Goal: Task Accomplishment & Management: Manage account settings

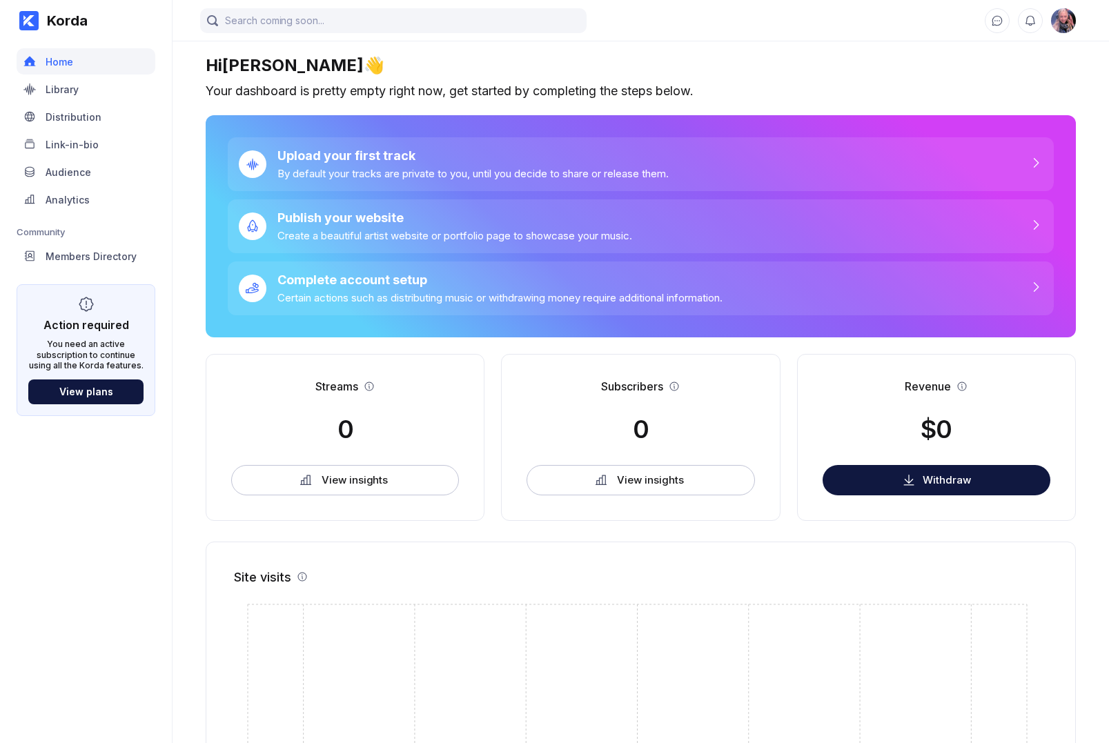
click at [1068, 19] on img at bounding box center [1063, 20] width 25 height 25
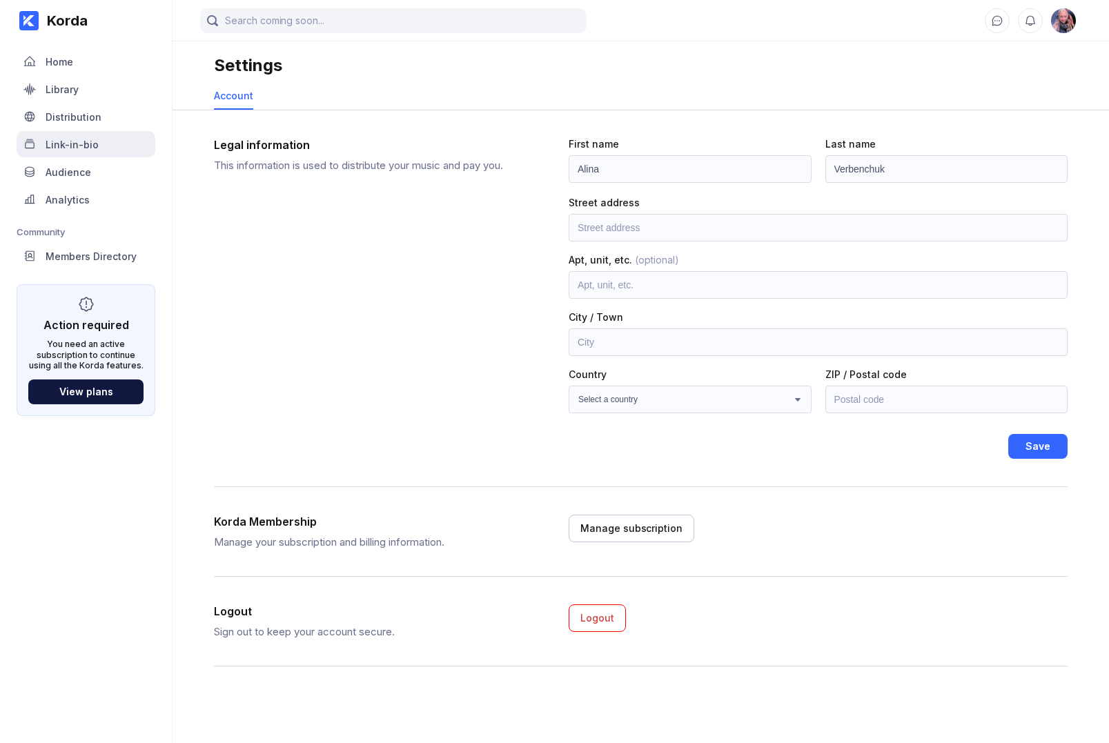
click at [78, 139] on div "Link-in-bio" at bounding box center [72, 145] width 53 height 12
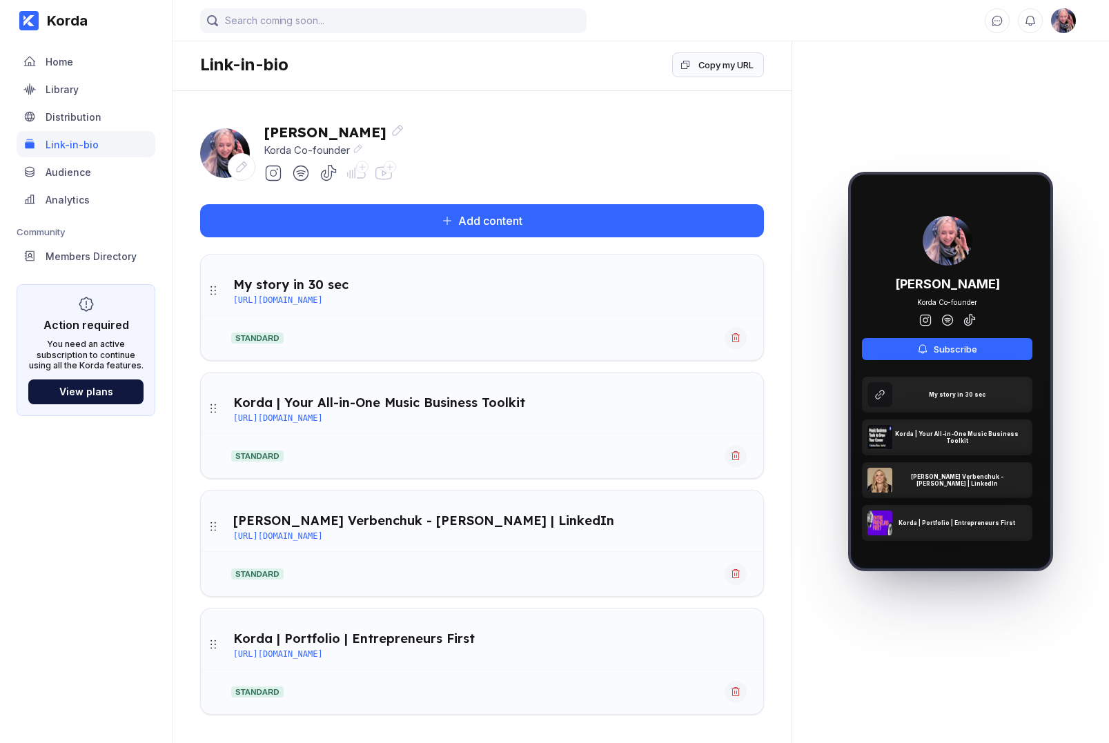
click at [250, 174] on div at bounding box center [242, 167] width 28 height 28
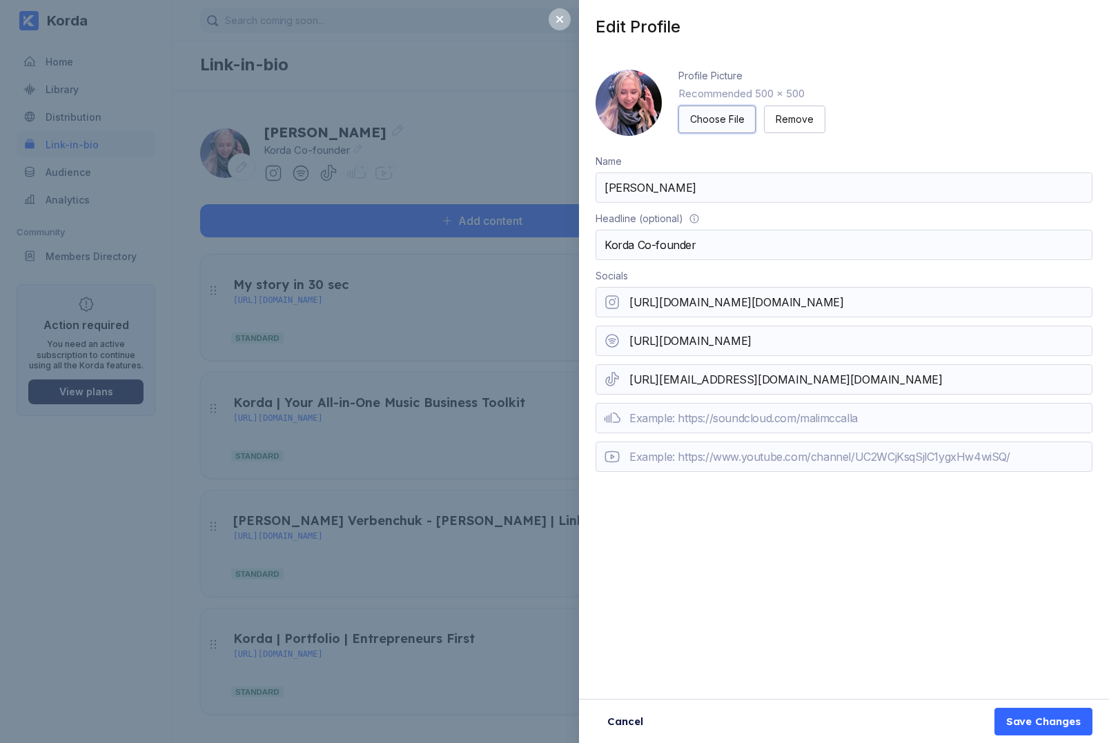
click at [708, 120] on div "Choose File" at bounding box center [717, 119] width 54 height 14
click at [1032, 731] on button "Save Changes" at bounding box center [1043, 722] width 98 height 28
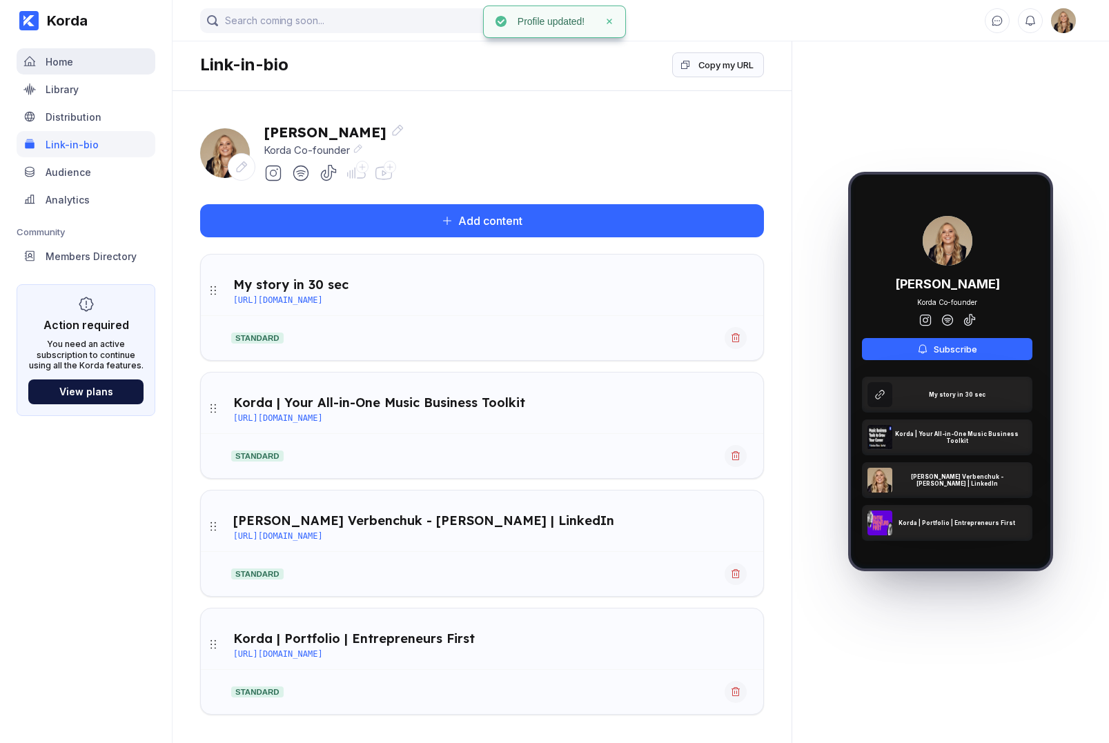
click at [70, 72] on div "Home" at bounding box center [86, 61] width 139 height 26
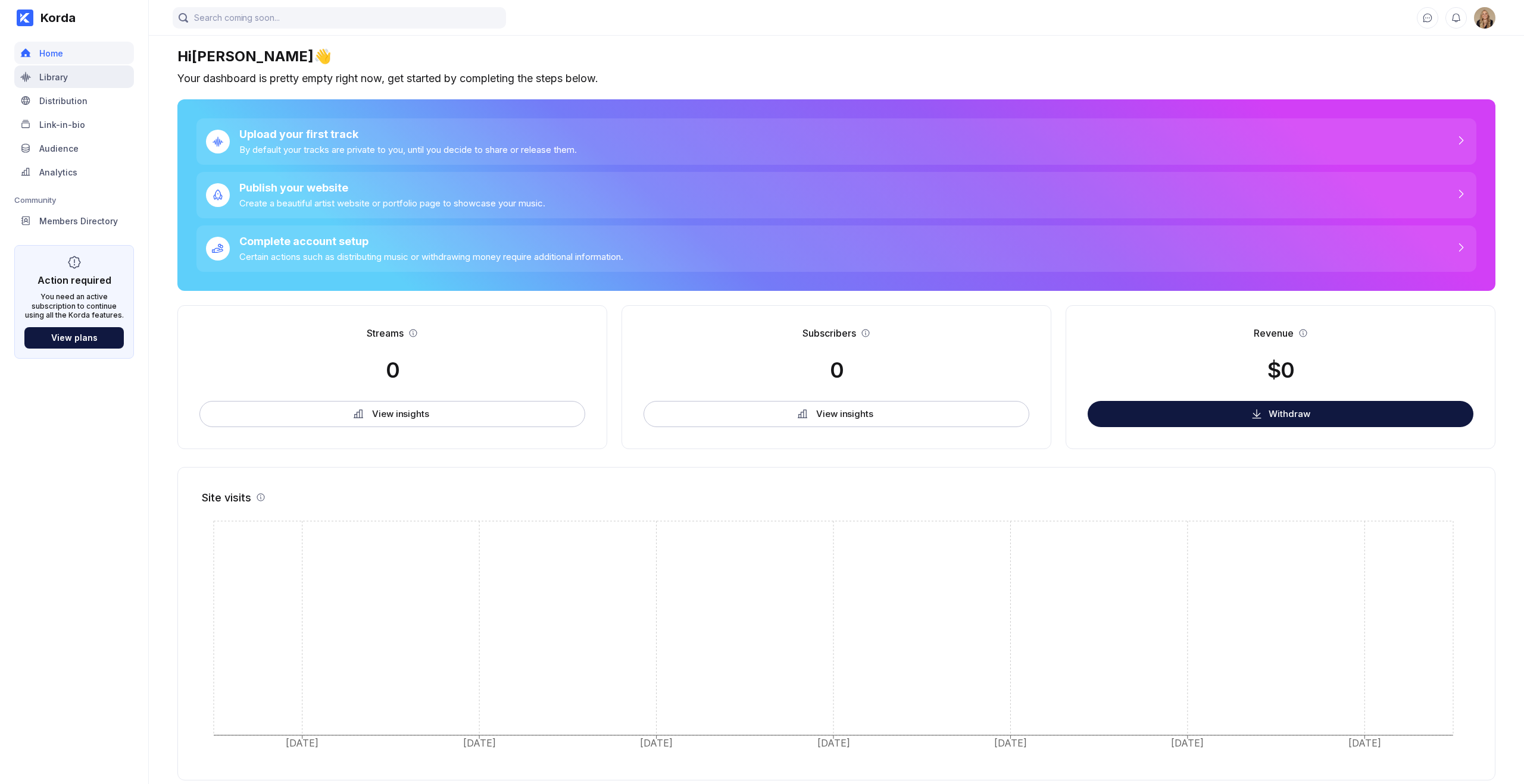
click at [64, 75] on div "Library" at bounding box center [54, 77] width 28 height 10
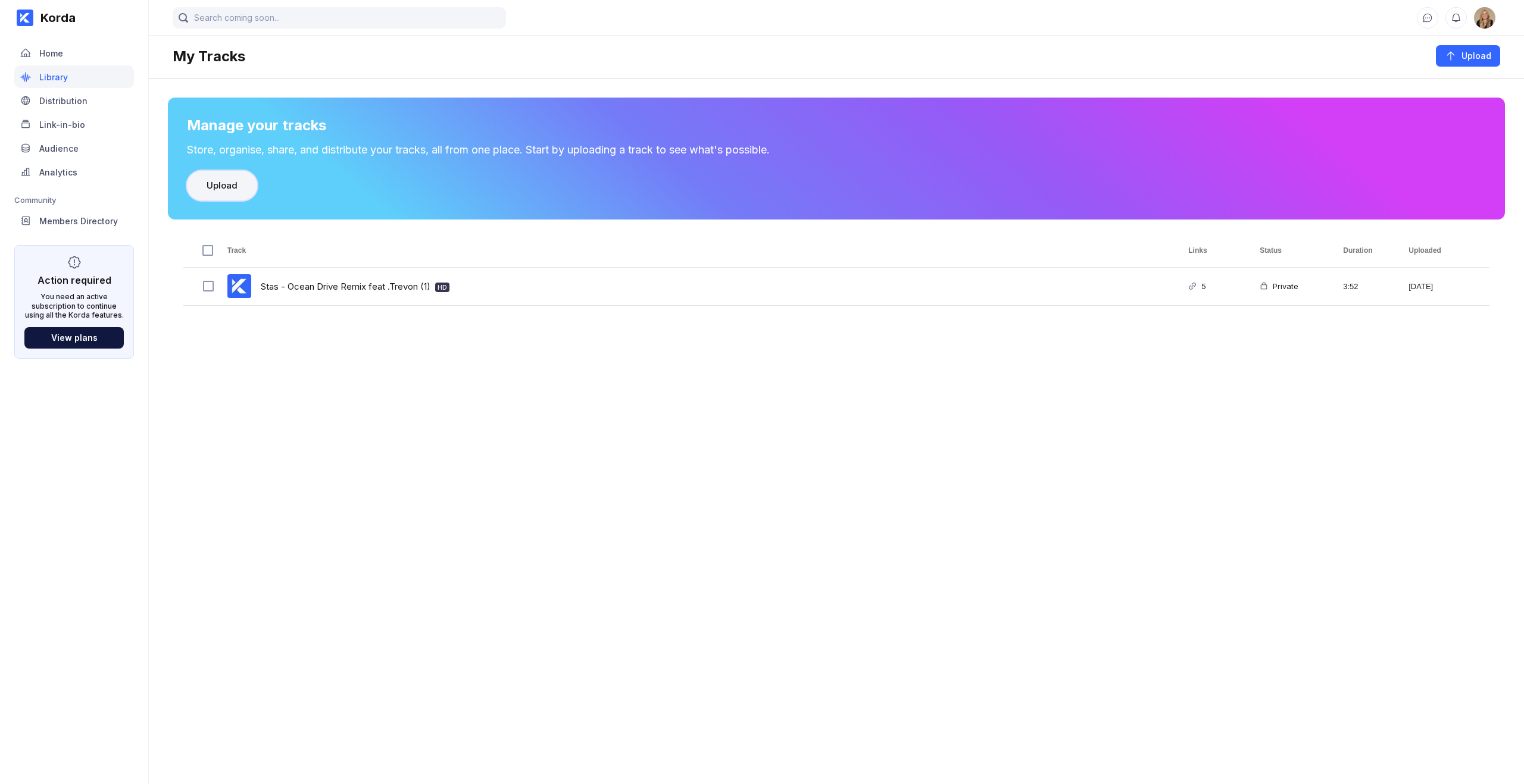
click at [236, 189] on div "Upload" at bounding box center [222, 185] width 31 height 12
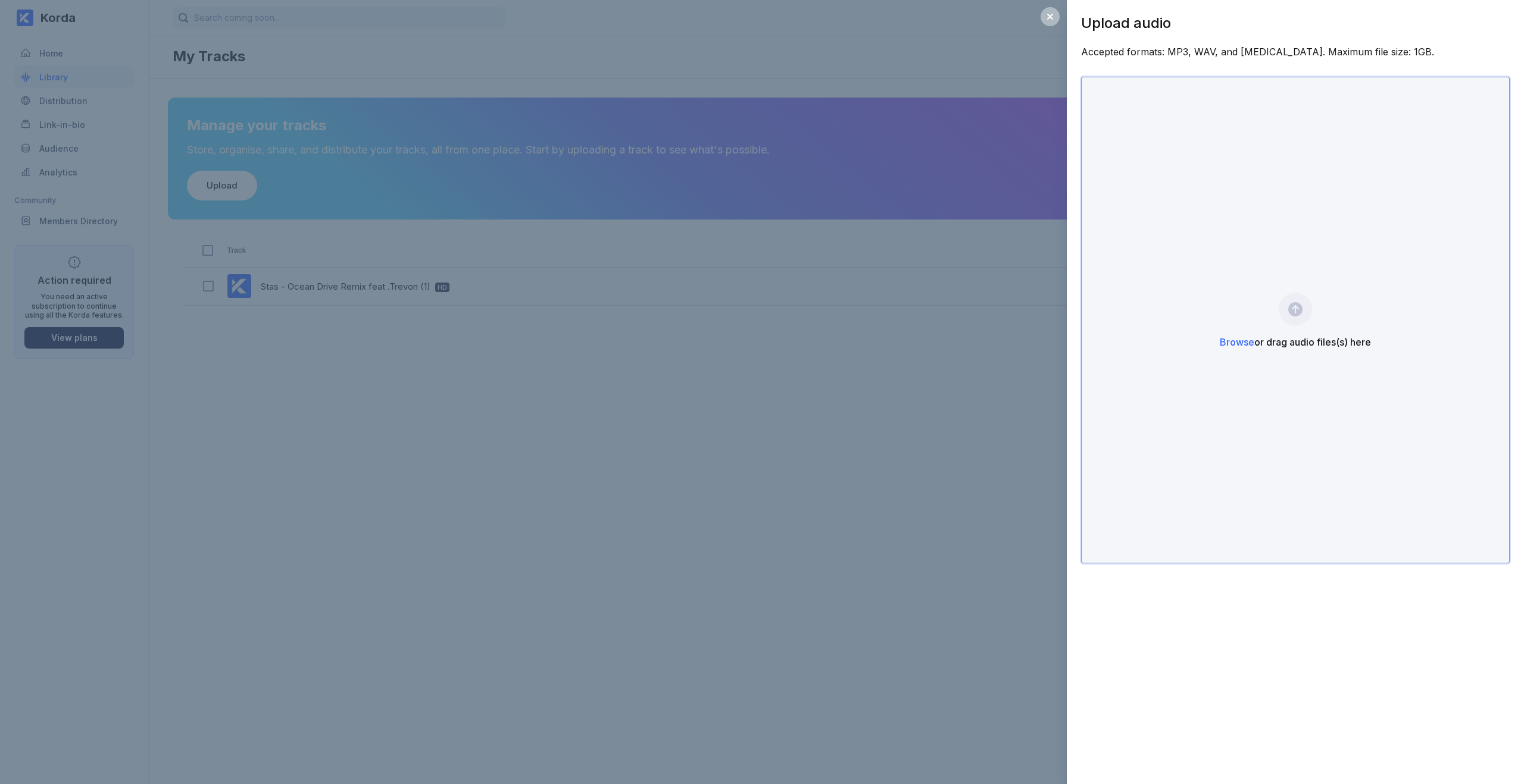
click at [956, 342] on div "Browse or drag audio files(s) here" at bounding box center [1295, 342] width 151 height 12
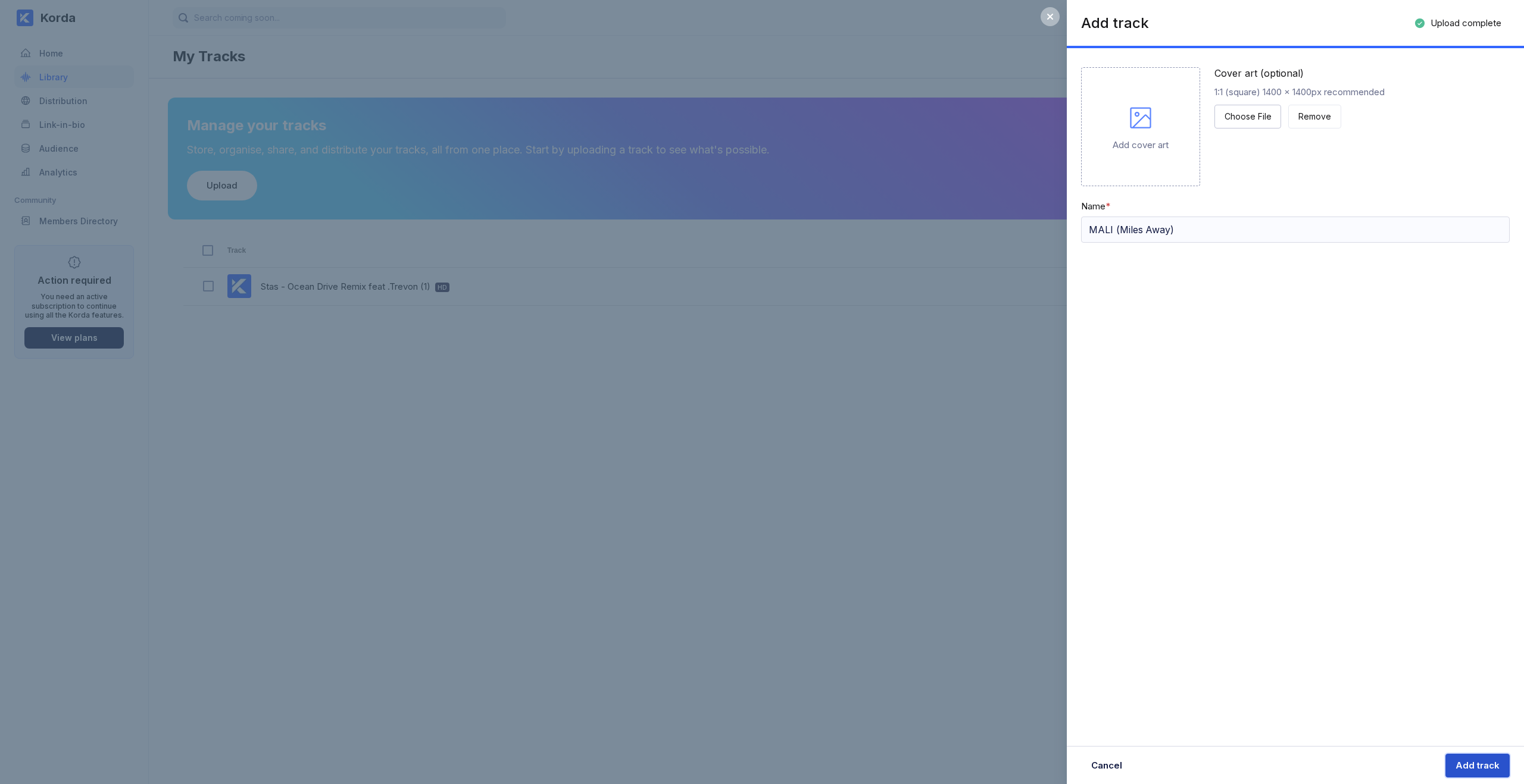
click at [956, 640] on div "Add track" at bounding box center [1477, 766] width 44 height 12
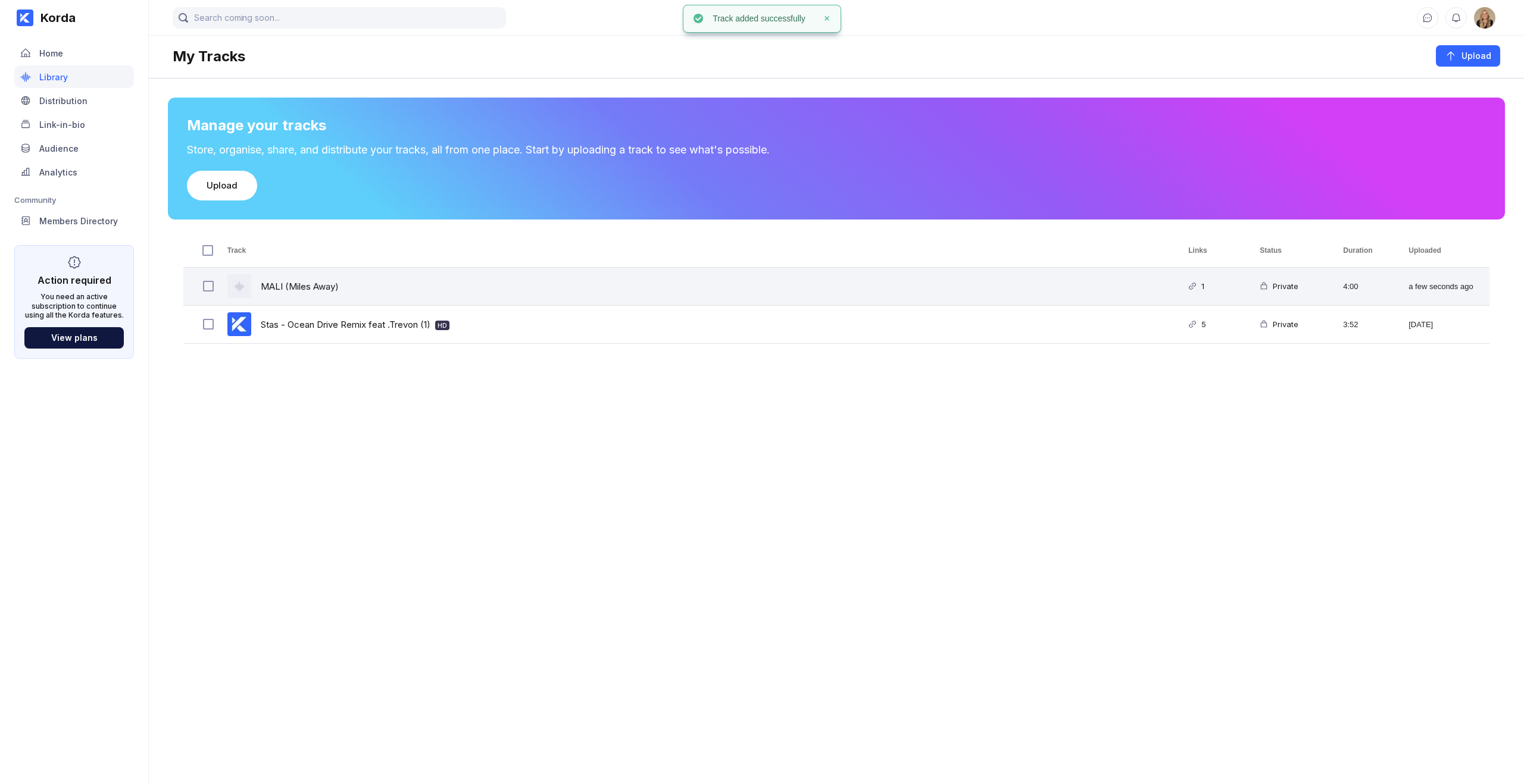
click at [621, 295] on div "MALI (Miles Away)" at bounding box center [694, 285] width 961 height 37
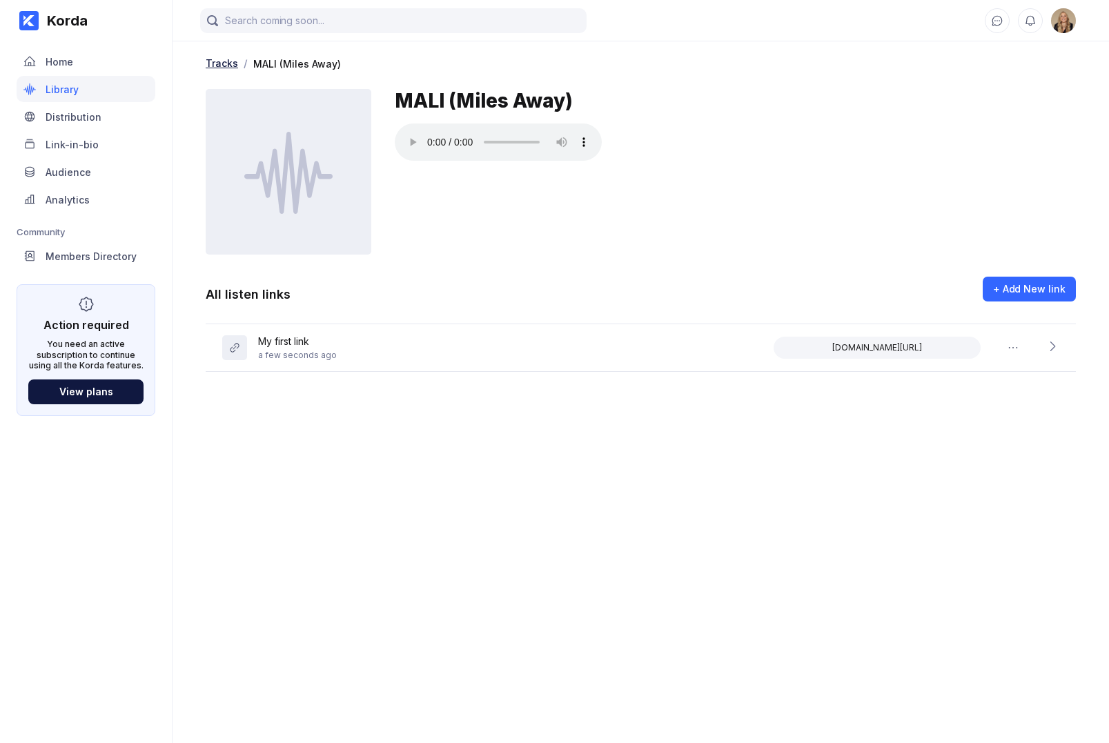
click at [226, 63] on div "Tracks" at bounding box center [222, 63] width 32 height 12
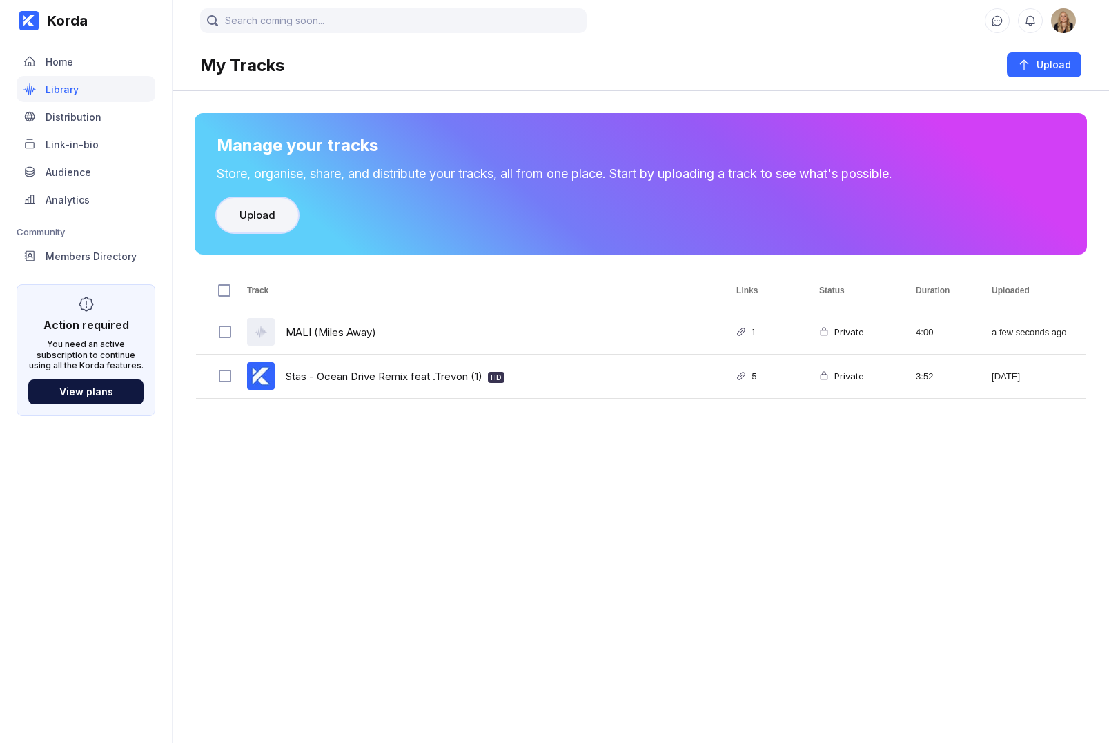
click at [279, 207] on button "Upload" at bounding box center [257, 215] width 81 height 34
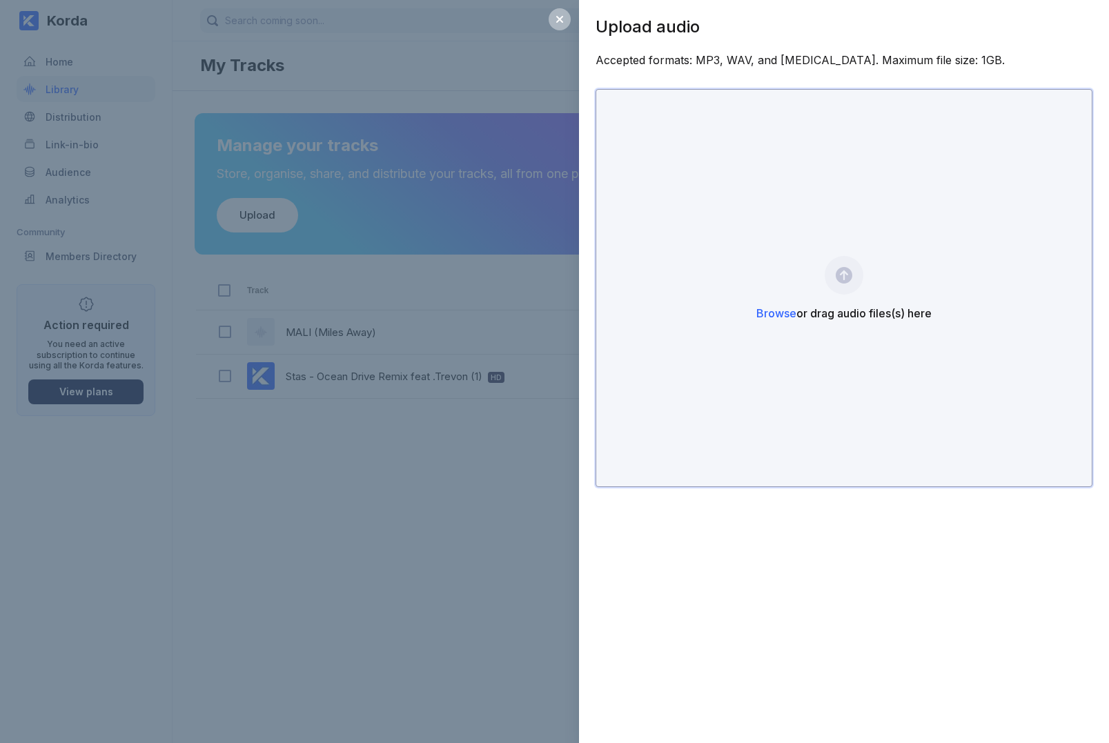
click at [769, 316] on span "Browse" at bounding box center [776, 313] width 40 height 14
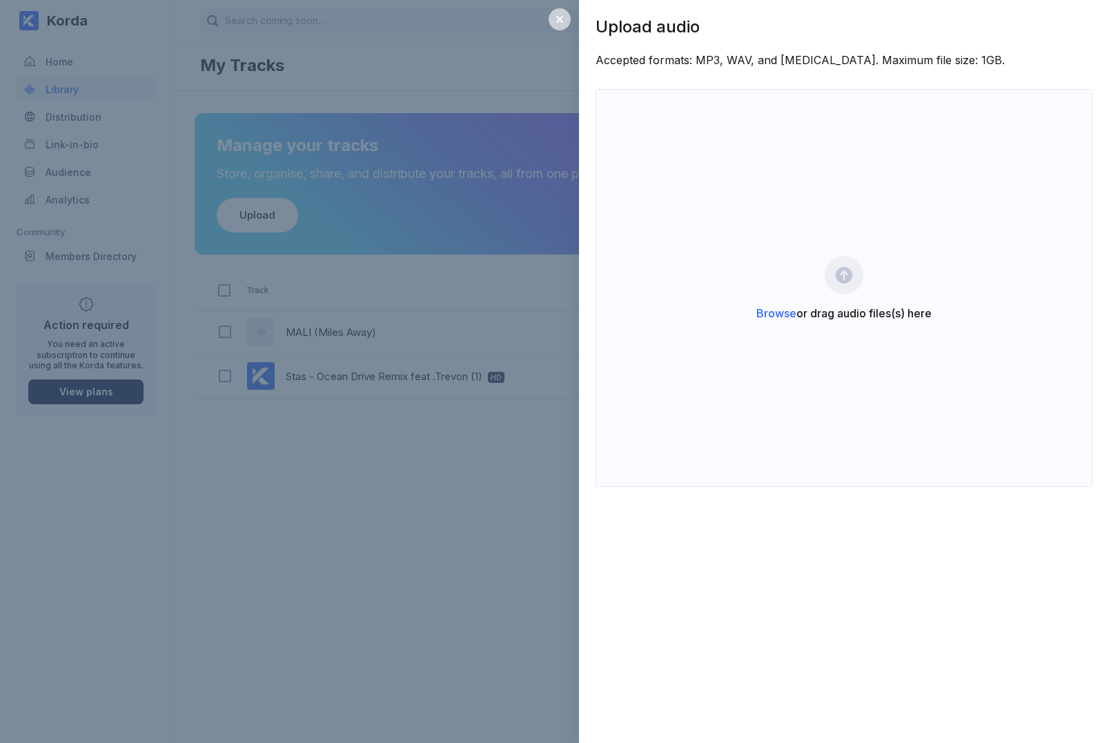
click at [557, 22] on icon at bounding box center [559, 19] width 7 height 7
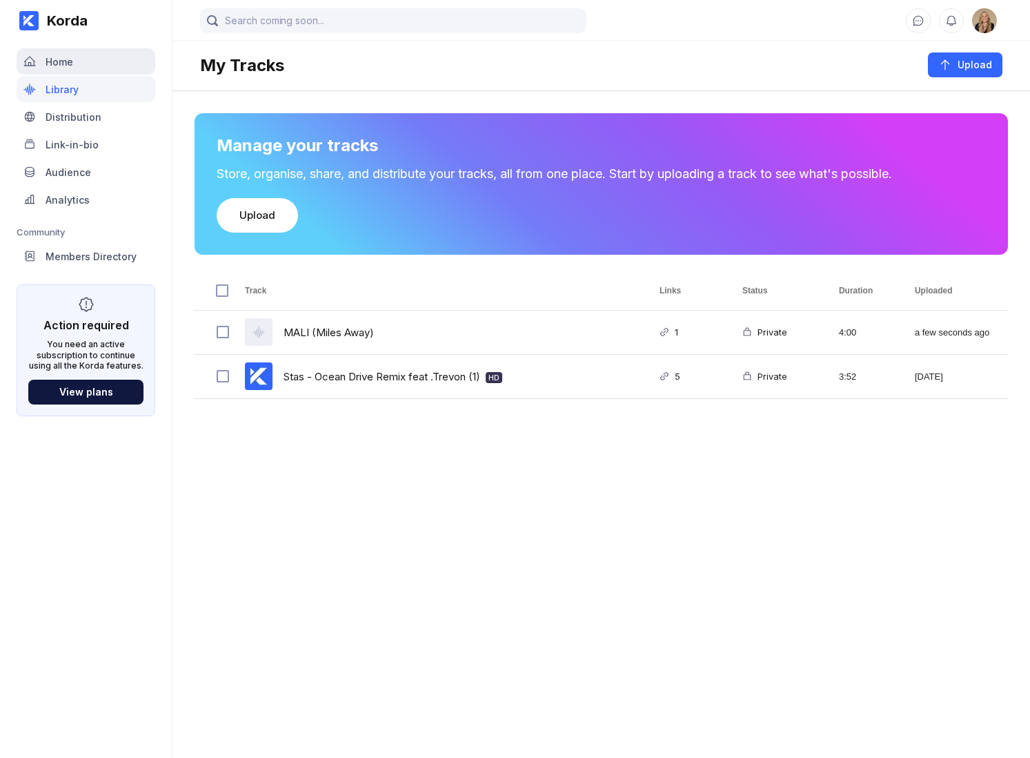
click at [61, 59] on div "Home" at bounding box center [60, 62] width 28 height 12
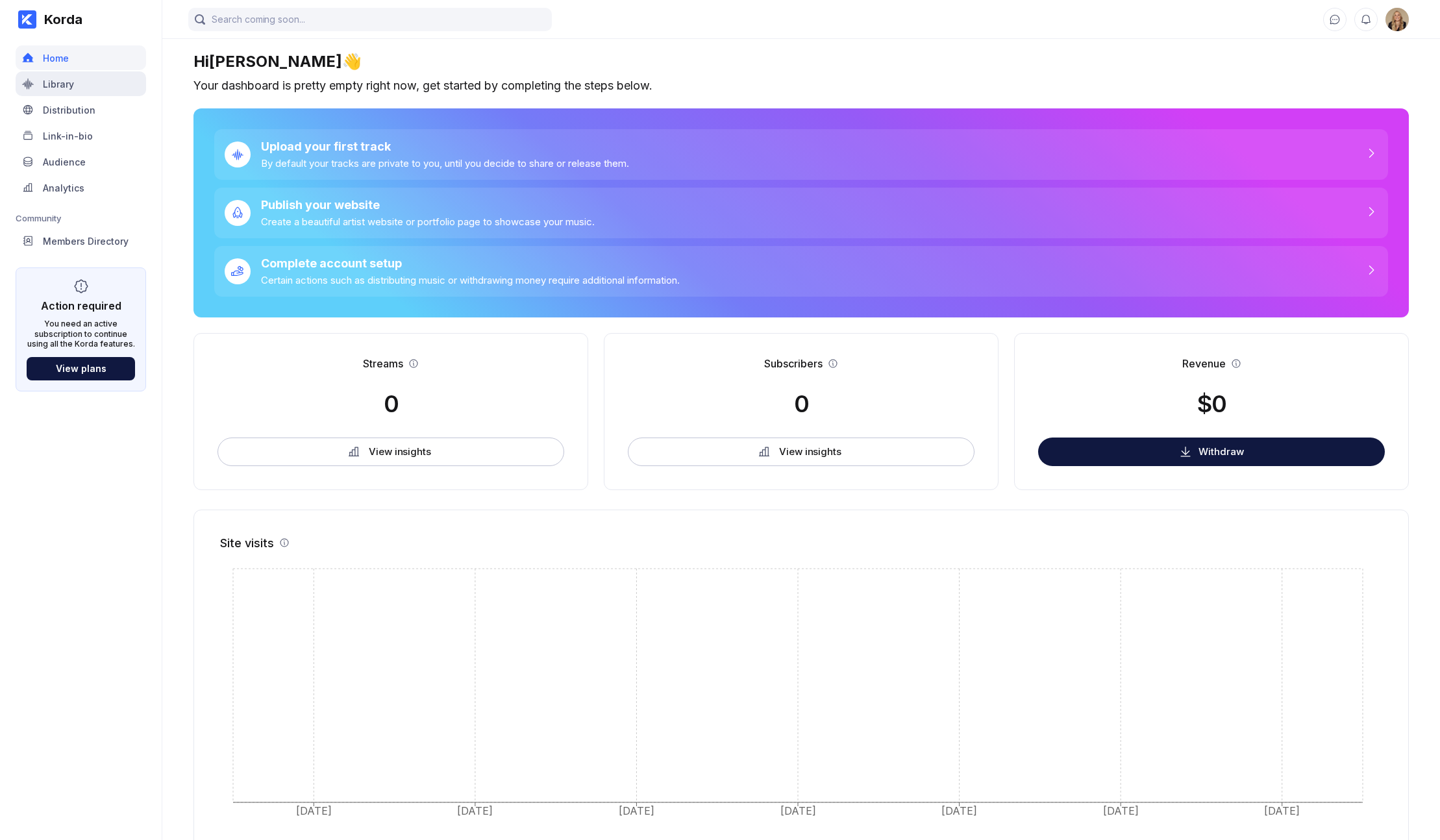
click at [65, 85] on div "Library" at bounding box center [58, 84] width 31 height 11
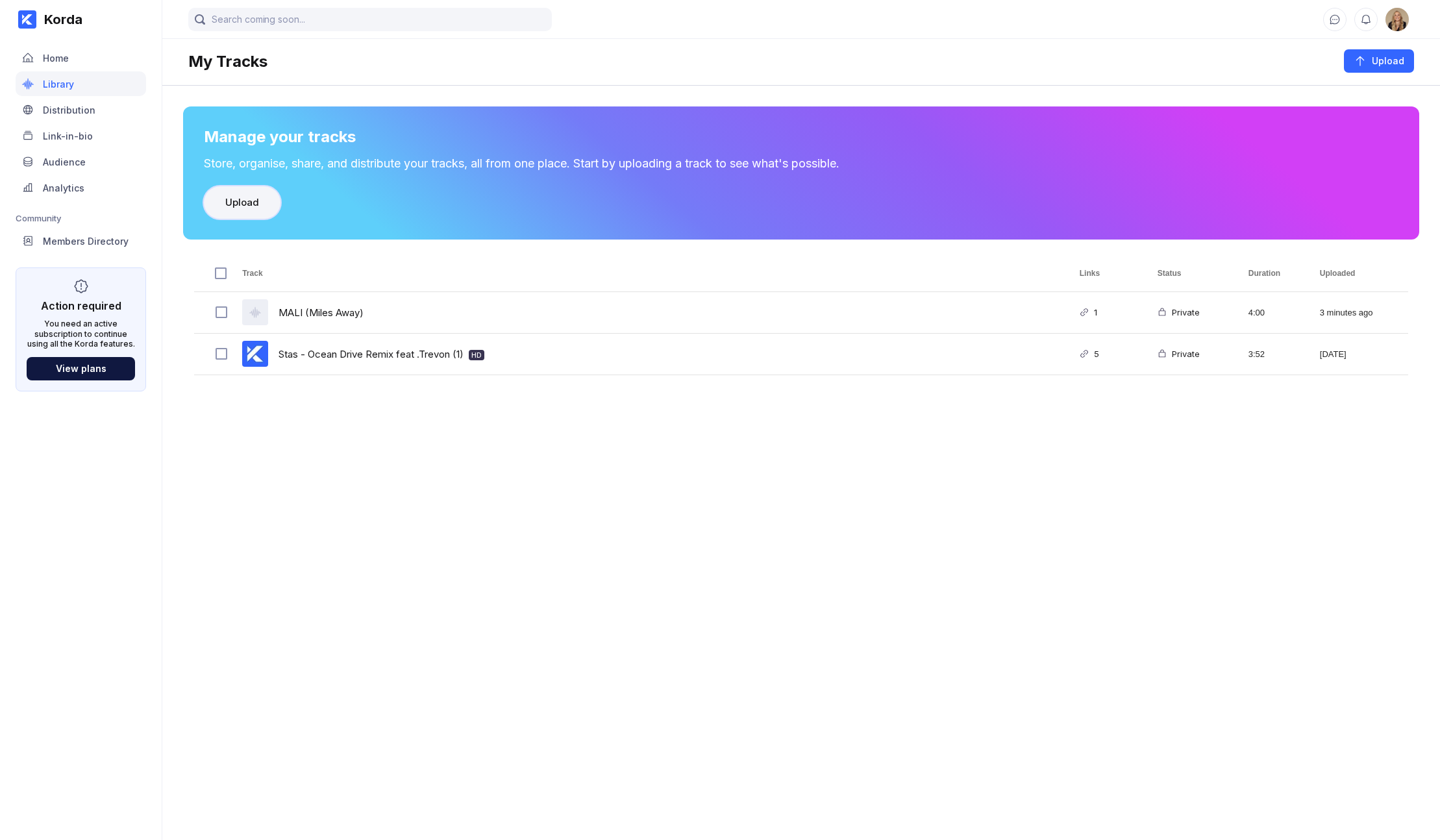
click at [225, 196] on div "Upload" at bounding box center [242, 202] width 34 height 13
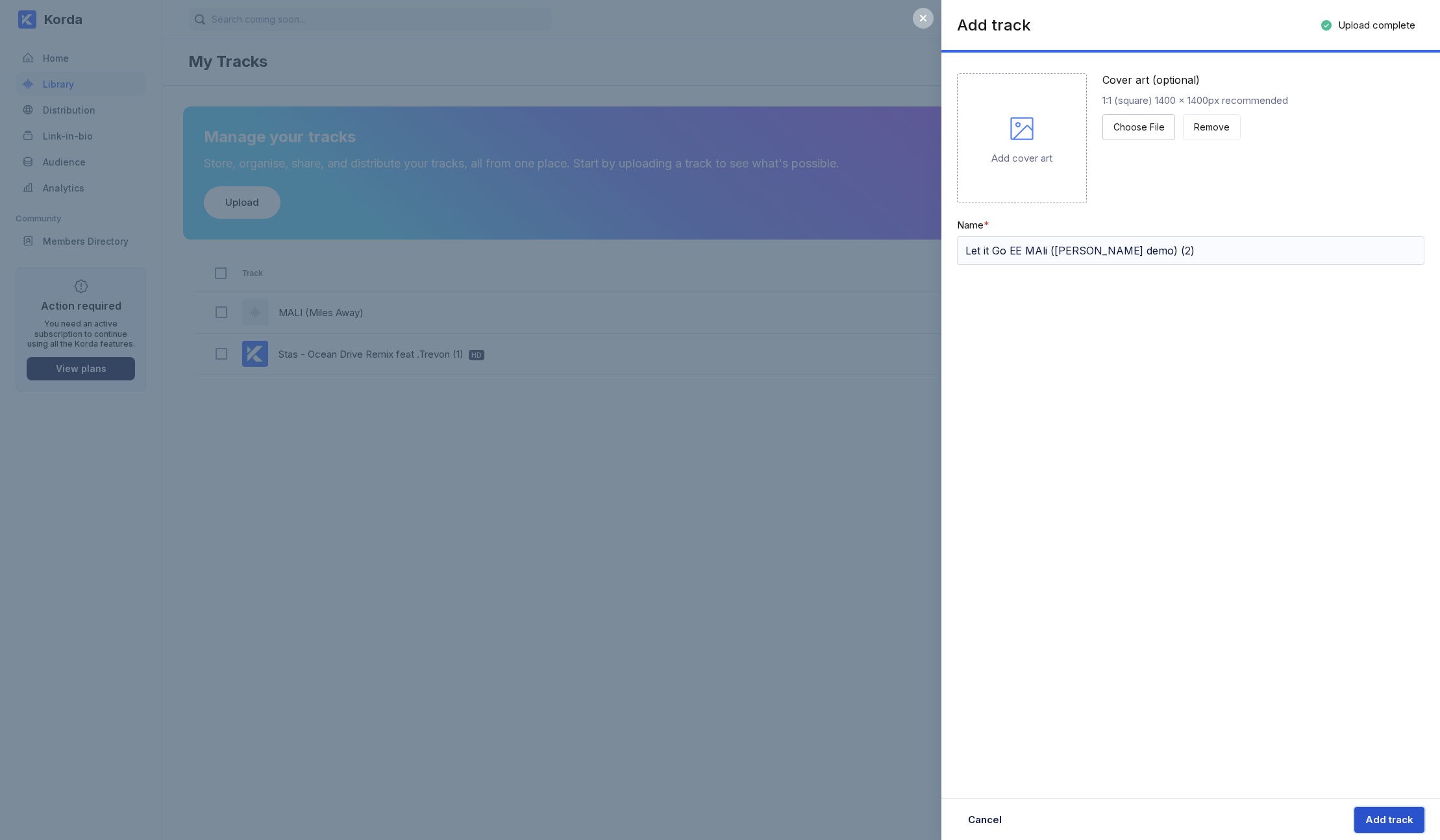
click at [1043, 698] on div "Add track" at bounding box center [1389, 820] width 48 height 13
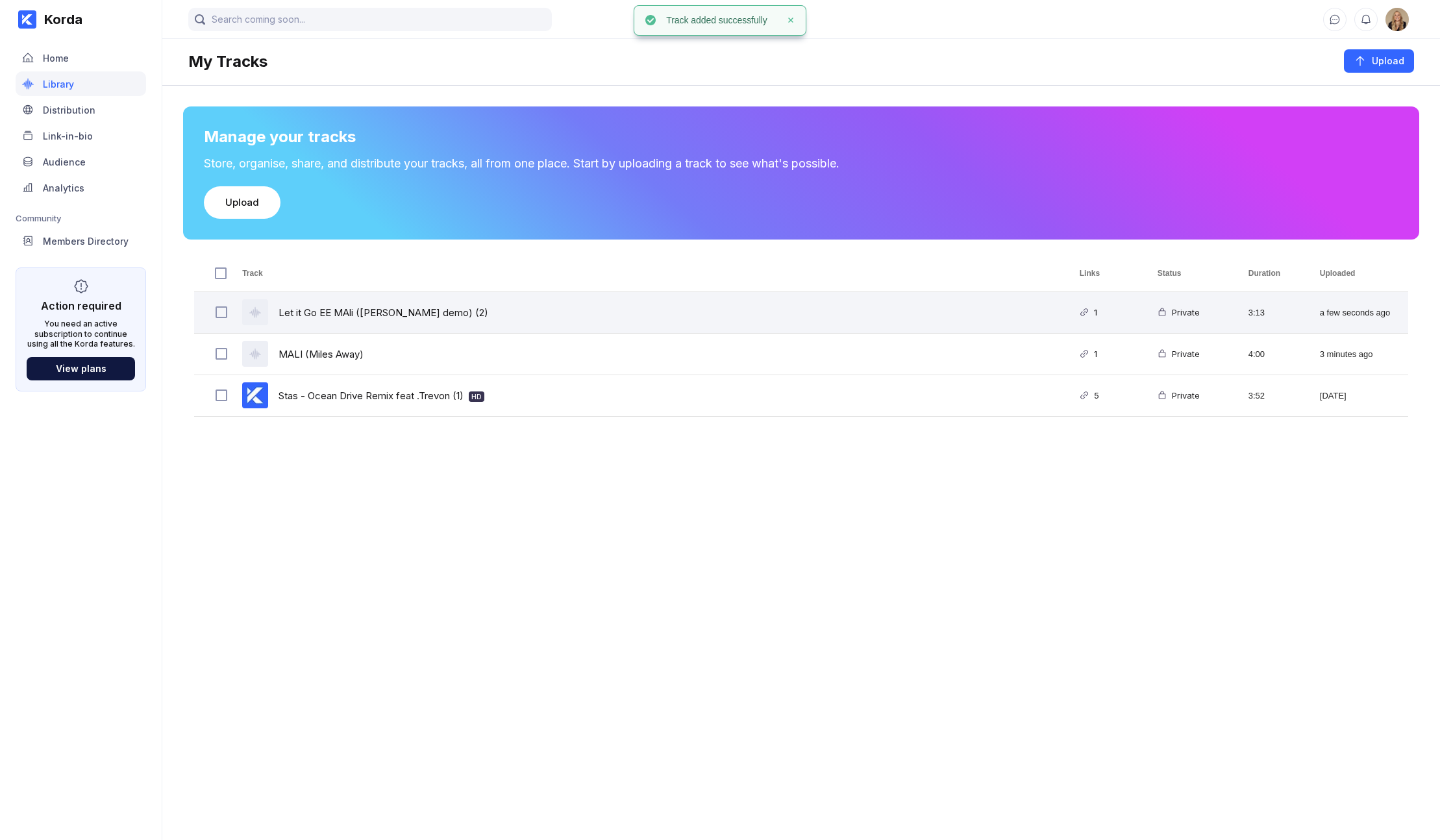
click at [1015, 302] on div "Let it Go EE MAli ([PERSON_NAME] demo) (2)" at bounding box center [646, 311] width 838 height 40
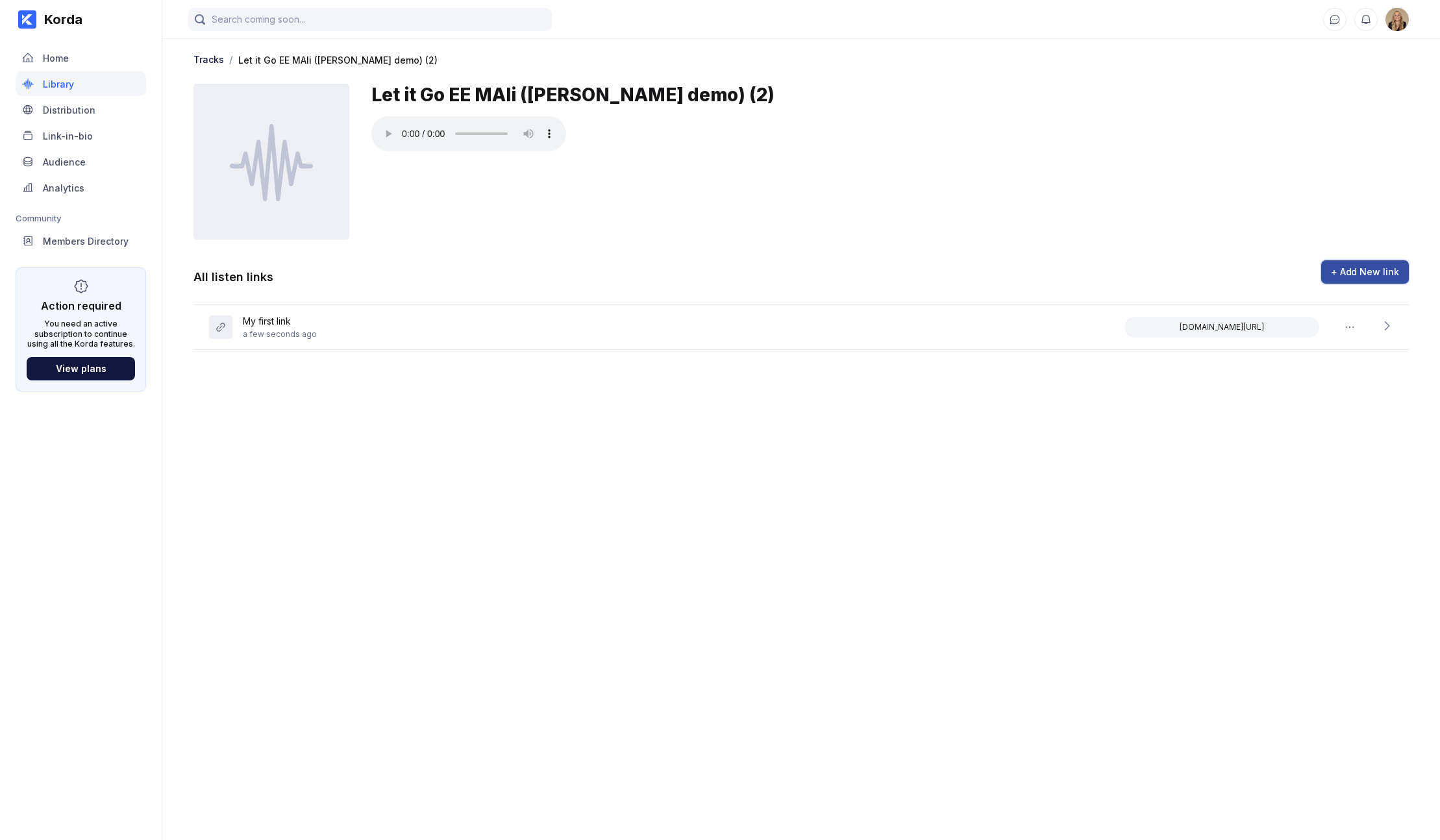
click at [1043, 270] on div "+ Add New link" at bounding box center [1365, 272] width 68 height 13
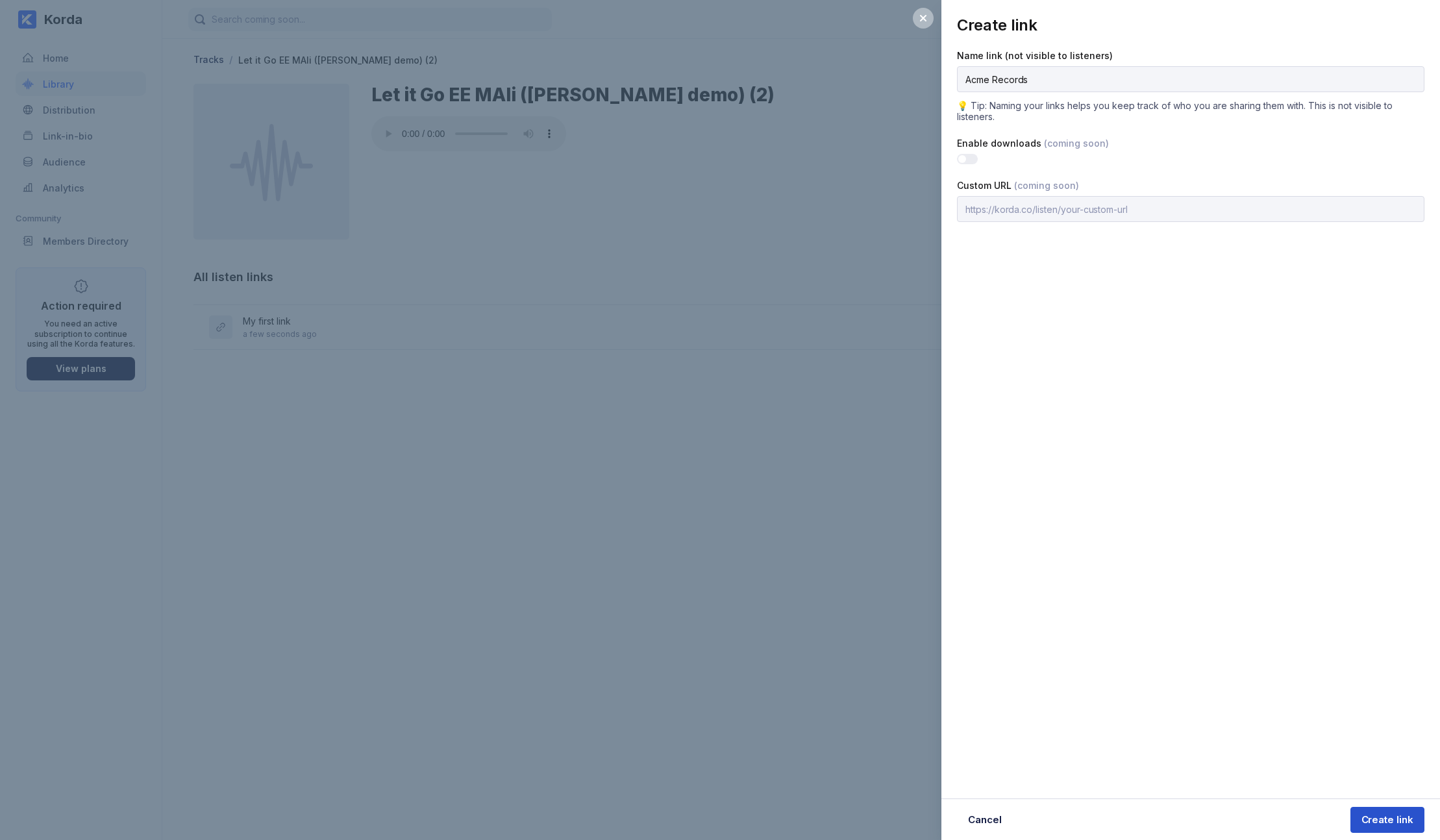
type input "Acme Records"
click at [1043, 698] on div "Create link" at bounding box center [1387, 820] width 52 height 13
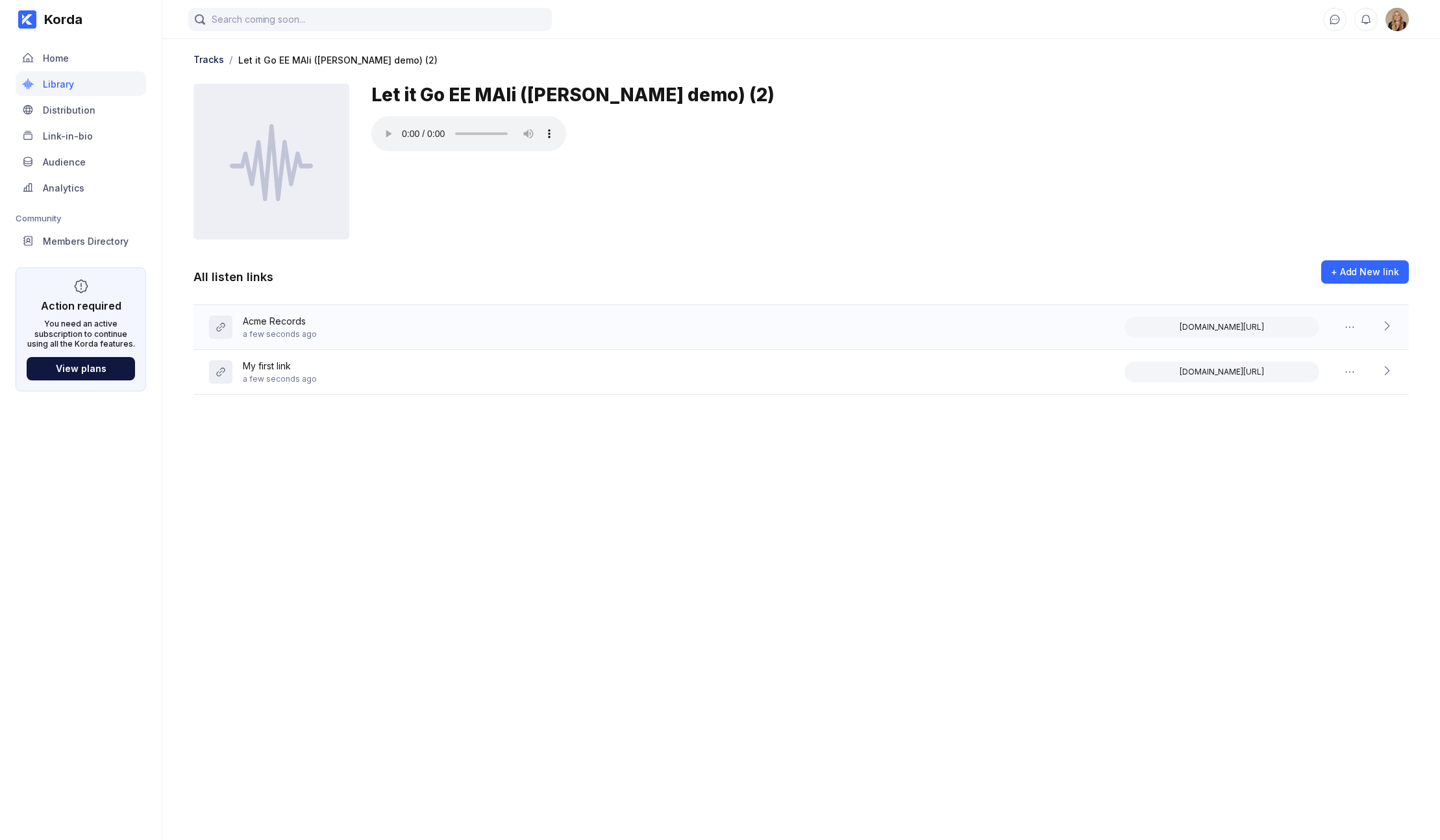
click at [792, 317] on div "Acme Records a few seconds ago [DOMAIN_NAME][URL]" at bounding box center [802, 327] width 1216 height 45
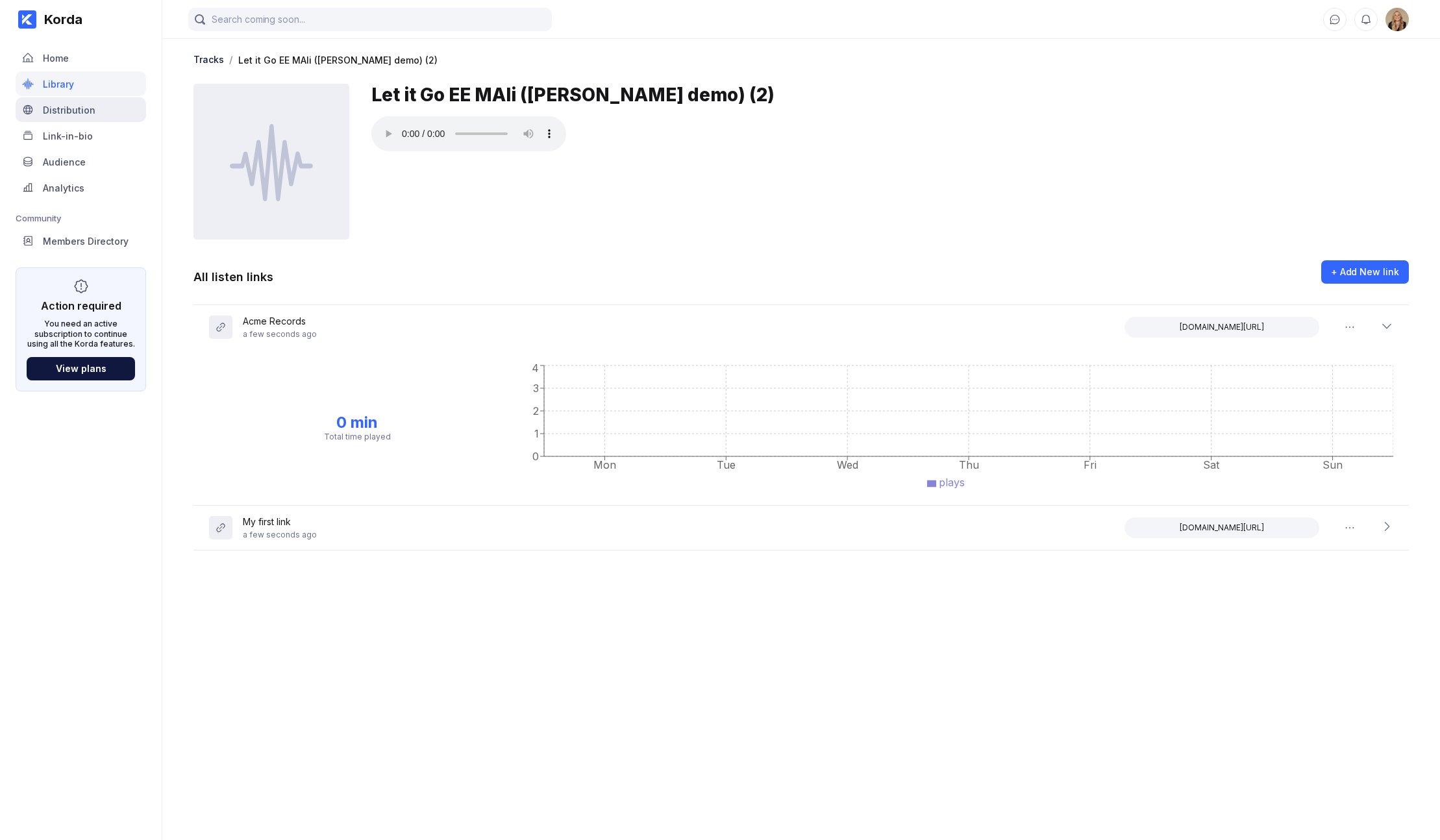
click at [110, 113] on div "Distribution" at bounding box center [81, 109] width 131 height 24
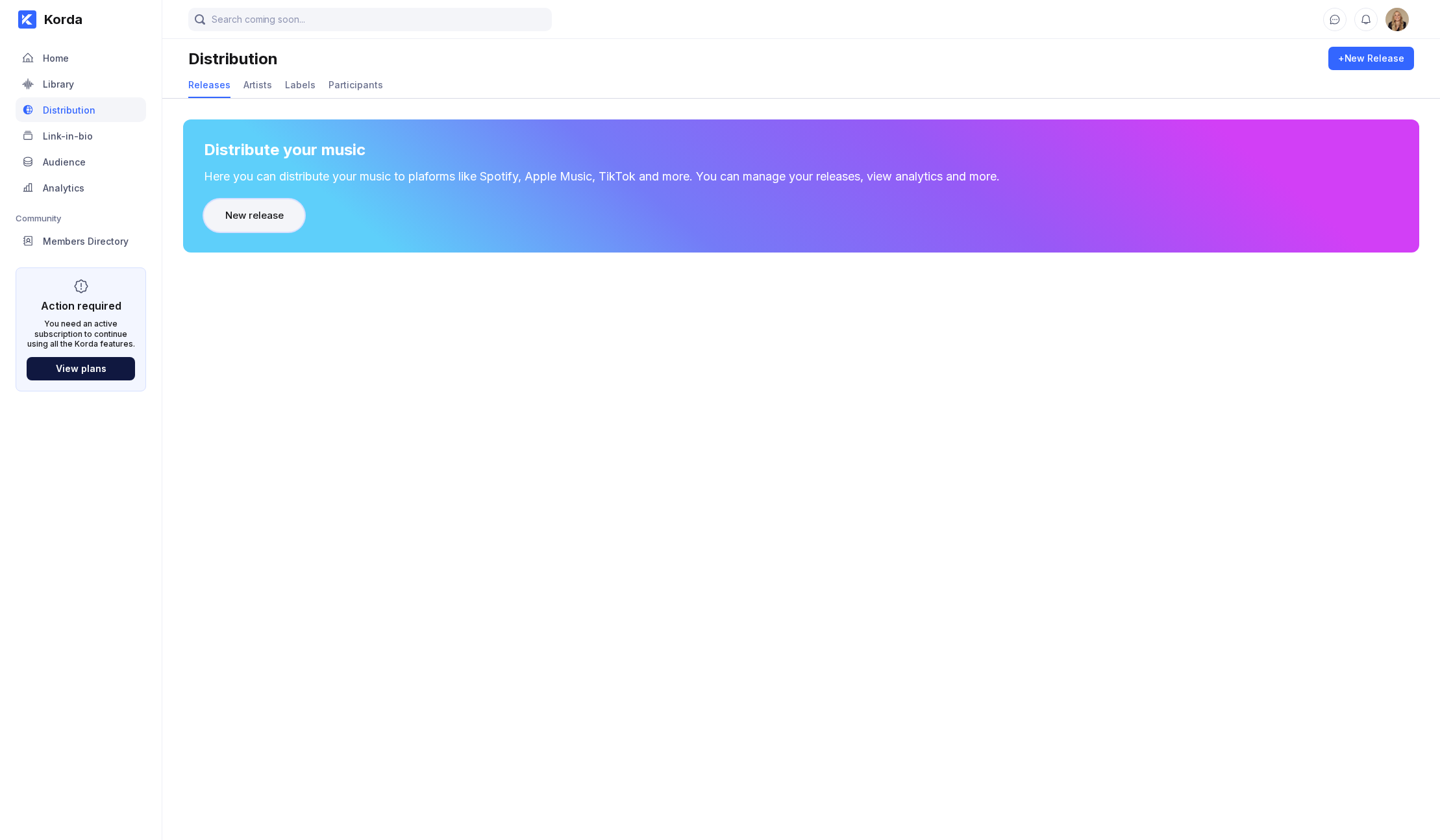
click at [235, 208] on button "New release" at bounding box center [254, 215] width 101 height 32
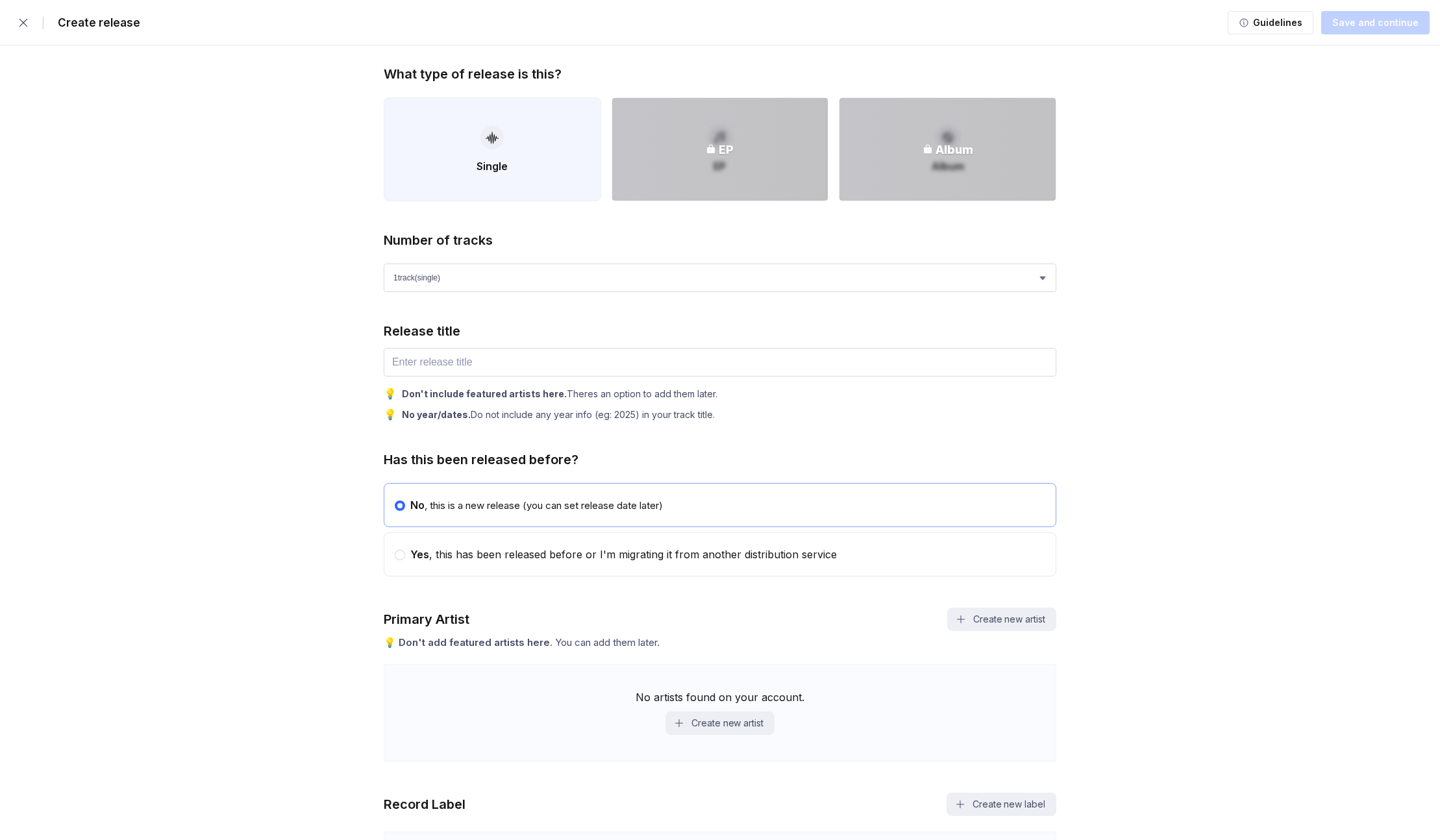
click at [440, 166] on button "Single" at bounding box center [492, 149] width 217 height 103
click at [450, 360] on input "text" at bounding box center [720, 362] width 673 height 28
click at [414, 364] on input "Let it Go" at bounding box center [720, 362] width 673 height 28
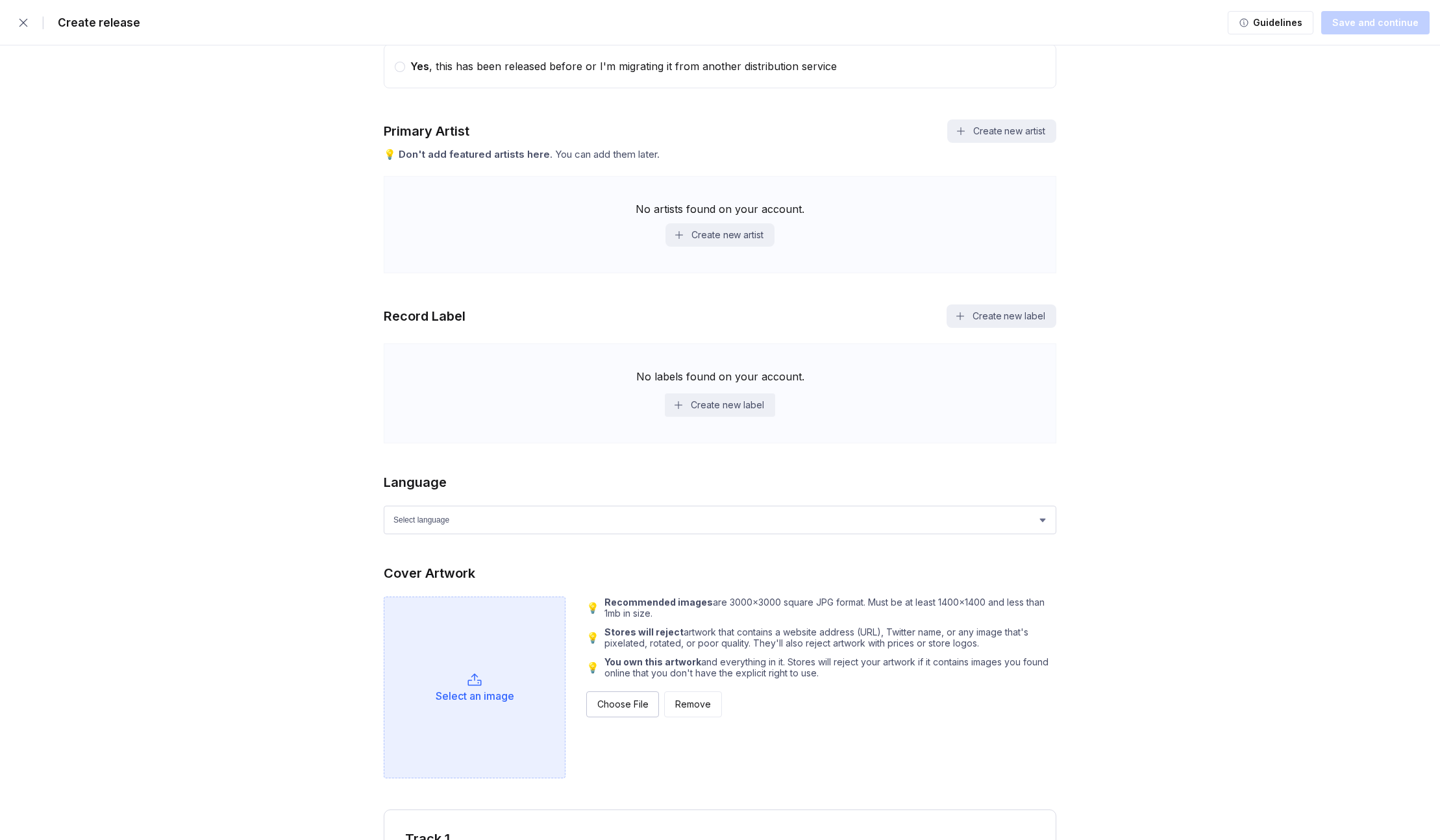
scroll to position [492, 0]
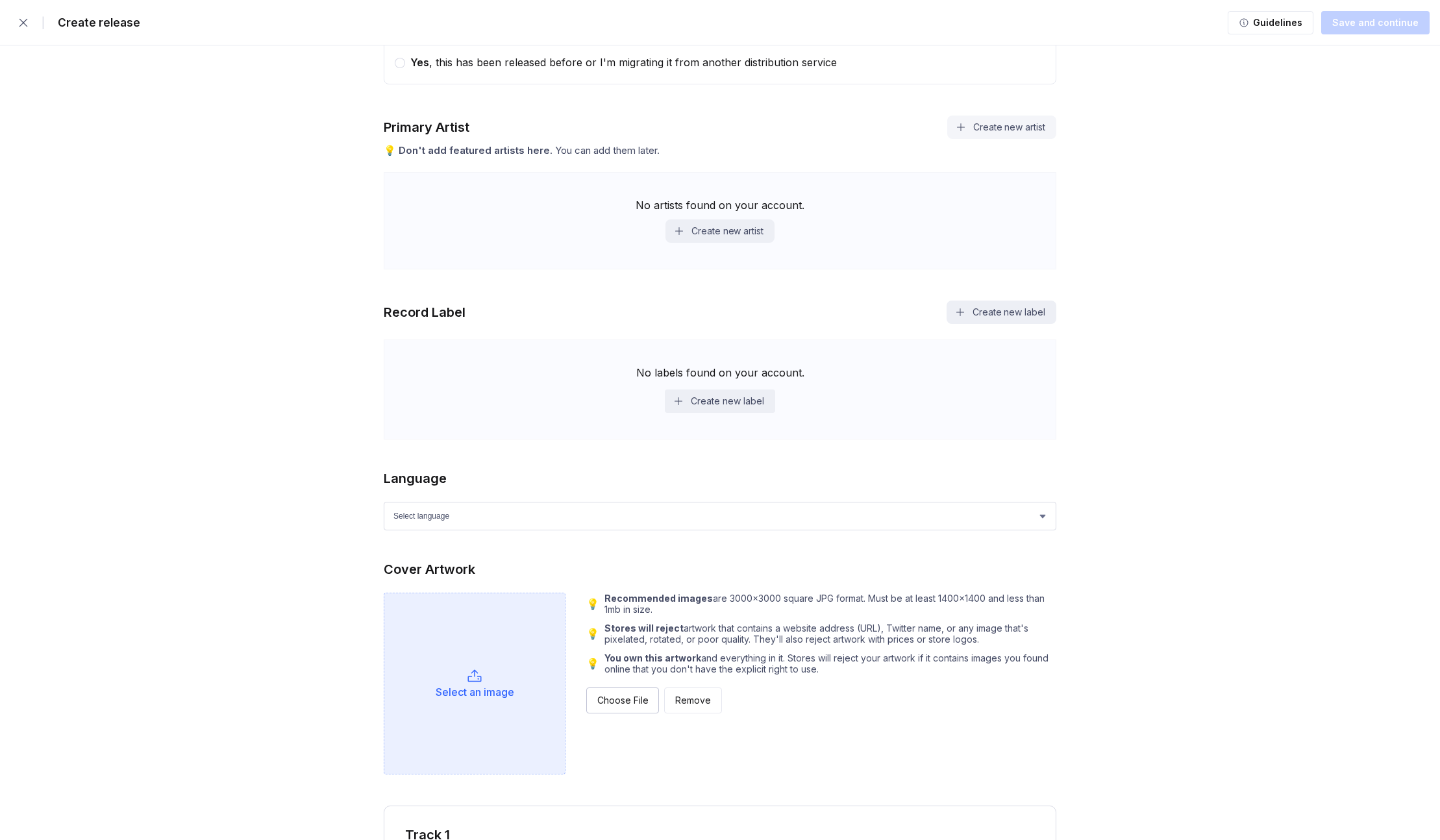
type input "Let It Go"
click at [985, 125] on button "Create new artist" at bounding box center [1002, 127] width 109 height 24
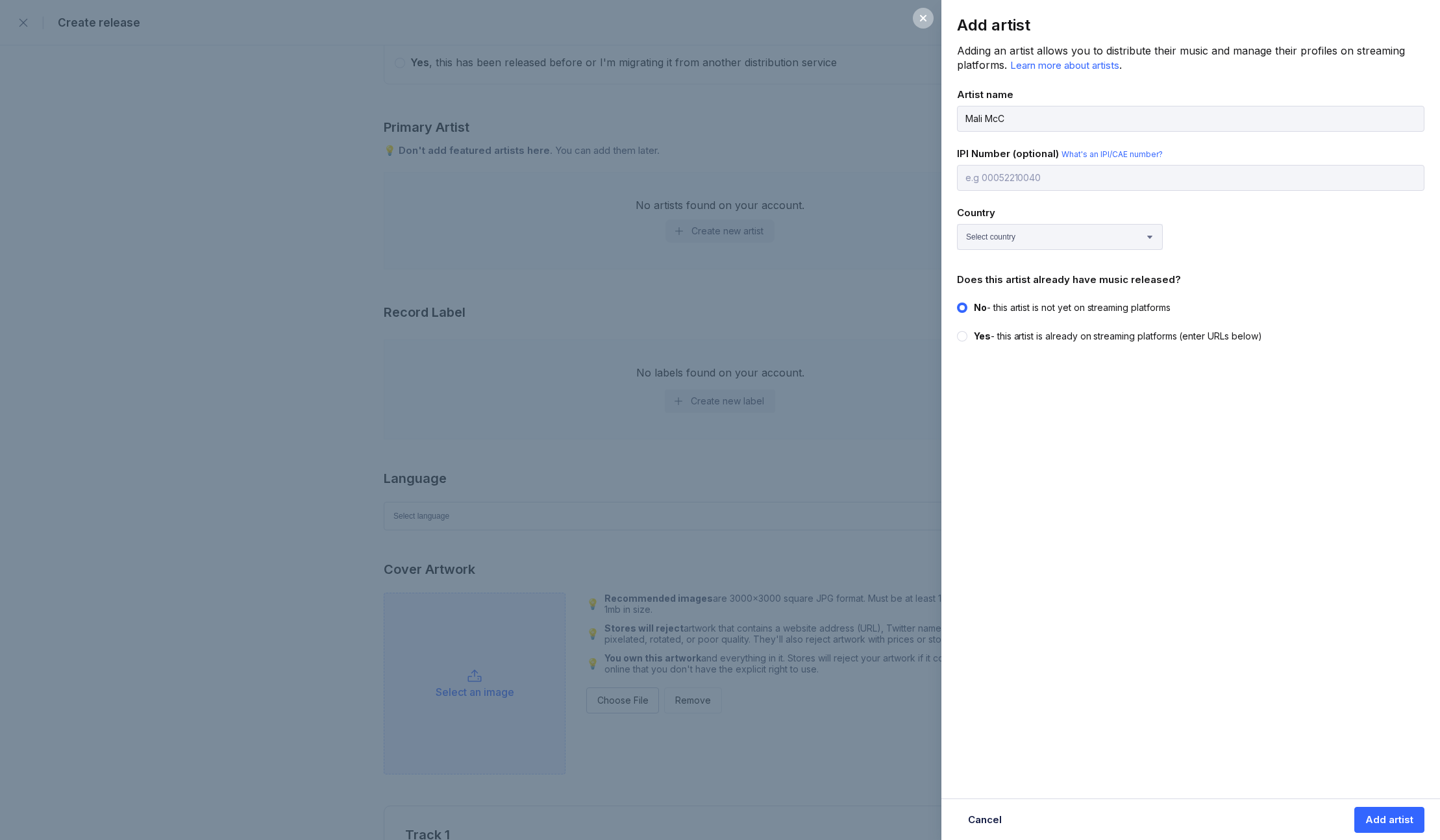
type input "Mali [PERSON_NAME]"
click at [963, 334] on circle at bounding box center [963, 337] width 6 height 6
click at [958, 330] on input "Yes - this artist is already on streaming platforms (enter URLs below)" at bounding box center [957, 330] width 1 height 1
radio input "true"
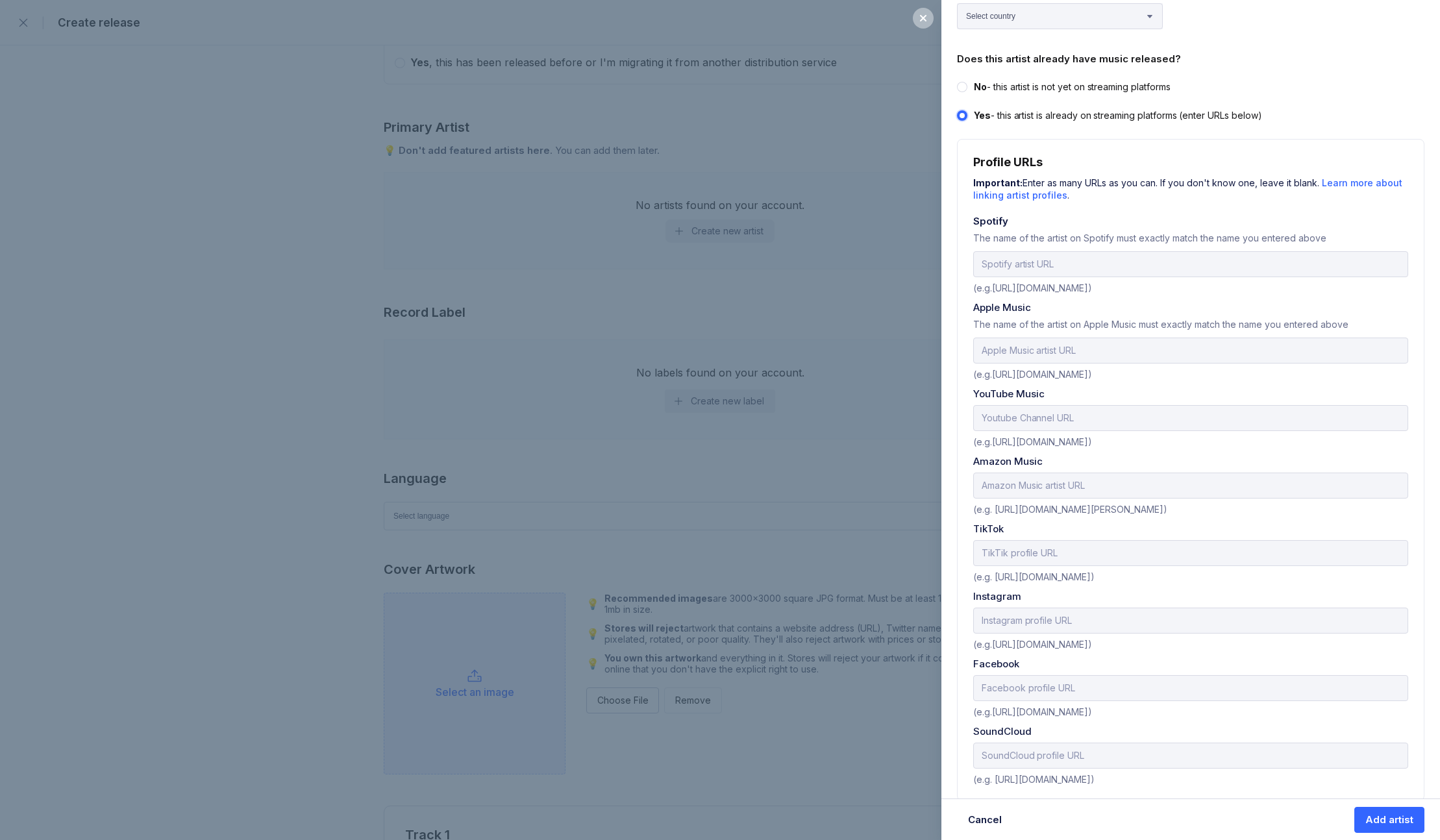
scroll to position [227, 0]
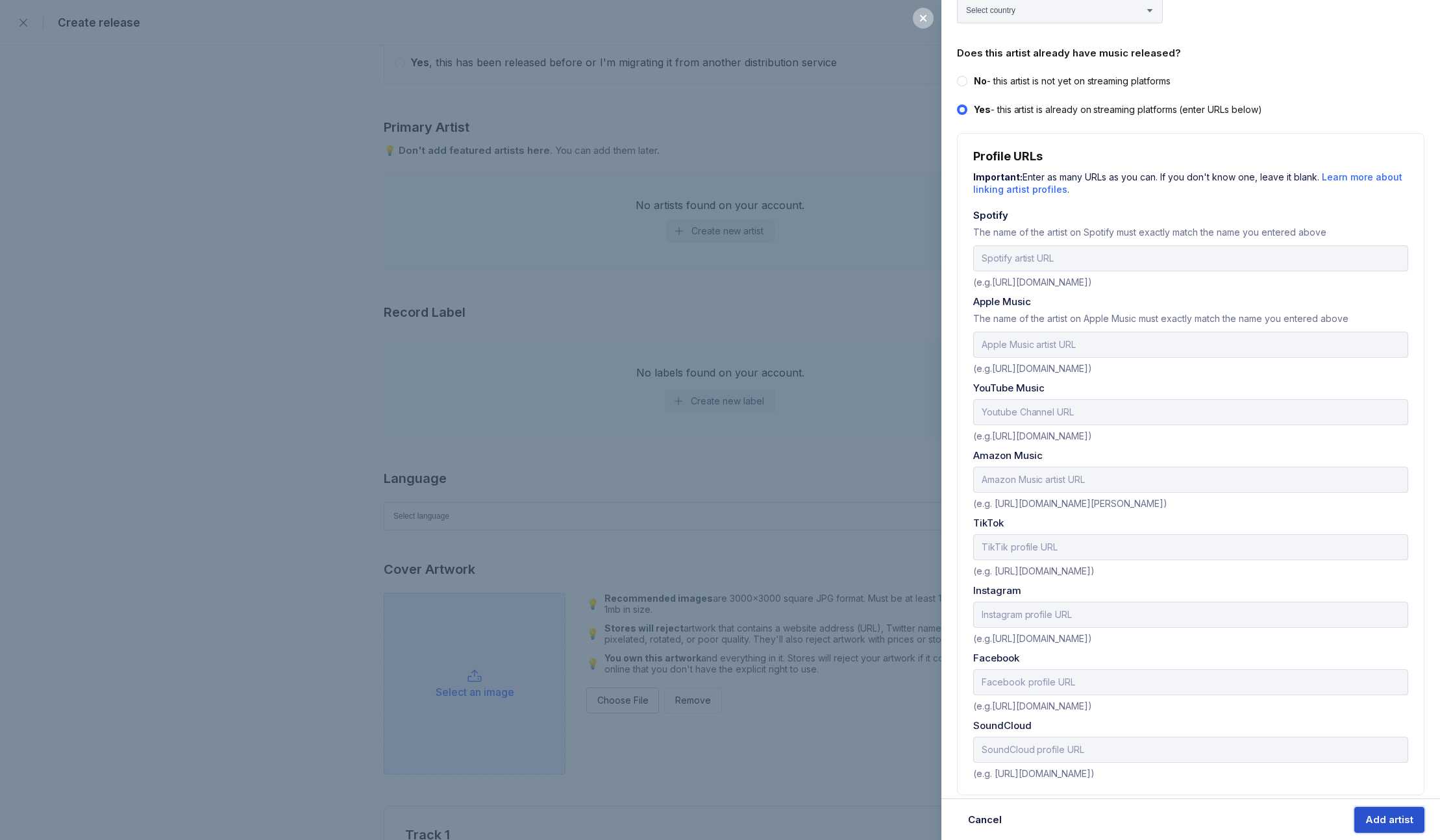
click at [1043, 698] on button "Add artist" at bounding box center [1389, 820] width 71 height 26
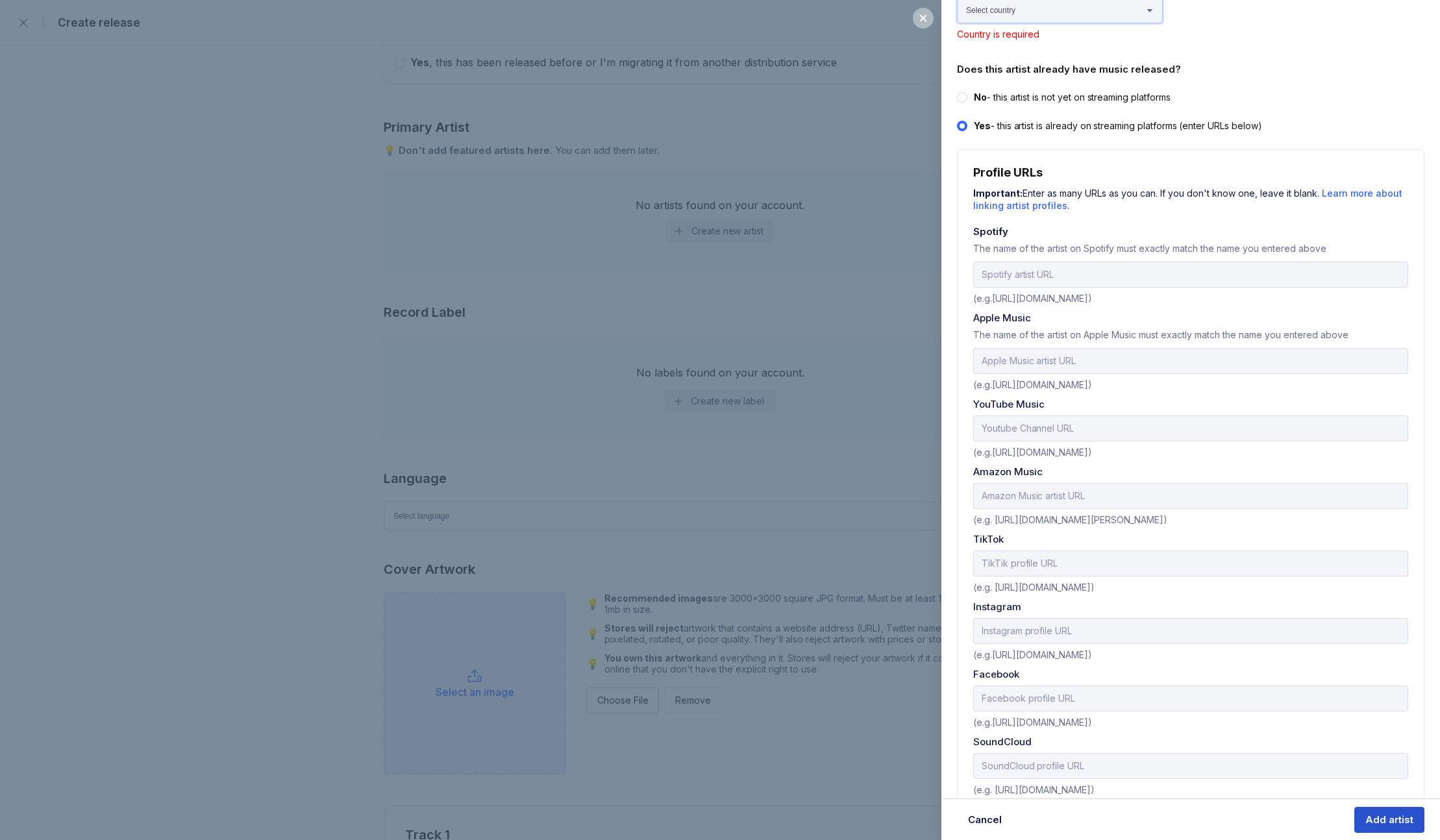
scroll to position [222, 0]
click at [963, 100] on circle at bounding box center [963, 103] width 6 height 6
click at [958, 96] on input "No - this artist is not yet on streaming platforms" at bounding box center [957, 95] width 1 height 1
radio input "true"
radio input "false"
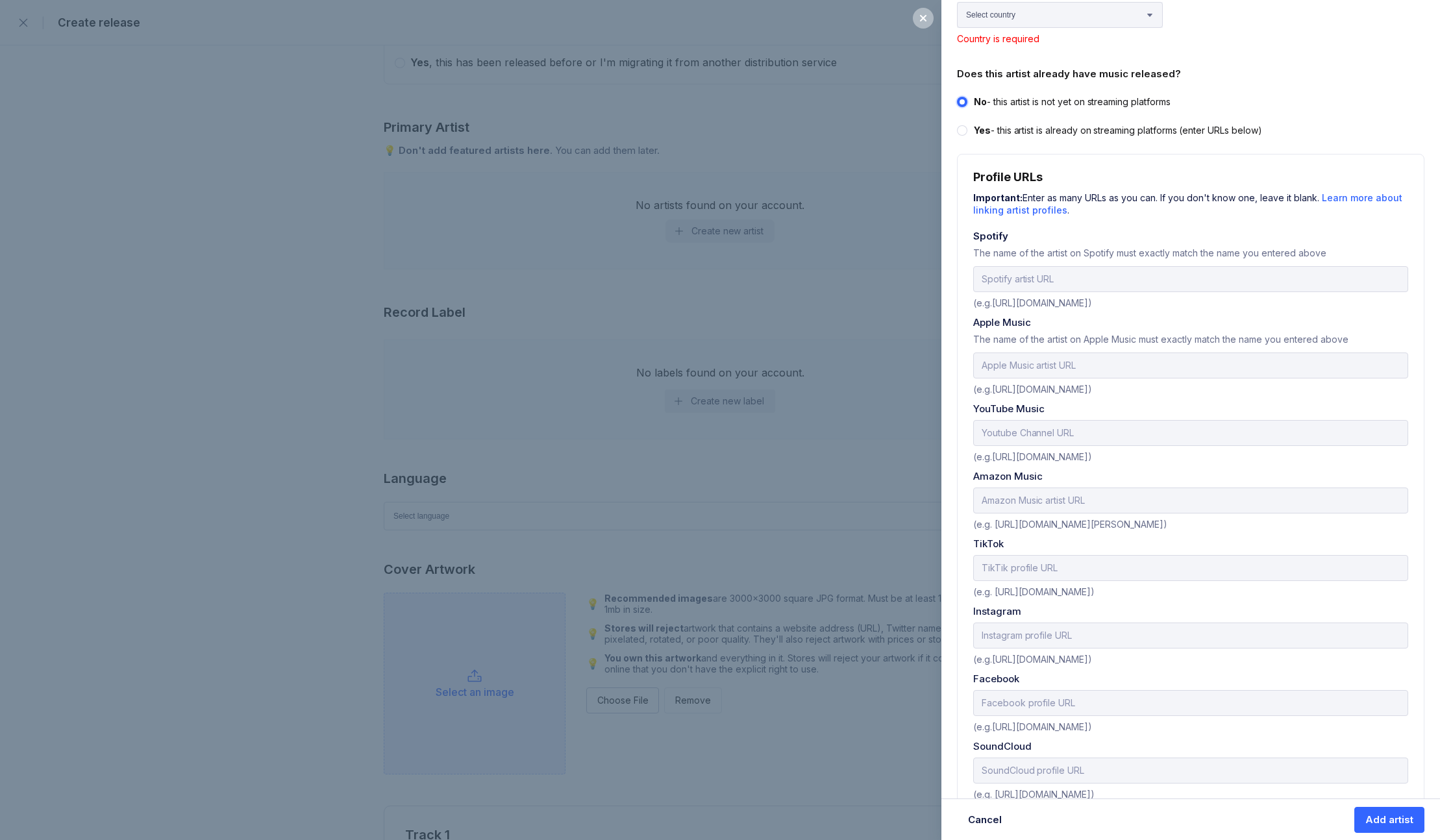
scroll to position [0, 0]
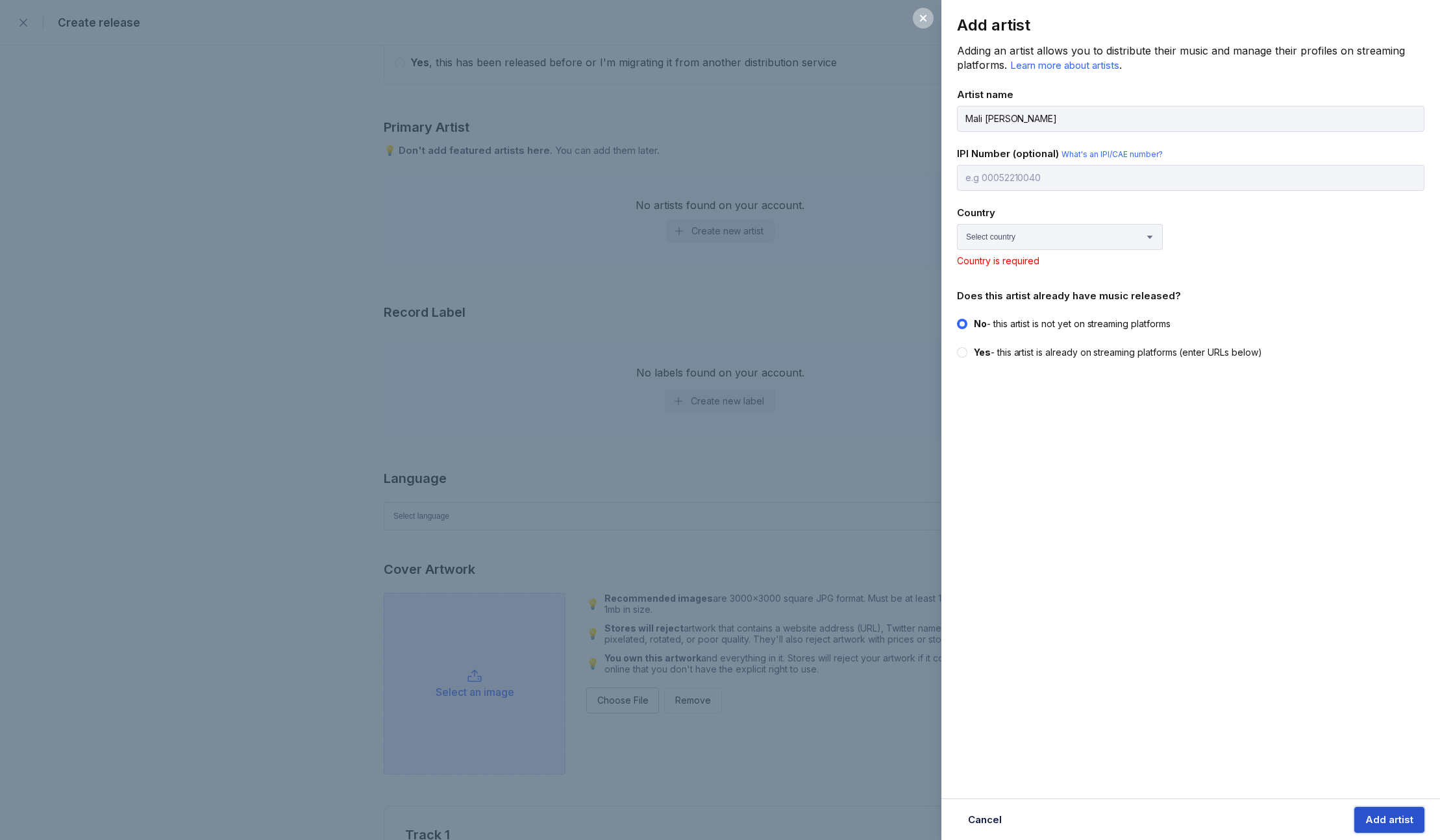
click at [1043, 698] on div "Add artist" at bounding box center [1389, 820] width 48 height 13
click at [1043, 228] on select "Select country [GEOGRAPHIC_DATA] [GEOGRAPHIC_DATA] [GEOGRAPHIC_DATA] [GEOGRAPHI…" at bounding box center [1060, 237] width 206 height 26
select select "GB"
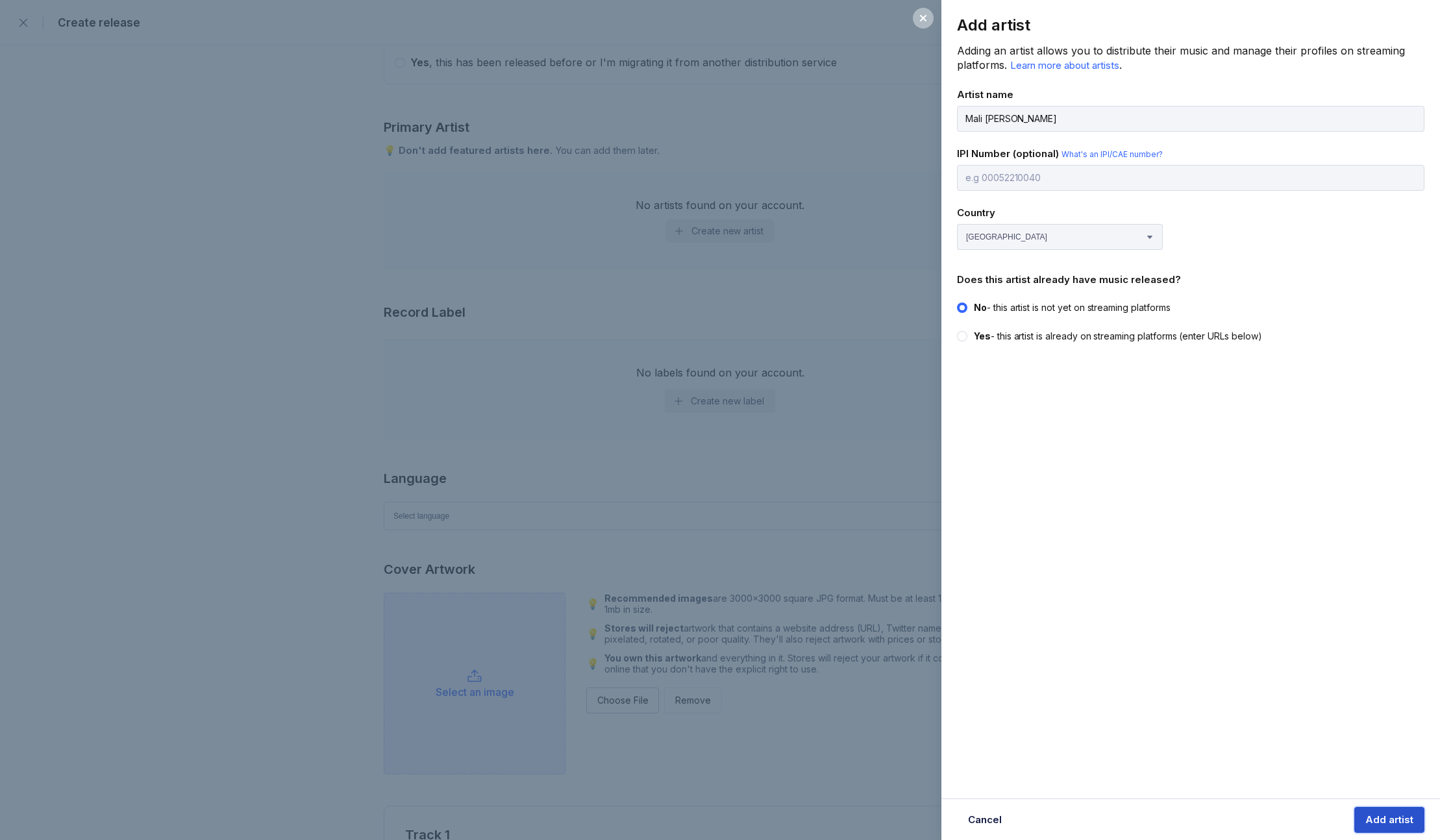
click at [1043, 698] on div "Add artist" at bounding box center [1389, 820] width 48 height 13
click at [922, 14] on icon at bounding box center [923, 18] width 10 height 10
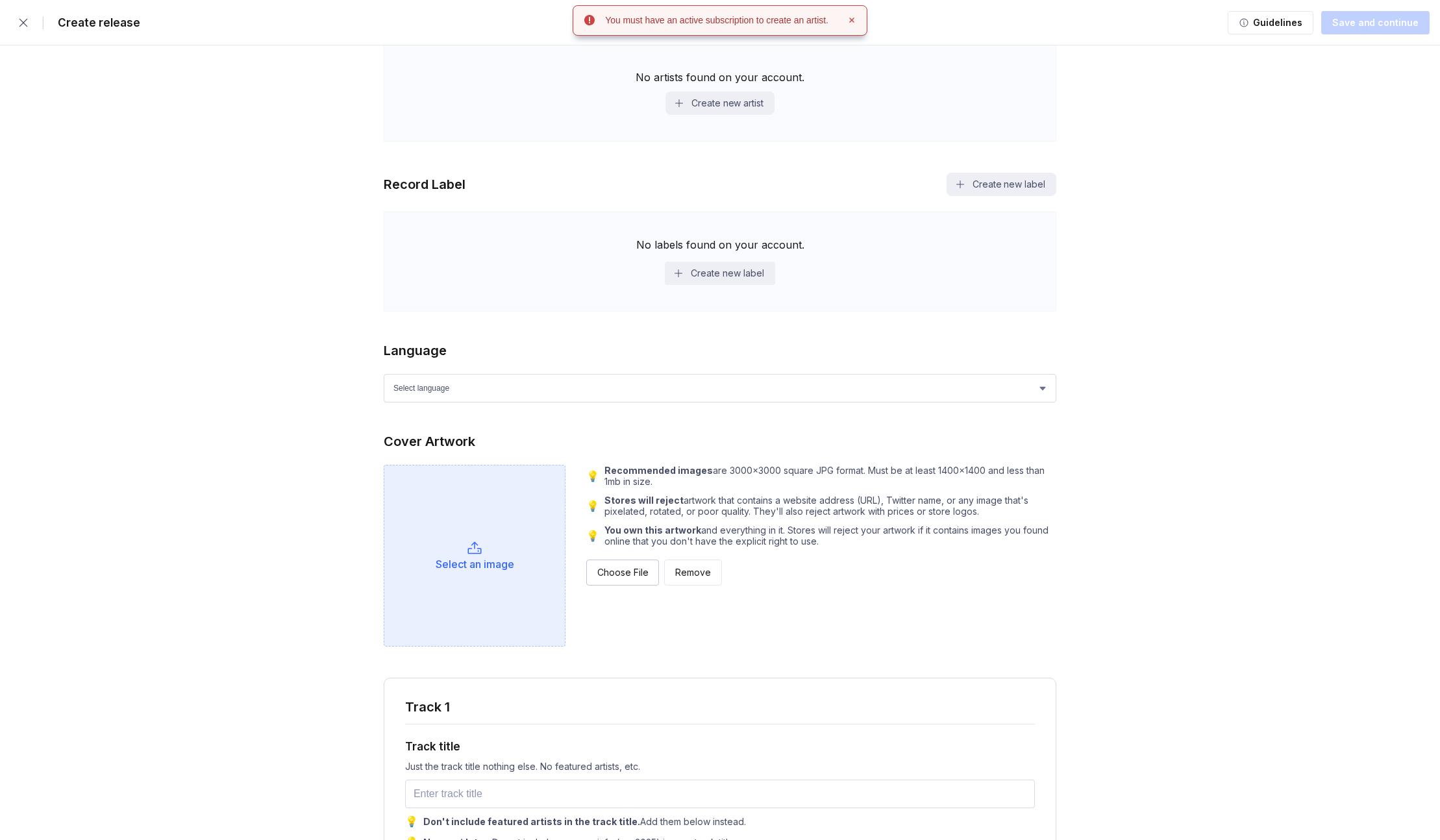
scroll to position [627, 0]
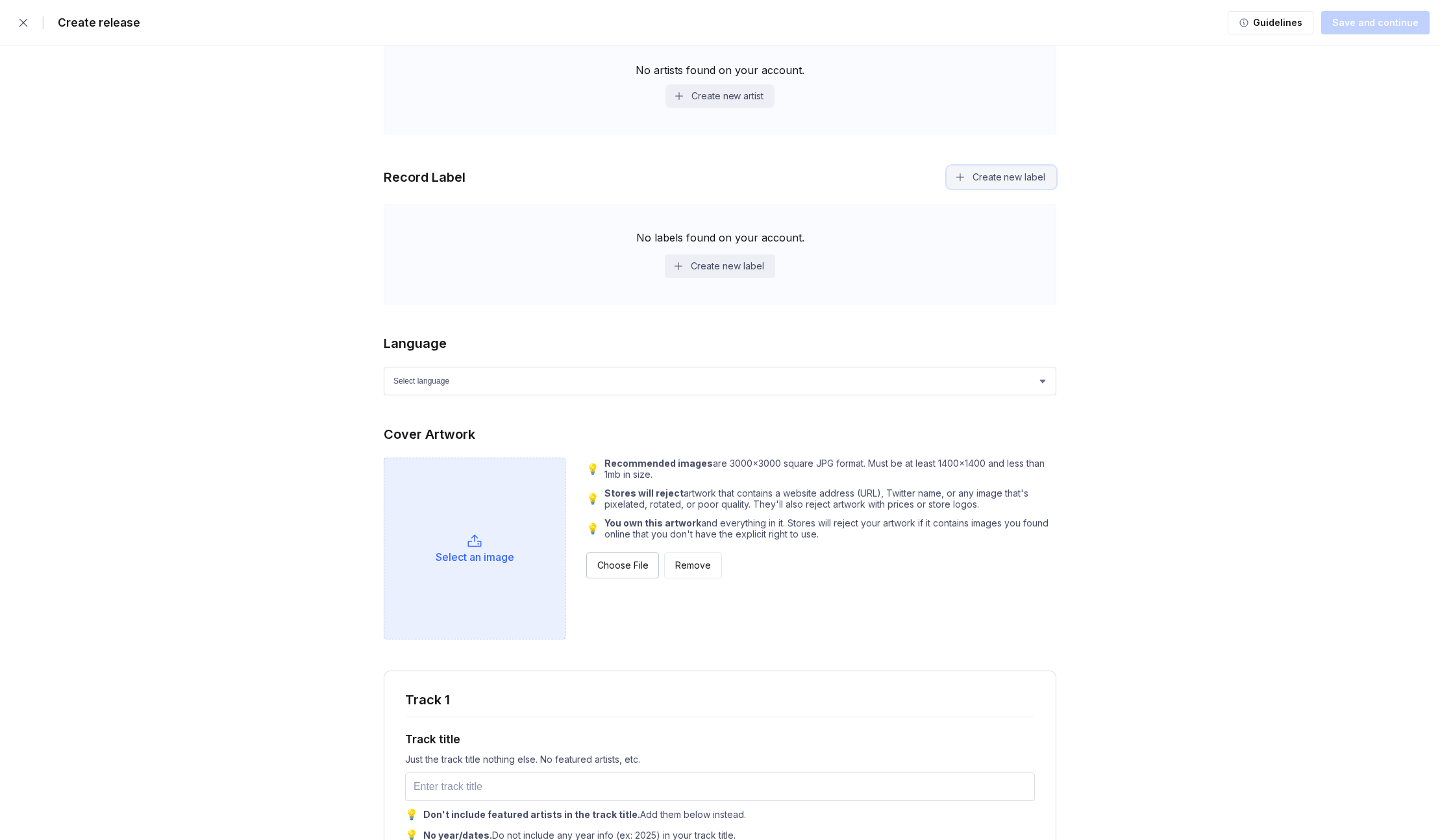
click at [999, 182] on button "Create new label" at bounding box center [1001, 177] width 110 height 24
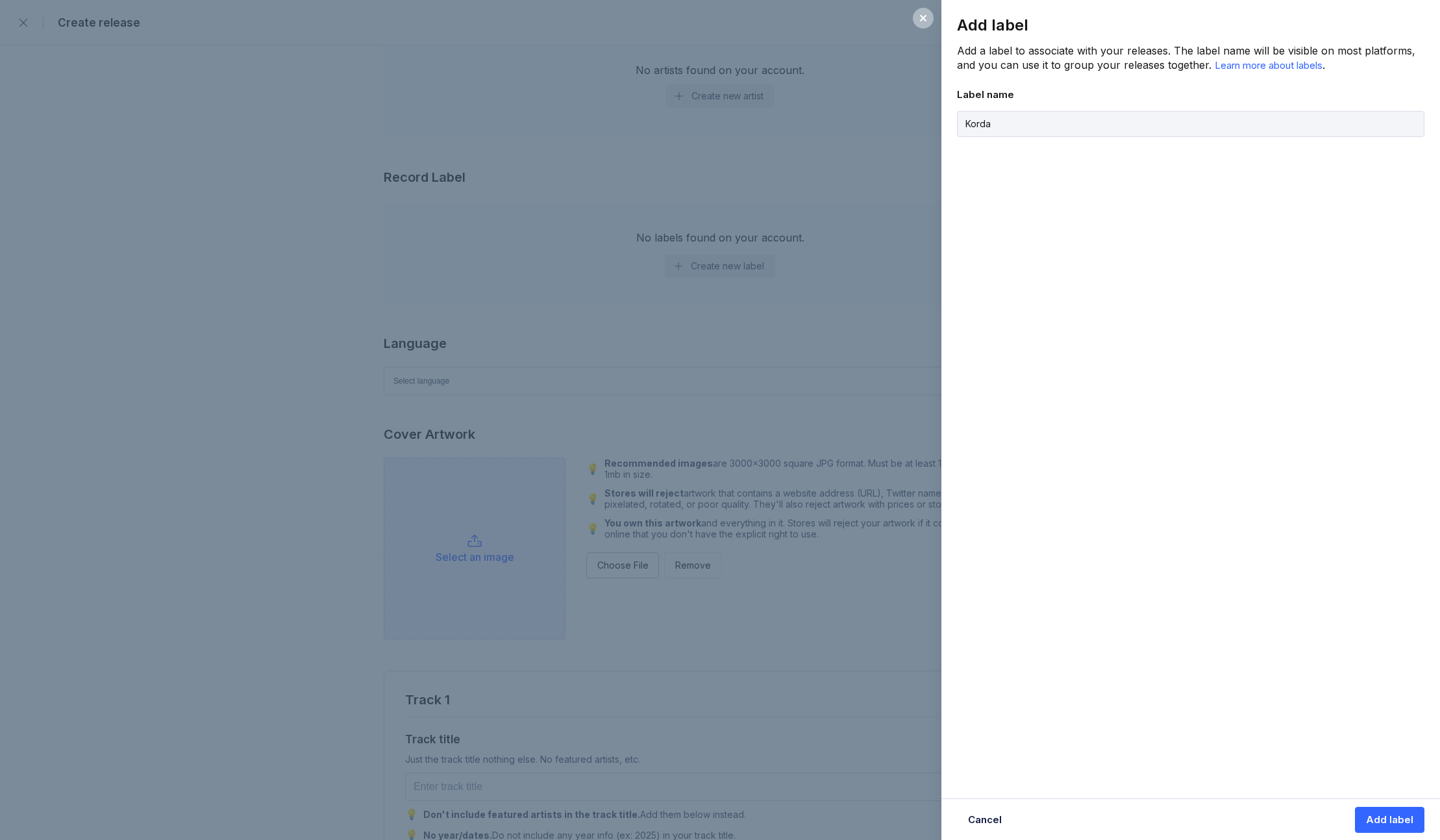
type input "Korda"
click at [1043, 574] on div "Add label Add a label to associate with your releases. The label name will be v…" at bounding box center [1191, 420] width 499 height 840
click at [1043, 698] on div "Add label" at bounding box center [1390, 820] width 47 height 13
click at [920, 16] on icon at bounding box center [923, 18] width 7 height 7
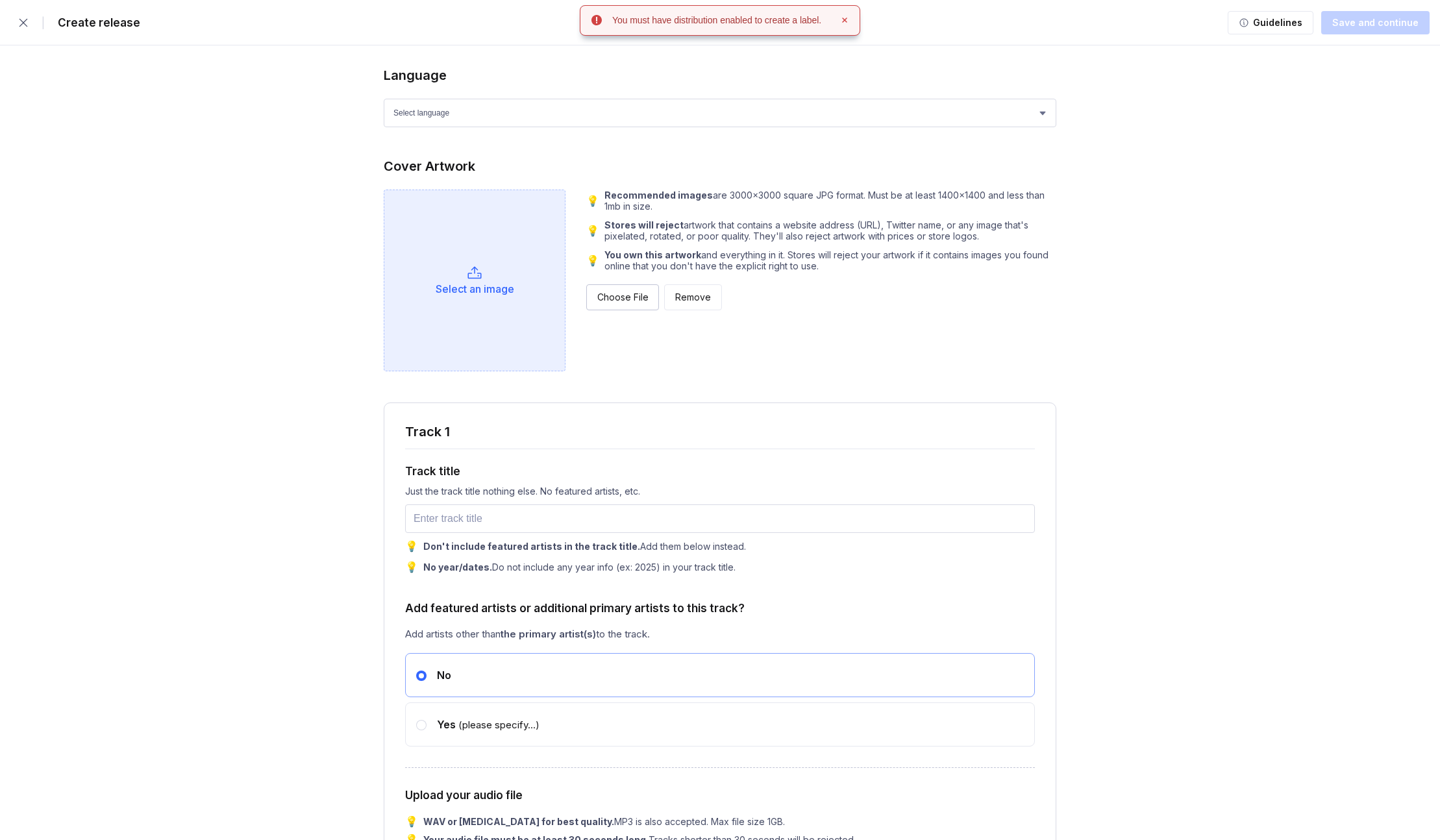
scroll to position [916, 0]
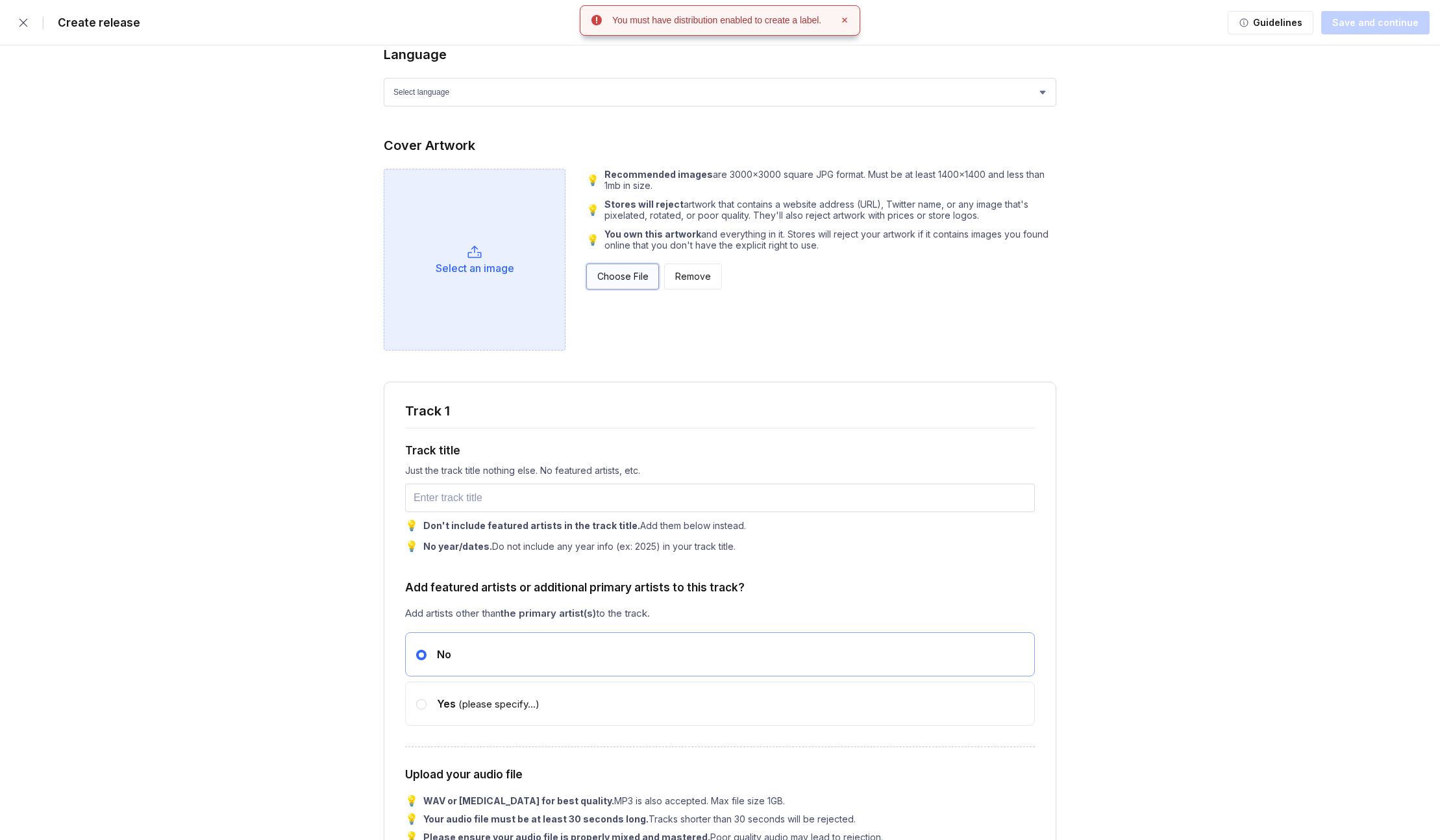
click at [630, 274] on div "Choose File" at bounding box center [623, 277] width 51 height 13
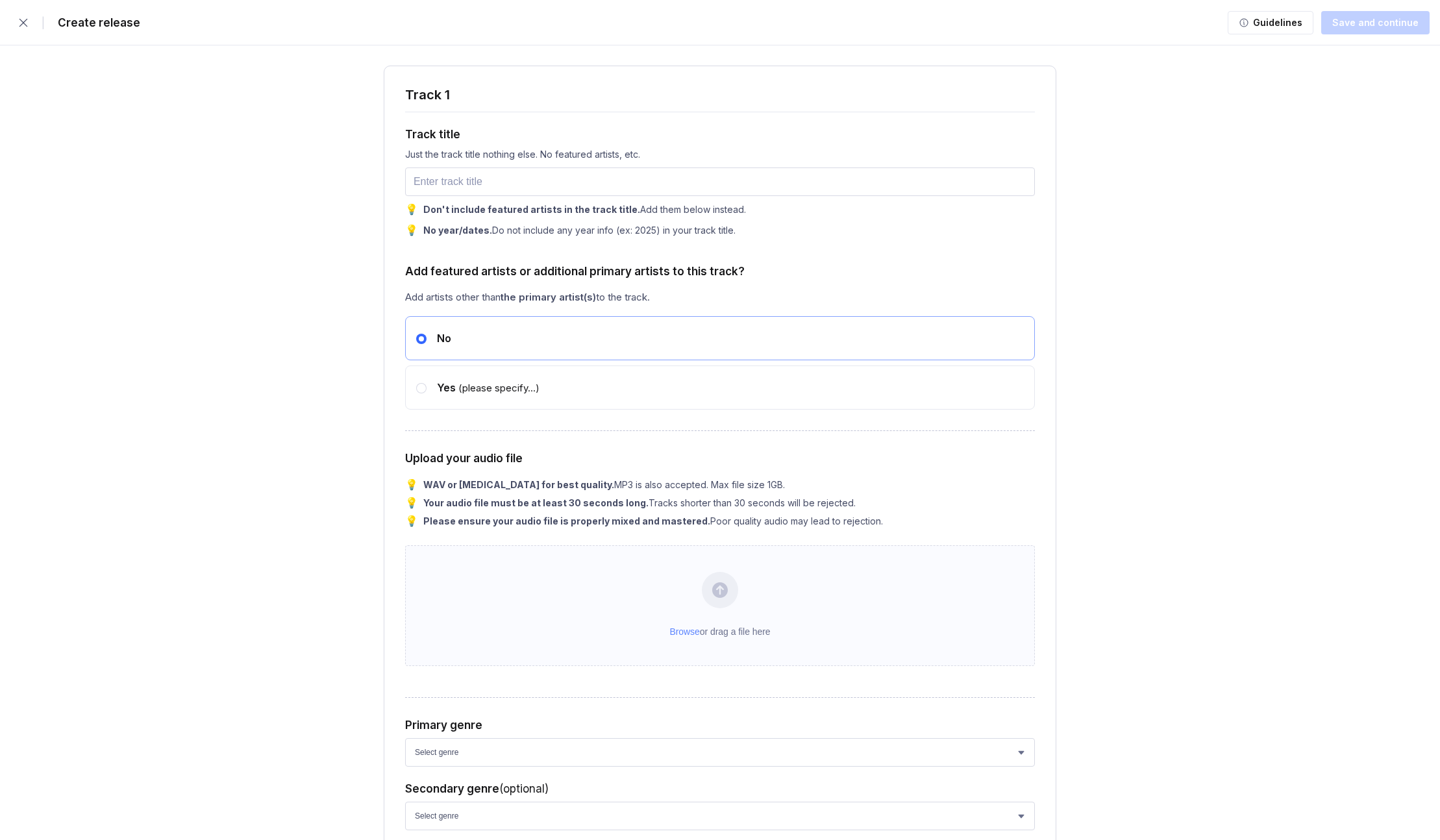
scroll to position [1242, 0]
click at [780, 181] on input "text" at bounding box center [720, 180] width 630 height 28
type input "L"
type input "Let It Go"
click at [386, 388] on div "Track 1 Track title Just the track title nothing else. No featured artists, etc…" at bounding box center [720, 724] width 673 height 1322
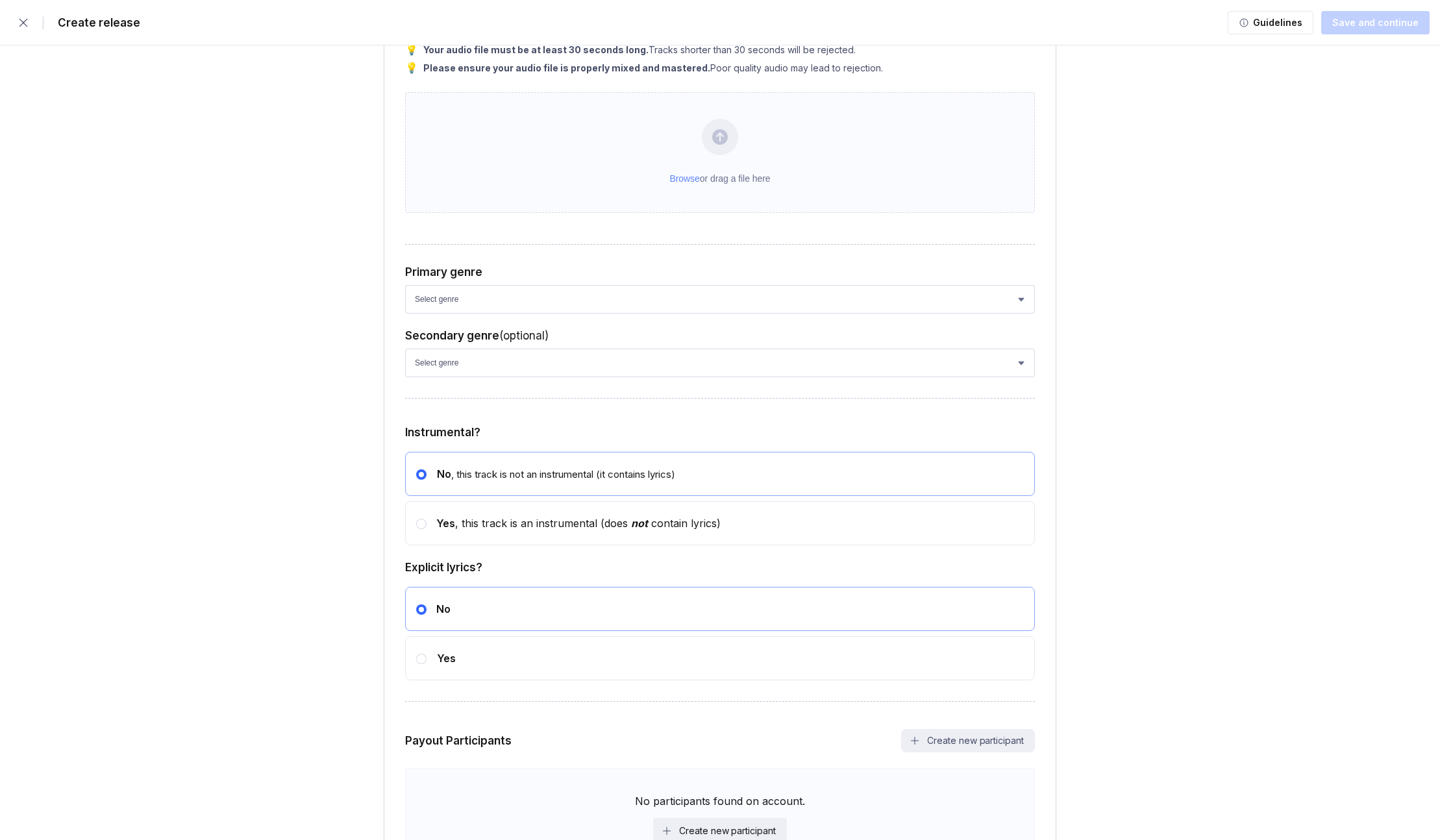
scroll to position [1857, 0]
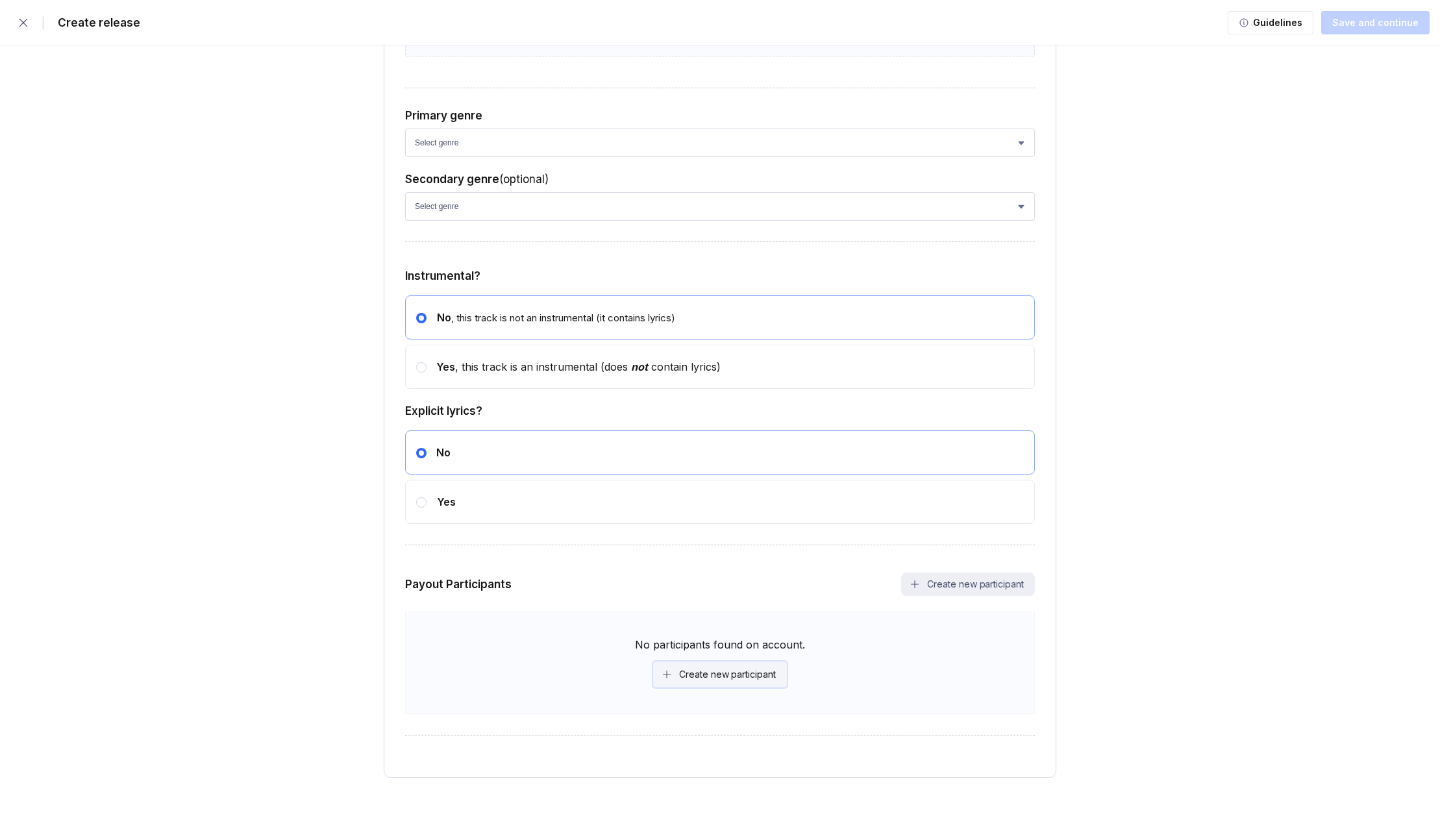
click at [776, 684] on button "Create new participant" at bounding box center [720, 674] width 134 height 26
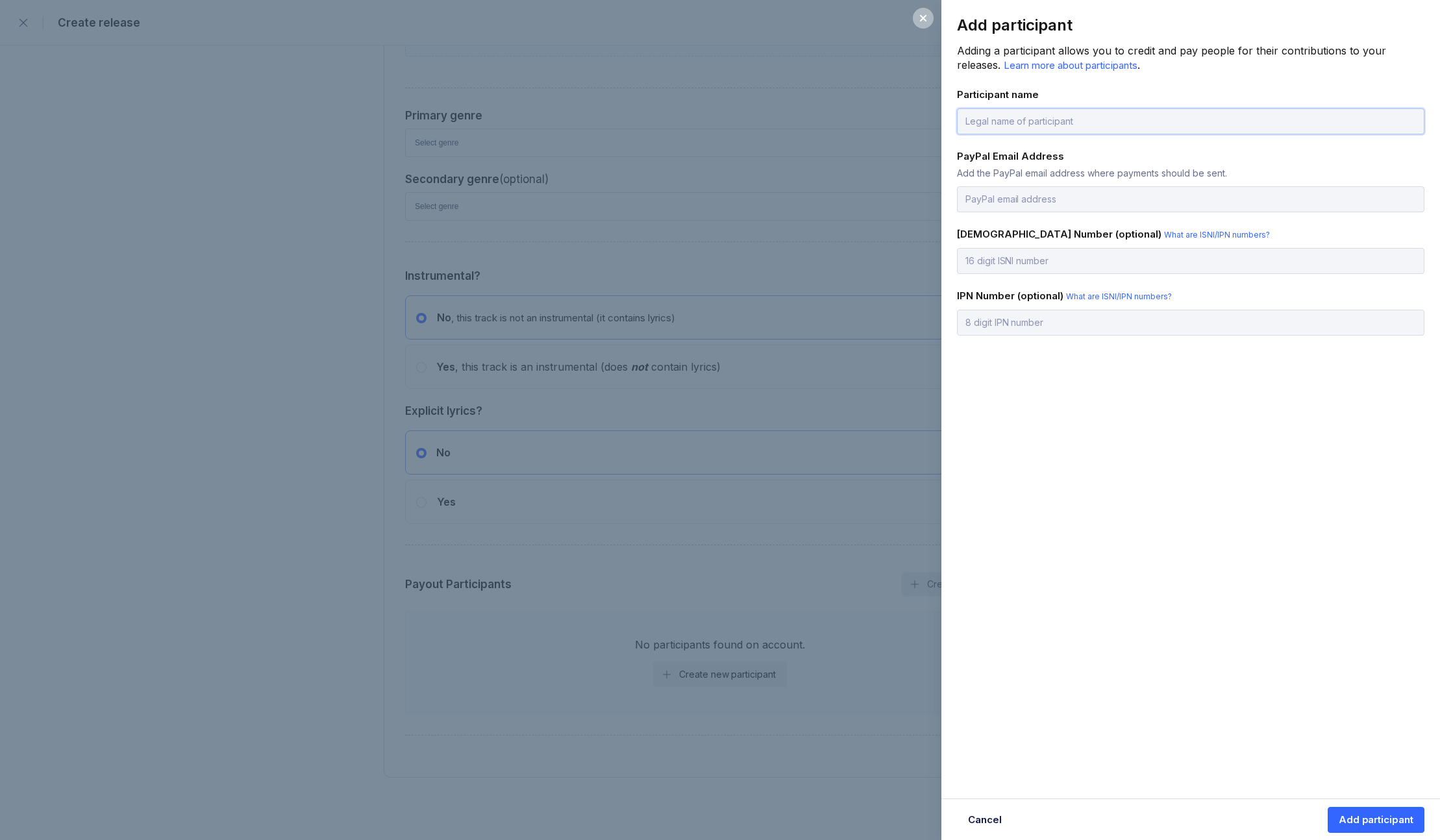
click at [1009, 120] on input "text" at bounding box center [1191, 121] width 468 height 26
type input "Mali [PERSON_NAME]"
click at [1043, 698] on button "Add participant" at bounding box center [1376, 820] width 97 height 26
type input "[EMAIL_ADDRESS][DOMAIN_NAME]"
click at [1043, 698] on div "Add participant" at bounding box center [1376, 820] width 74 height 13
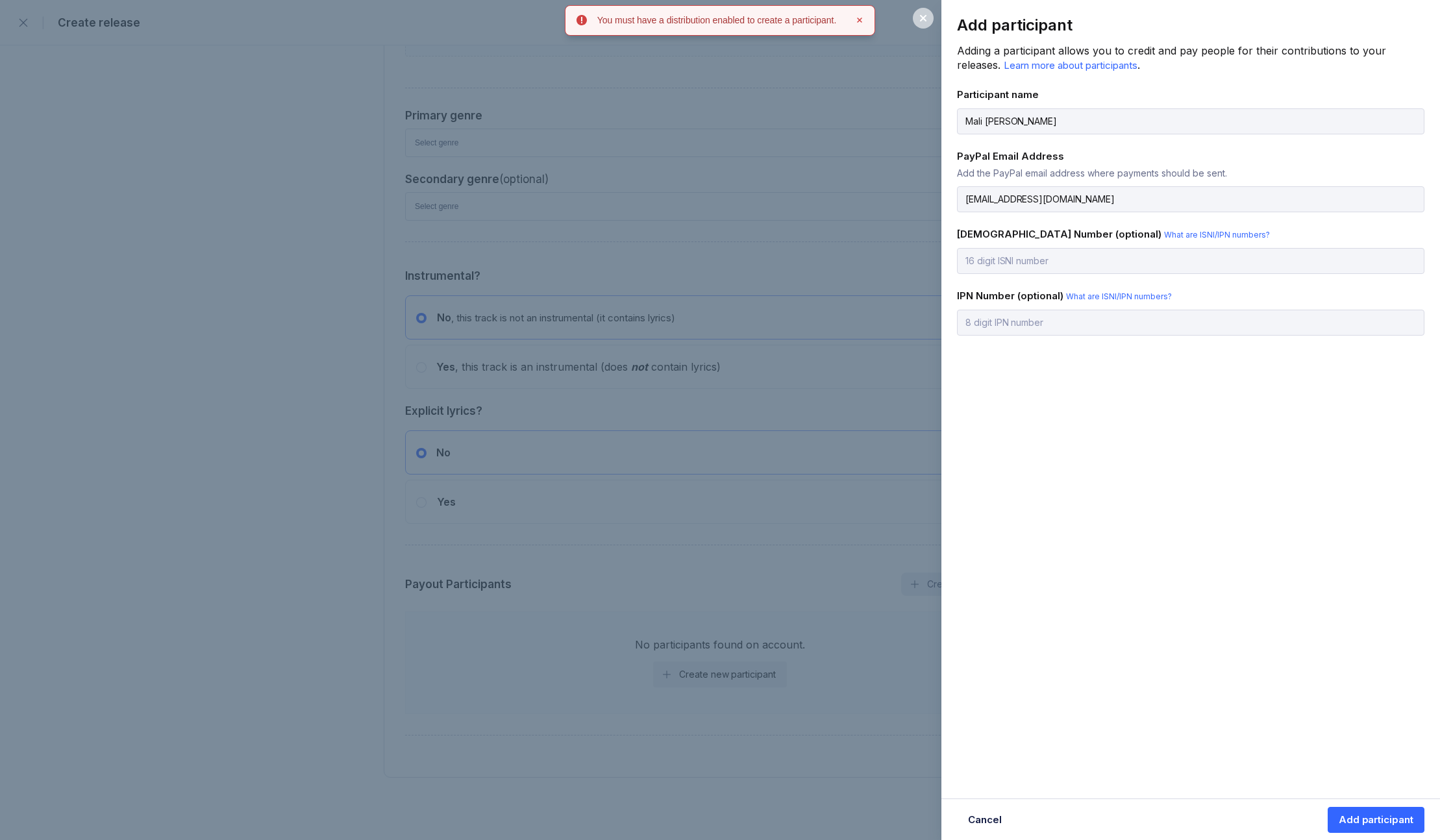
click at [922, 20] on icon at bounding box center [923, 18] width 10 height 10
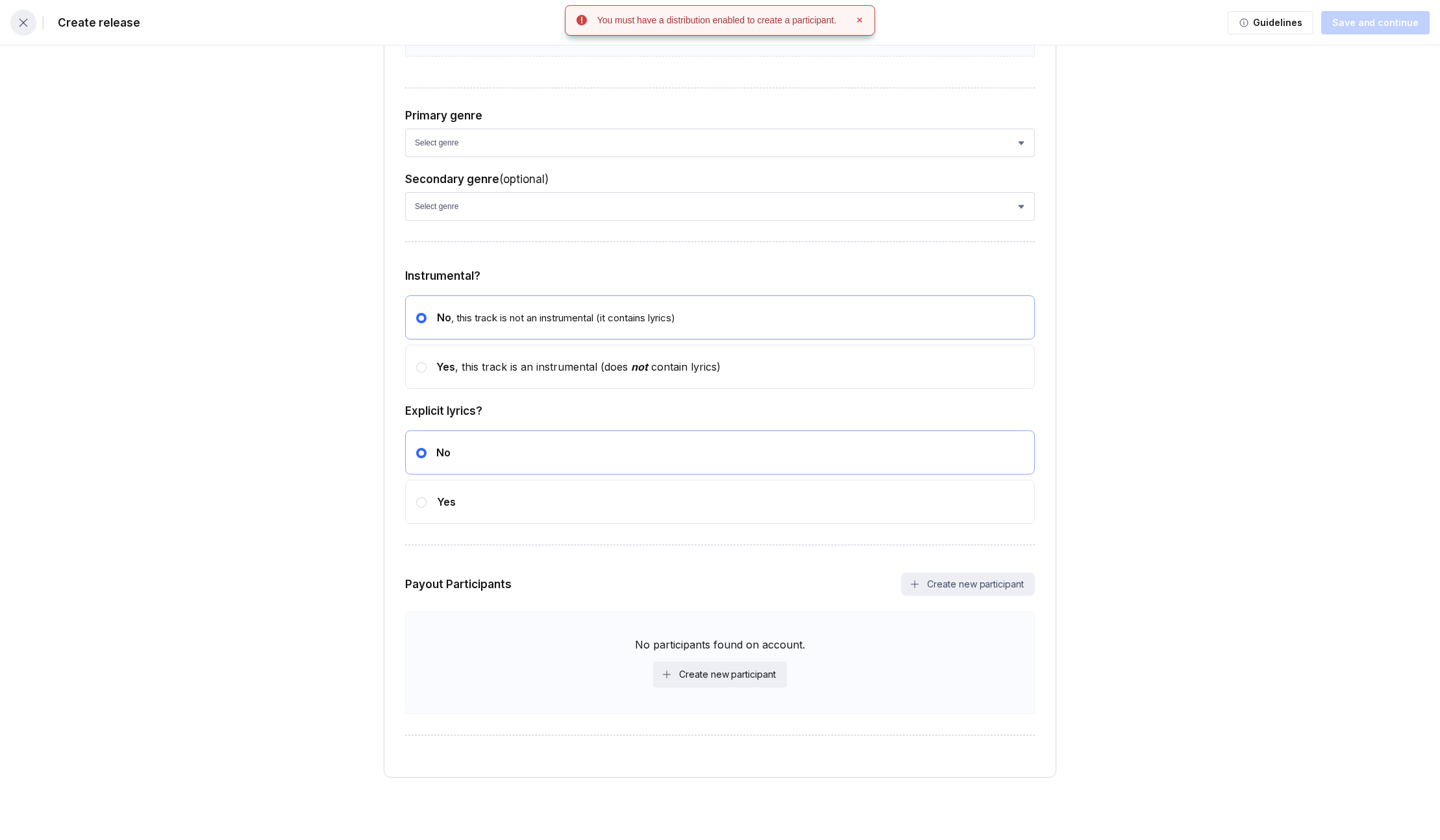
click at [22, 25] on icon "button" at bounding box center [24, 23] width 13 height 13
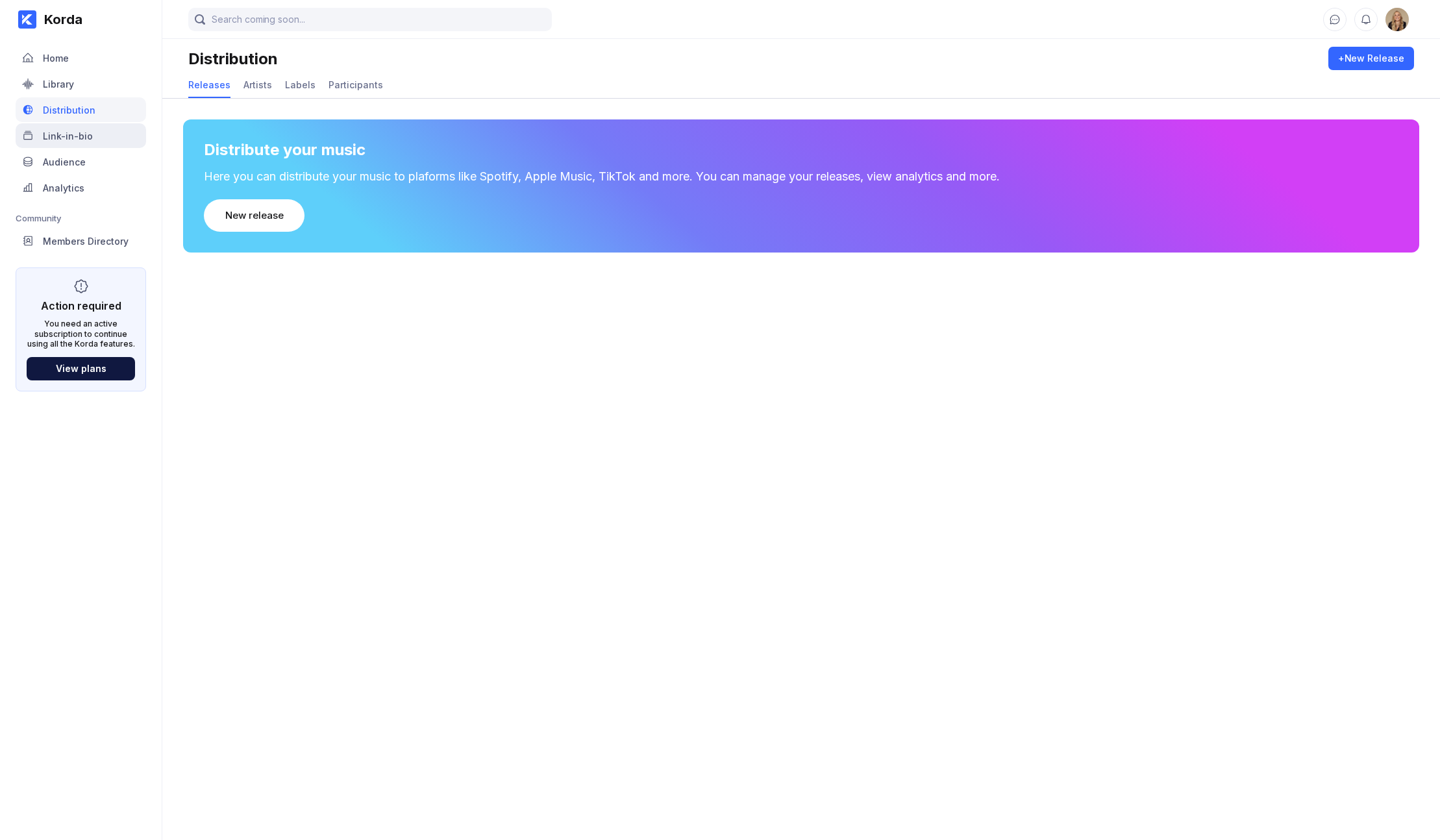
click at [120, 138] on div "Link-in-bio" at bounding box center [81, 135] width 131 height 24
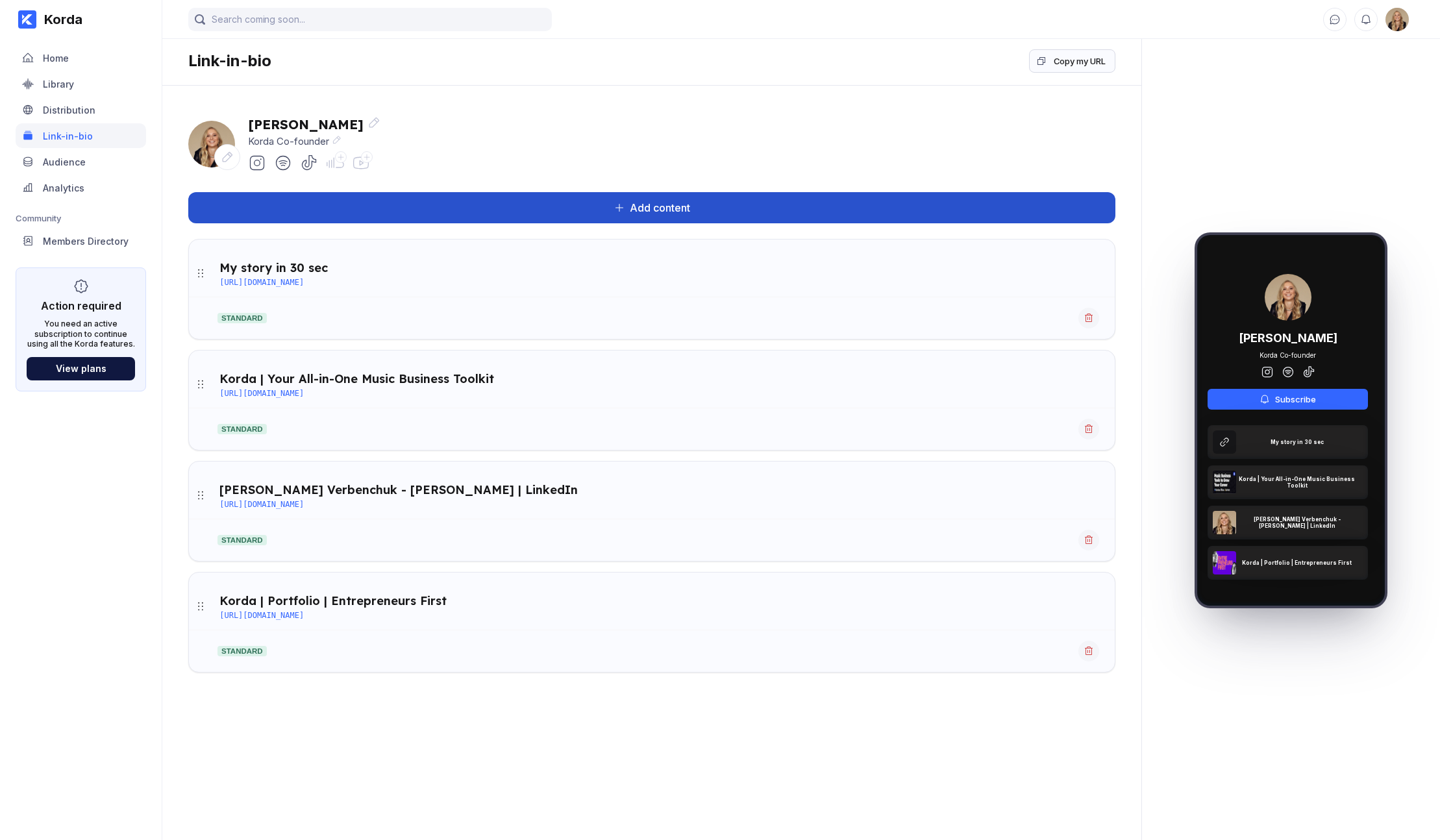
click at [706, 194] on button "Add content" at bounding box center [651, 207] width 927 height 31
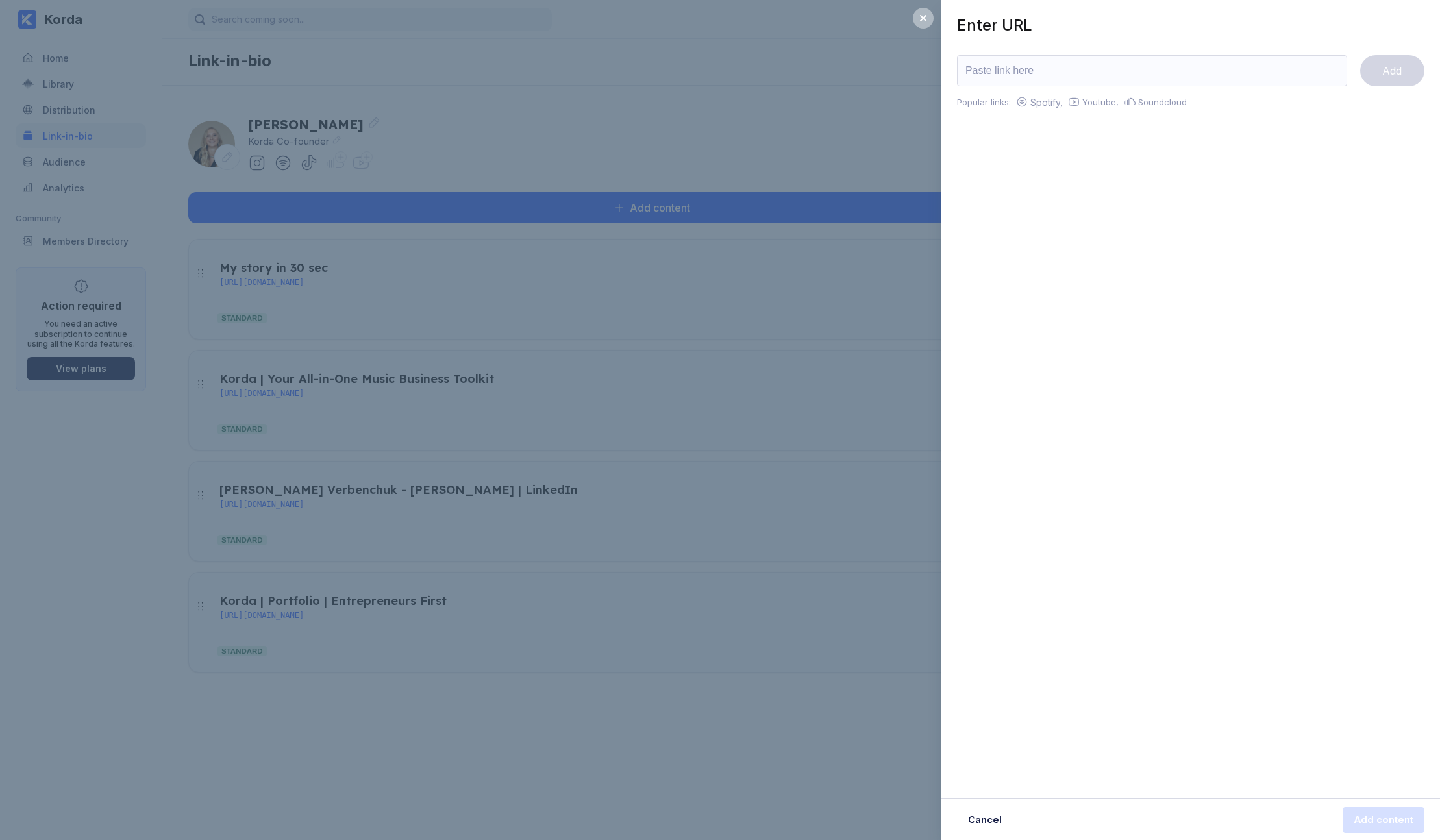
click at [982, 75] on input "url" at bounding box center [1152, 71] width 391 height 31
type input "[URL][DOMAIN_NAME]"
click at [1043, 62] on button "Add" at bounding box center [1393, 71] width 64 height 31
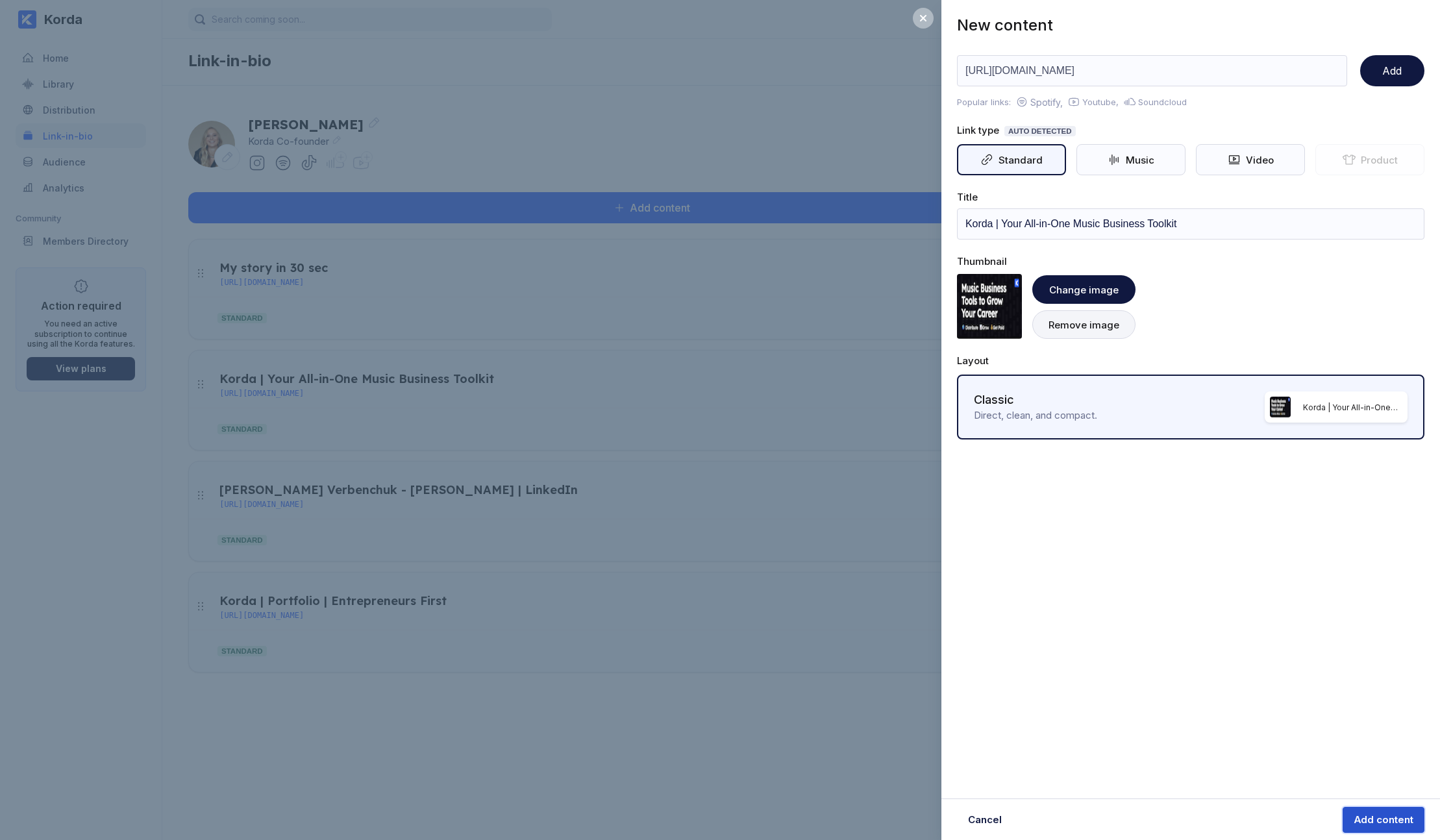
click at [1043, 698] on button "Add content" at bounding box center [1384, 820] width 82 height 26
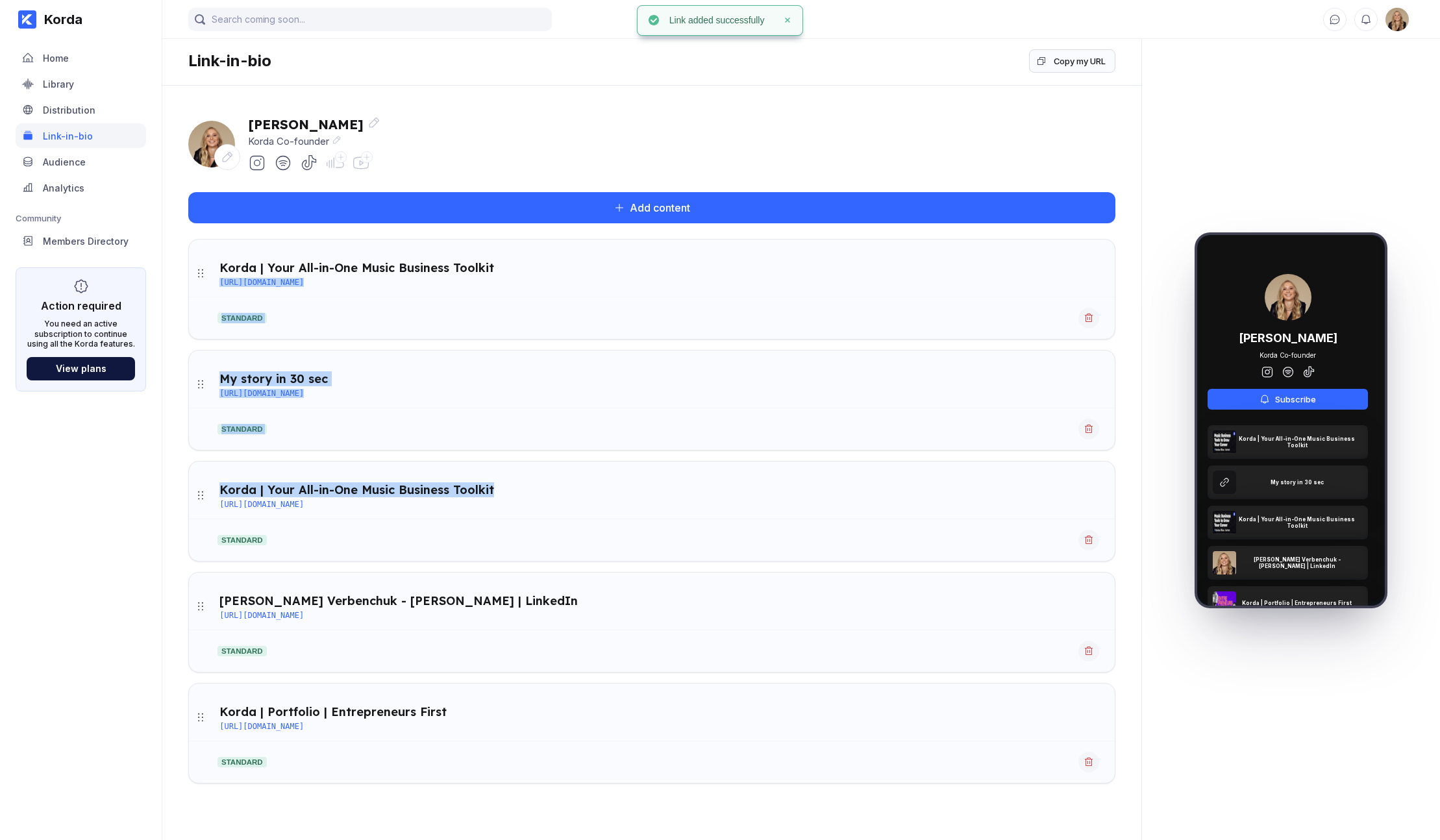
drag, startPoint x: 536, startPoint y: 263, endPoint x: 540, endPoint y: 486, distance: 223.0
click at [540, 486] on ul "Korda | Your All-in-One Music Business Toolkit [URL][DOMAIN_NAME] standard My s…" at bounding box center [651, 511] width 927 height 545
click at [202, 276] on icon at bounding box center [200, 274] width 13 height 13
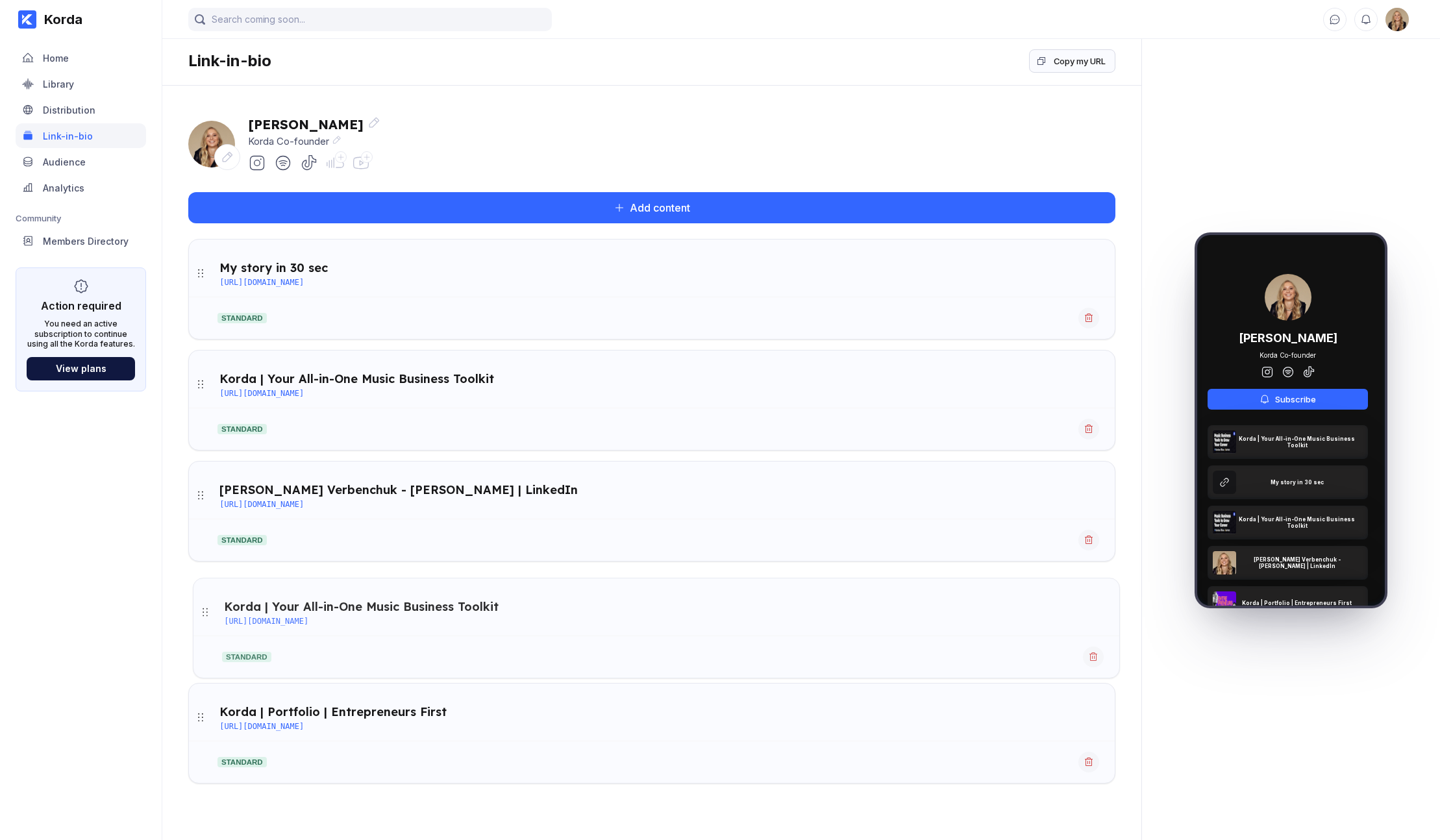
drag, startPoint x: 200, startPoint y: 269, endPoint x: 206, endPoint y: 609, distance: 340.1
click at [1043, 644] on button at bounding box center [1089, 651] width 21 height 21
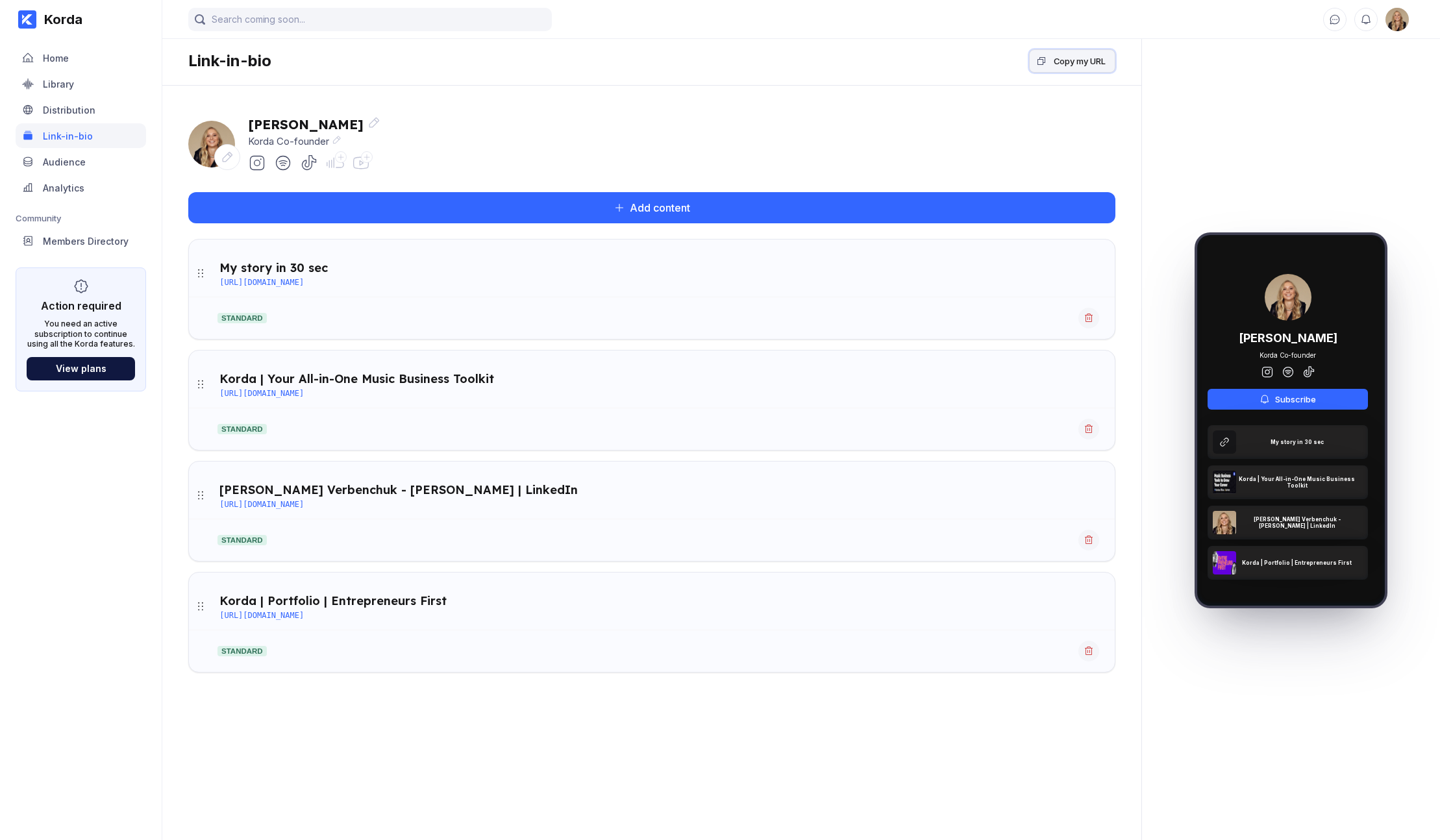
click at [1043, 62] on div "Copy my URL" at bounding box center [1080, 61] width 52 height 13
click at [101, 154] on div "Audience" at bounding box center [81, 162] width 131 height 24
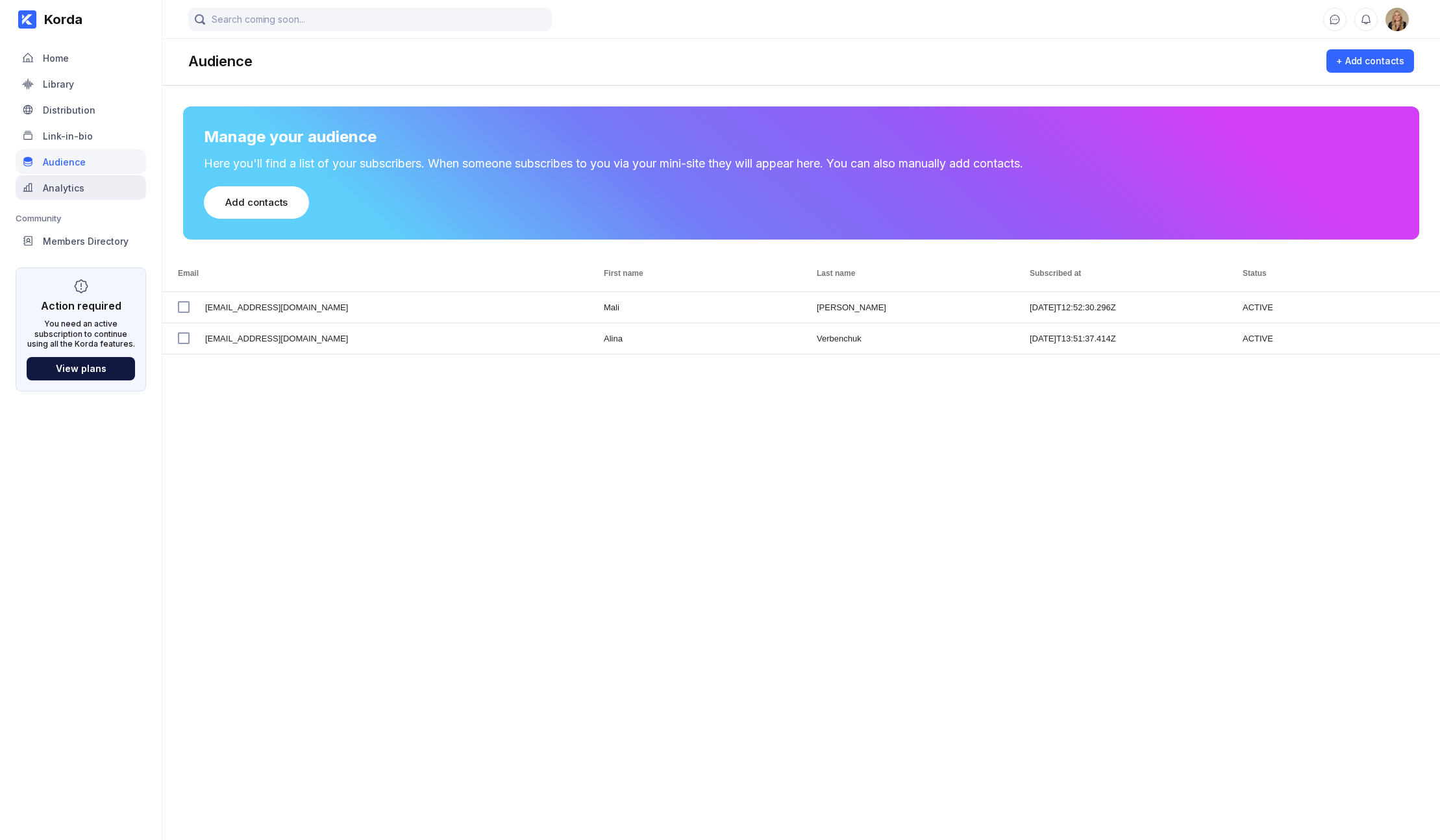
click at [110, 191] on div "Analytics" at bounding box center [81, 187] width 131 height 24
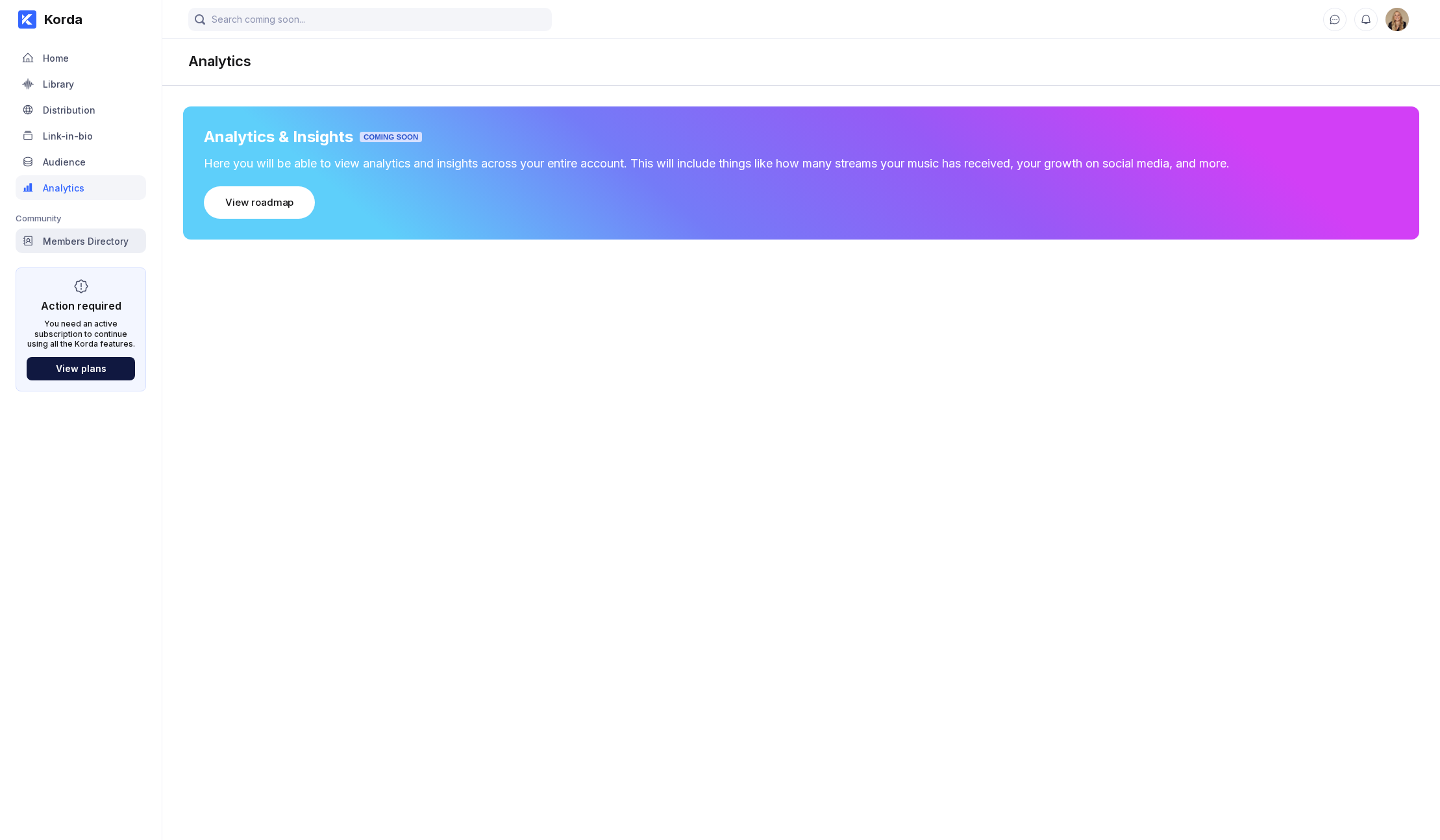
click at [62, 242] on div "Members Directory" at bounding box center [86, 241] width 86 height 11
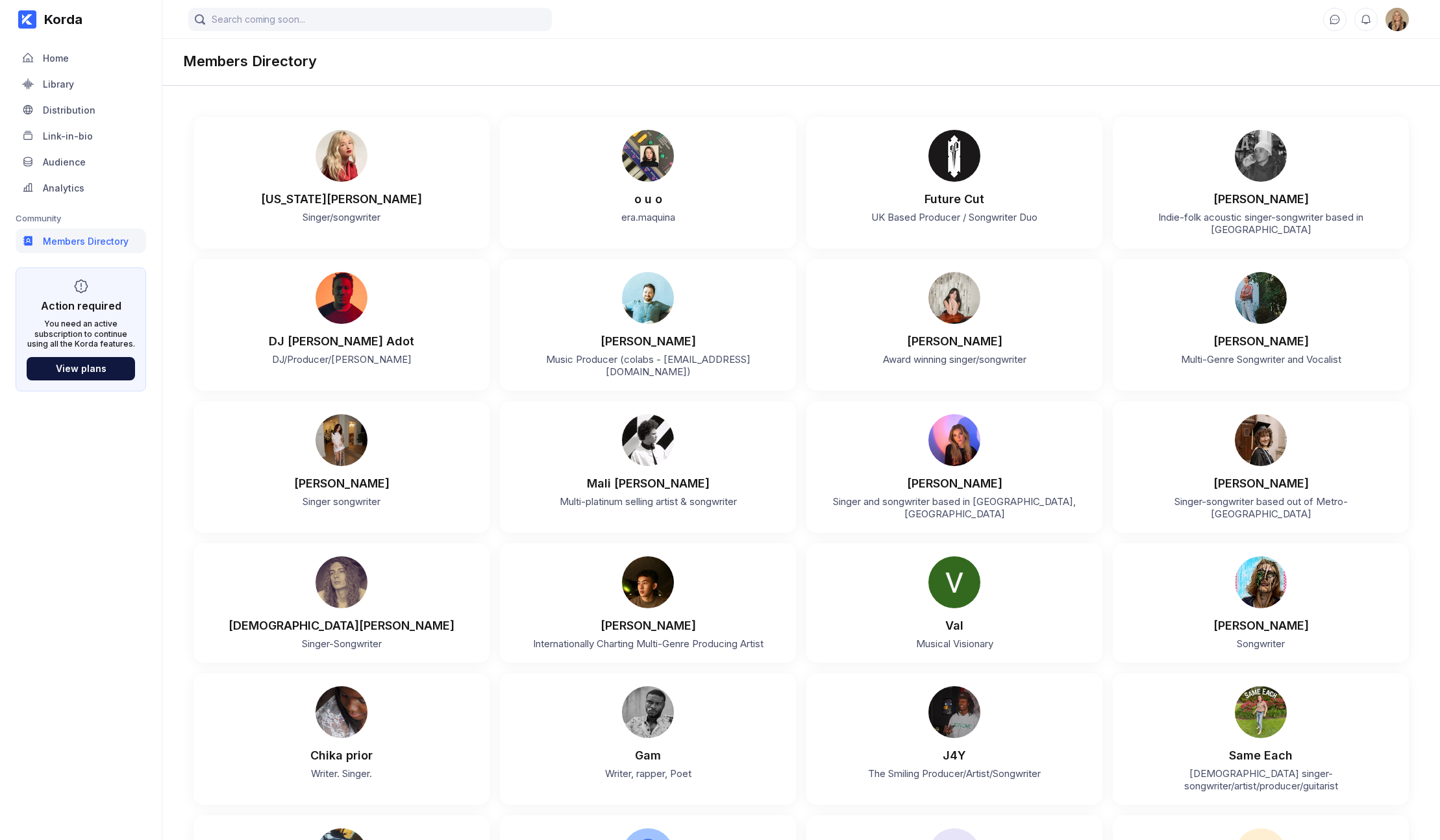
click at [1043, 26] on img at bounding box center [1397, 19] width 24 height 24
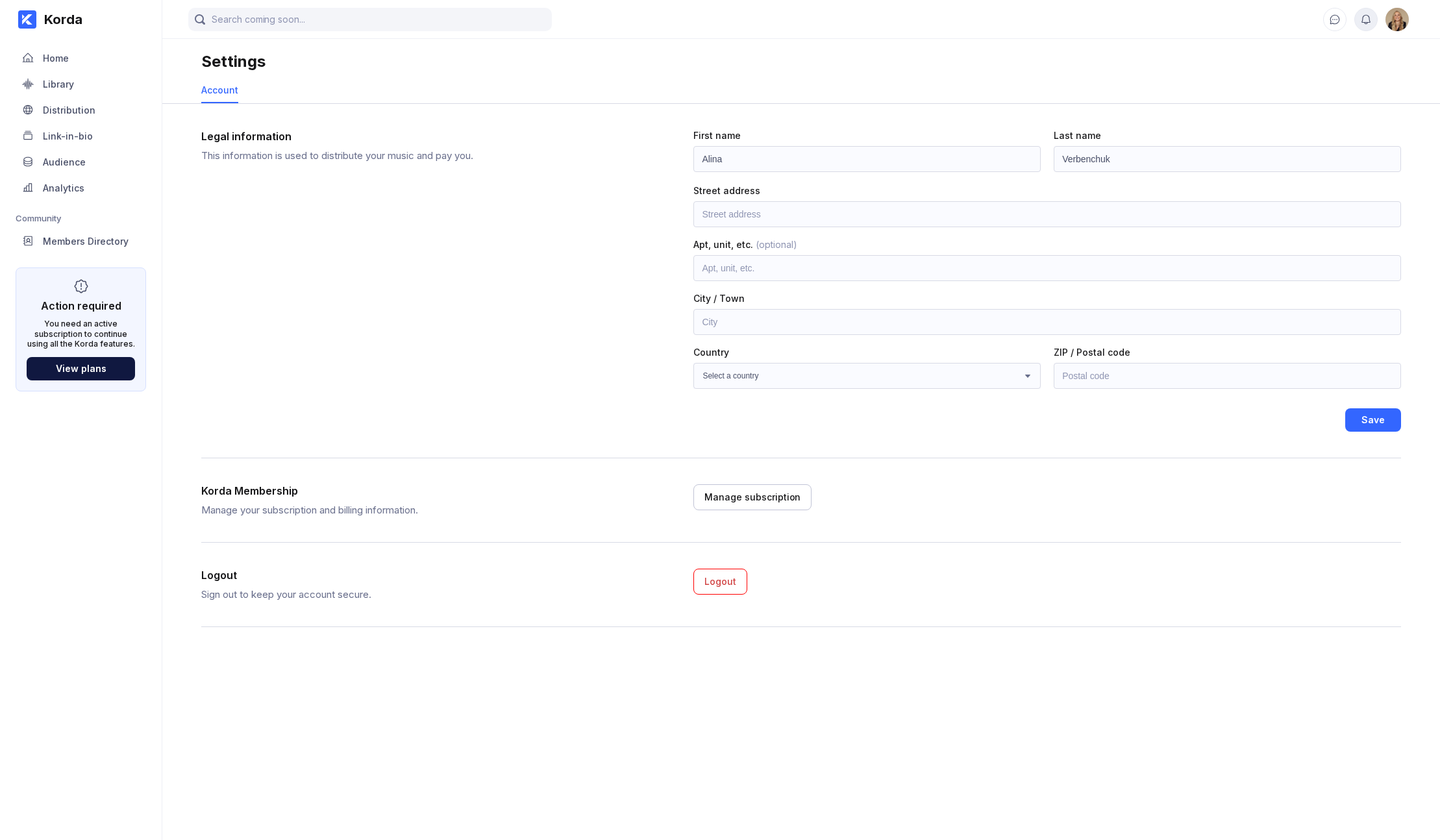
click at [1043, 23] on button at bounding box center [1366, 19] width 24 height 24
click at [1043, 22] on button at bounding box center [1335, 19] width 24 height 24
click at [43, 19] on div "Korda" at bounding box center [59, 19] width 46 height 16
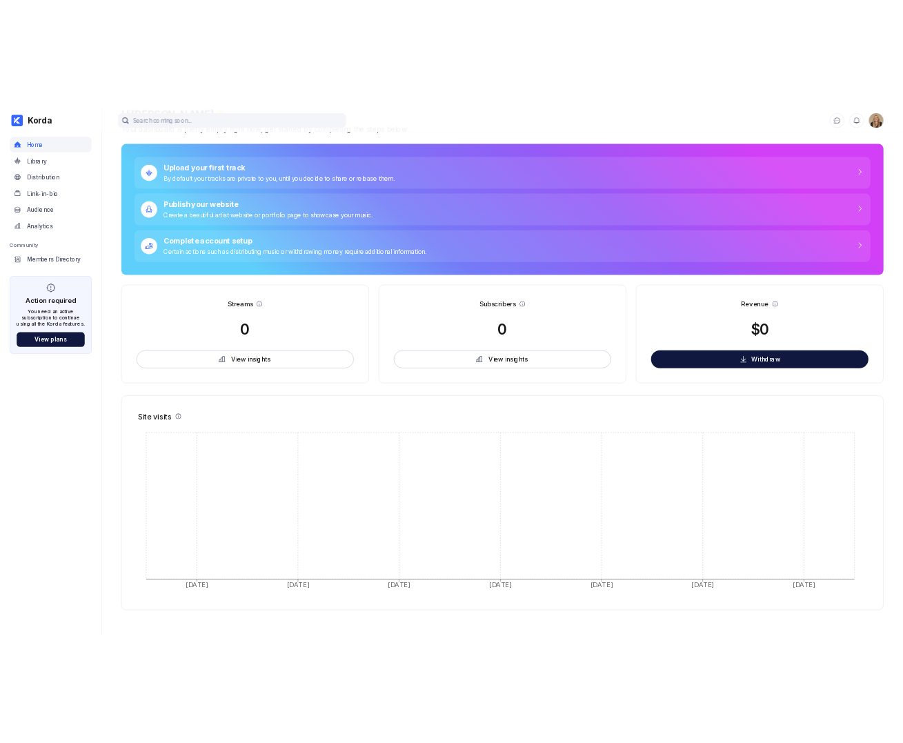
scroll to position [75, 0]
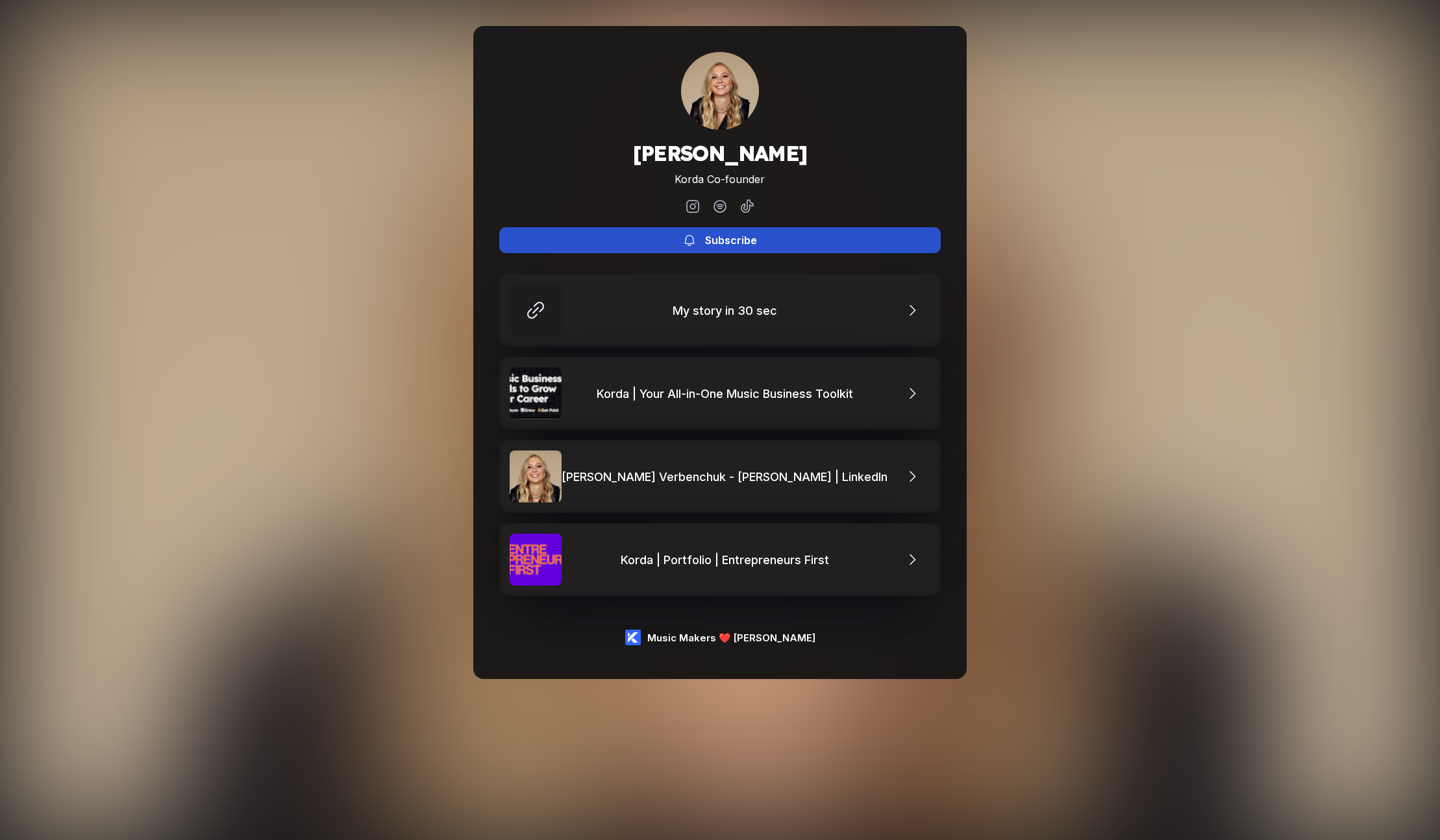
click at [597, 229] on button "Subscribe" at bounding box center [720, 240] width 441 height 26
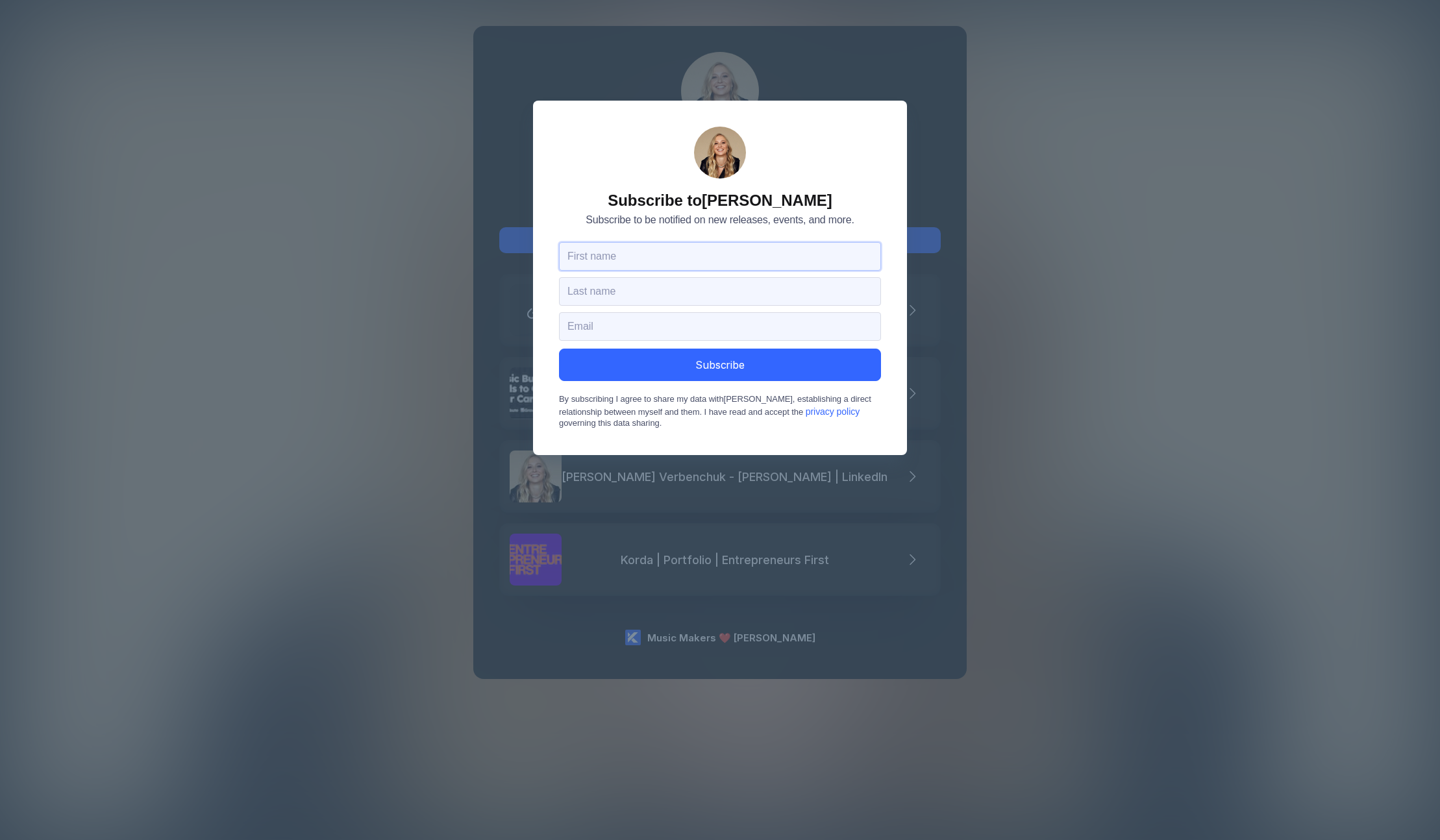
click at [623, 260] on input "text" at bounding box center [720, 256] width 322 height 28
type input "Alina"
click at [644, 292] on input "text" at bounding box center [720, 292] width 322 height 28
type input "V"
click at [635, 330] on input "email" at bounding box center [720, 326] width 322 height 28
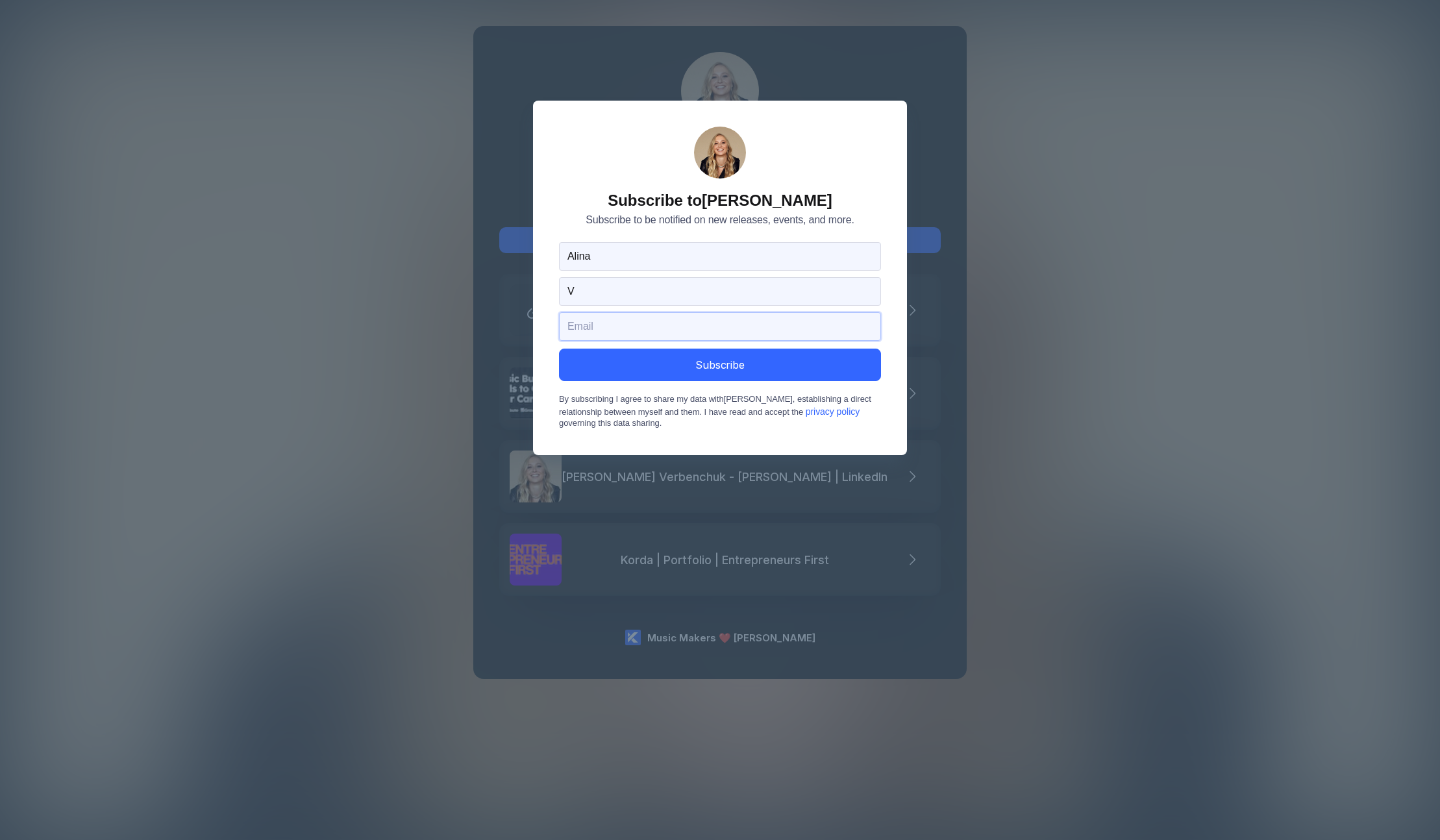
type input "[EMAIL_ADDRESS][DOMAIN_NAME]"
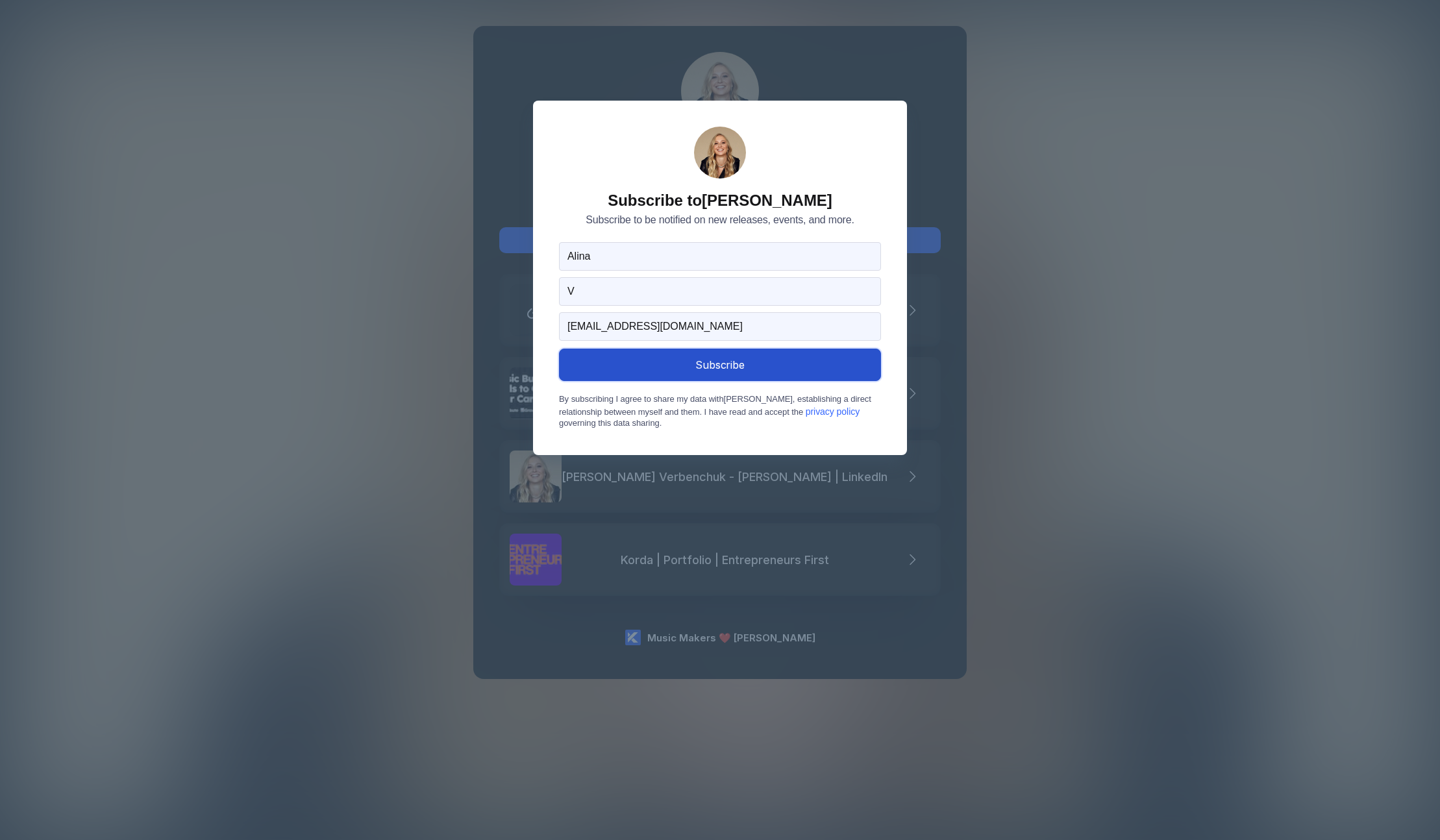
click at [685, 366] on button "Subscribe" at bounding box center [720, 365] width 322 height 32
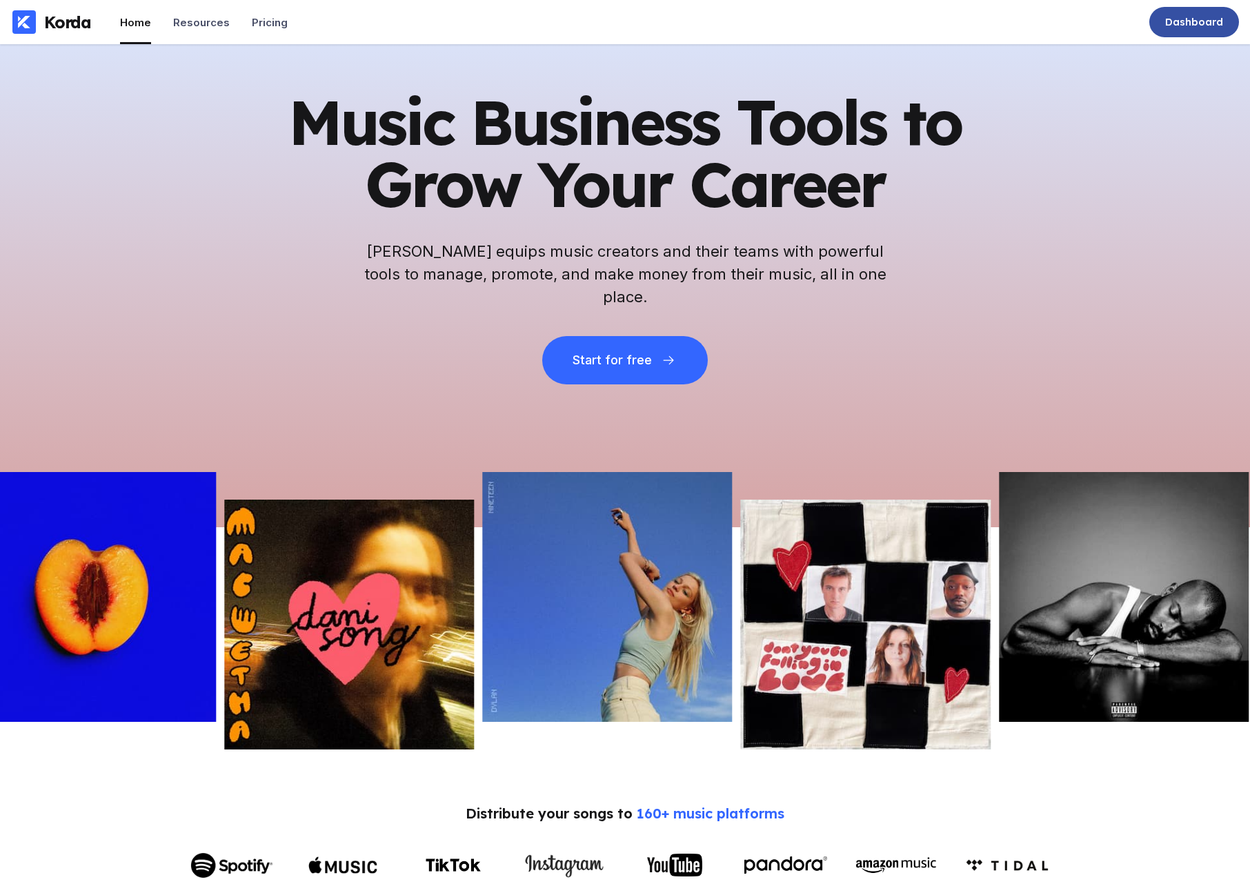
click at [1223, 28] on div "Dashboard" at bounding box center [1195, 22] width 90 height 30
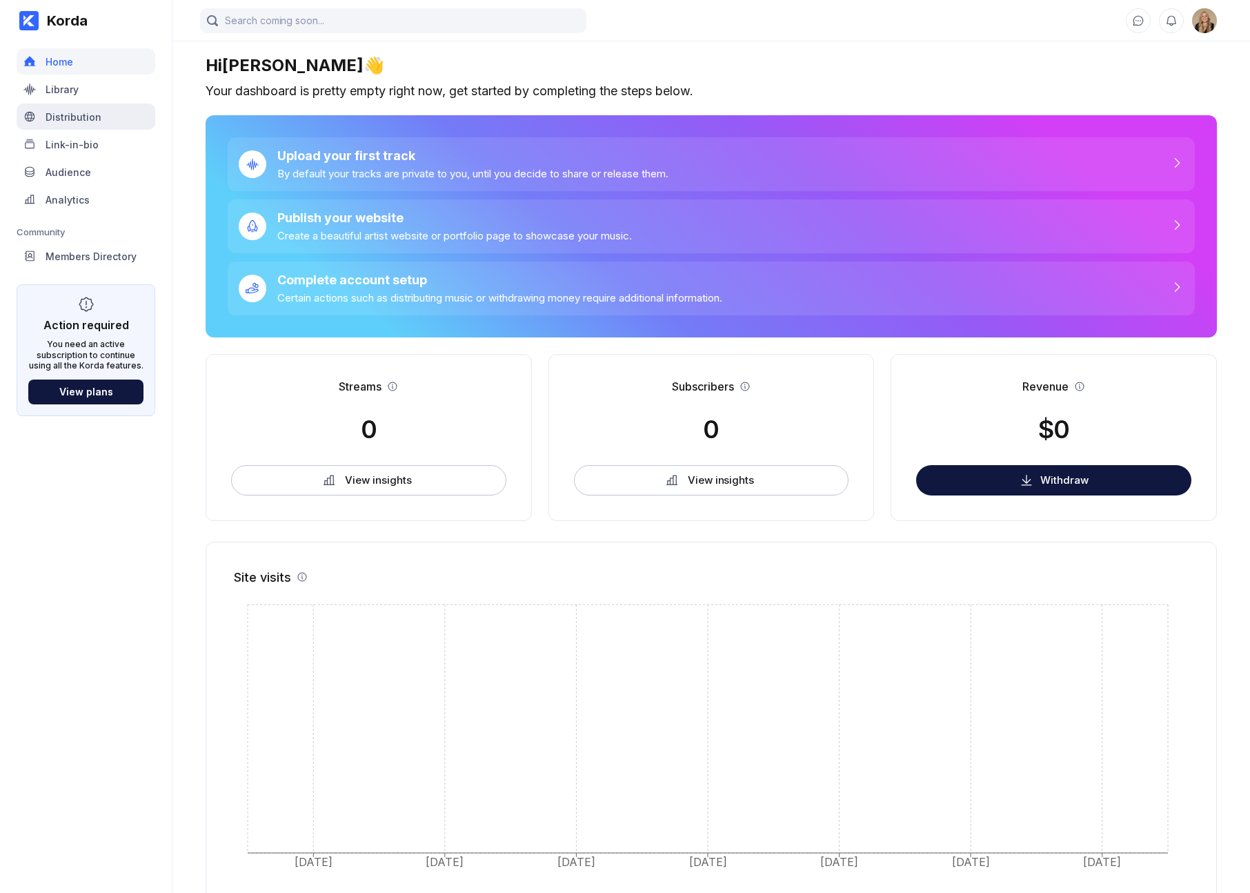
click at [98, 111] on div "Distribution" at bounding box center [74, 117] width 56 height 12
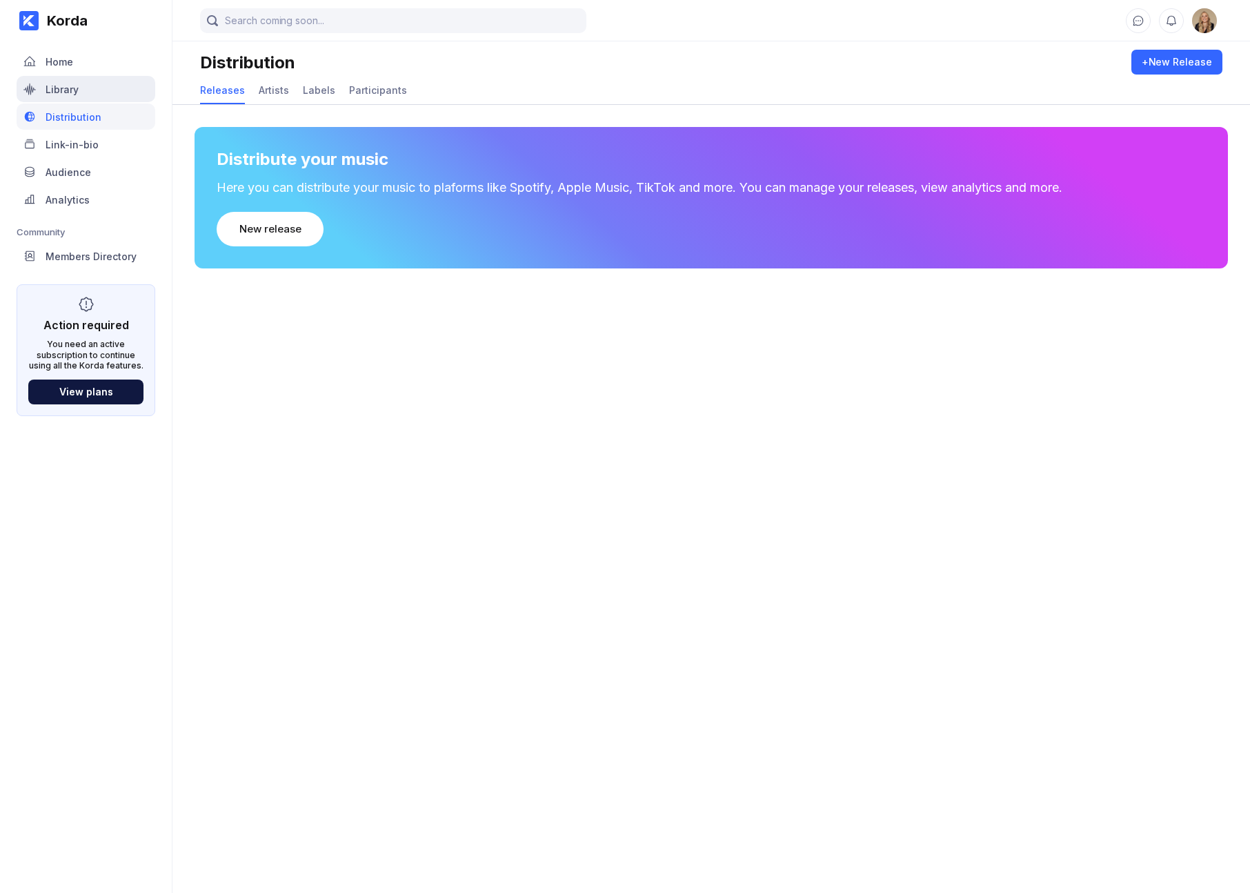
click at [96, 92] on div "Library" at bounding box center [86, 89] width 139 height 26
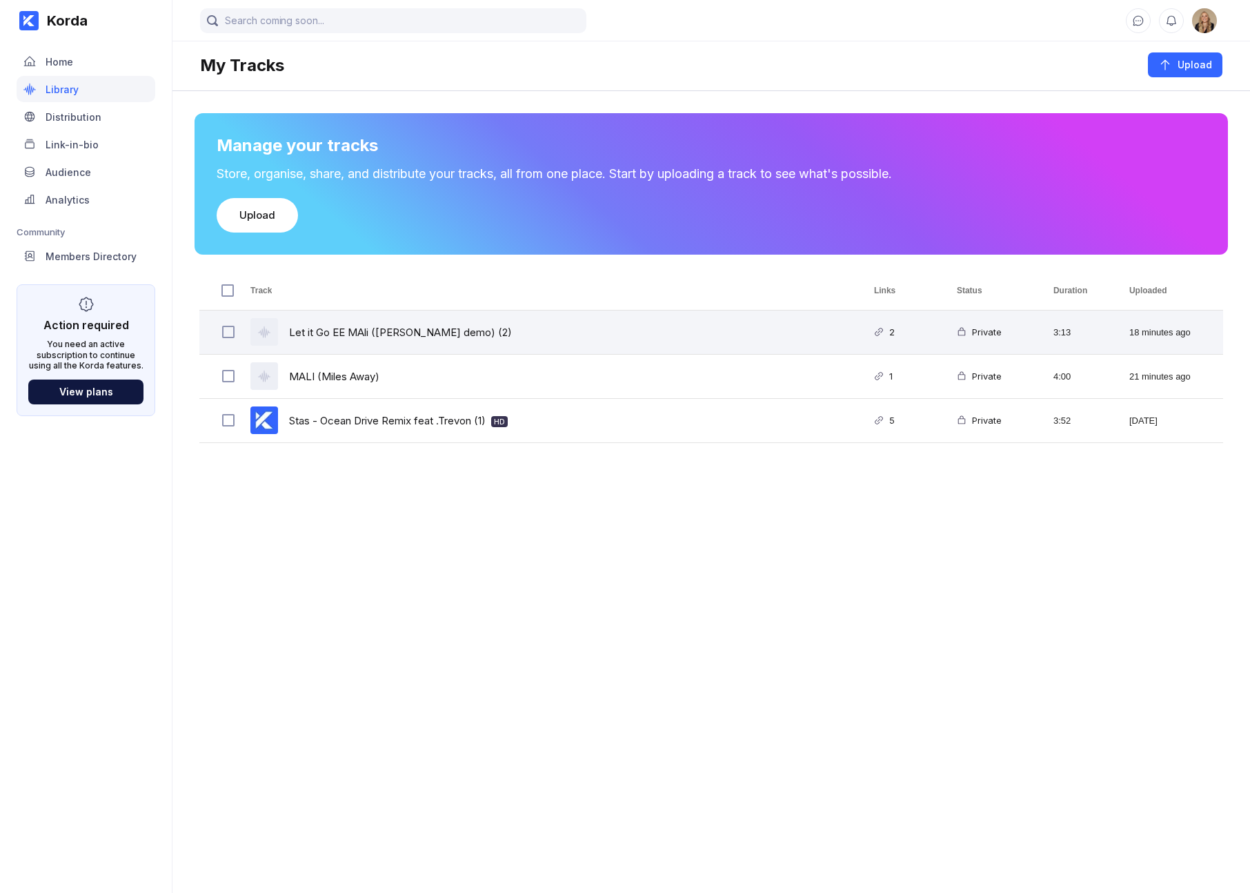
click at [356, 326] on div "Let it Go EE MAli ([PERSON_NAME] demo) (2)" at bounding box center [400, 332] width 223 height 32
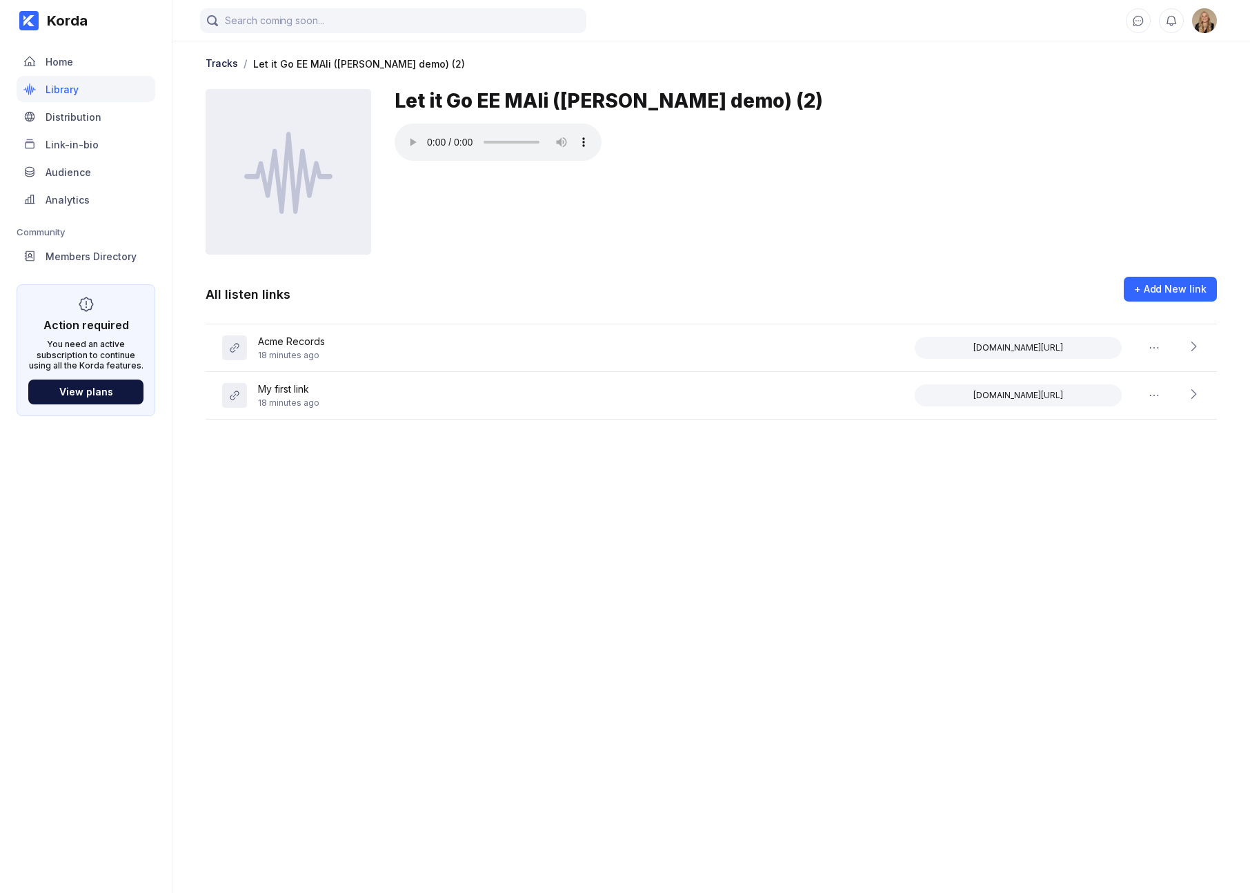
click at [624, 137] on div at bounding box center [806, 144] width 822 height 40
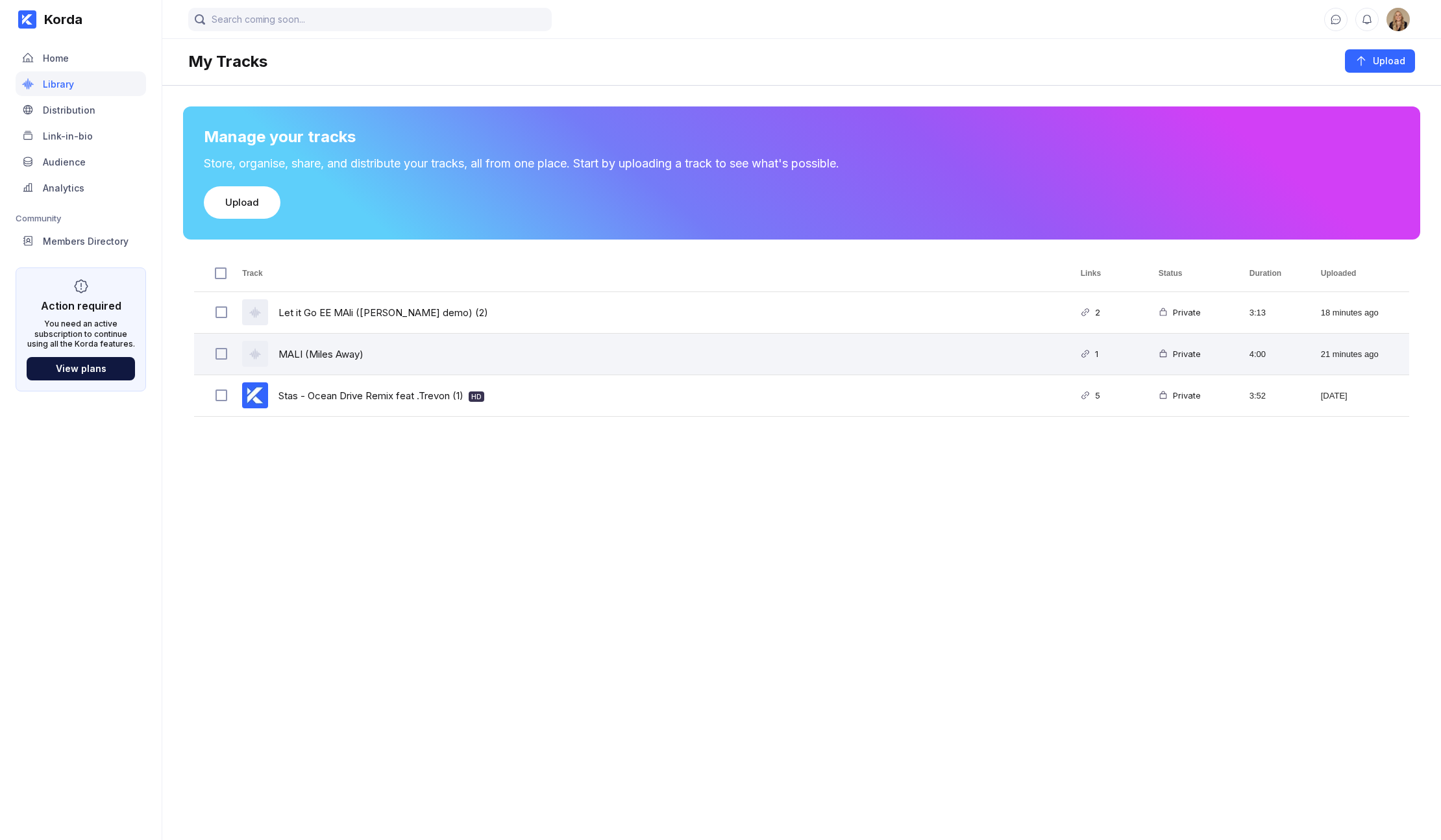
click at [400, 362] on div "MALI (Miles Away)" at bounding box center [645, 354] width 838 height 40
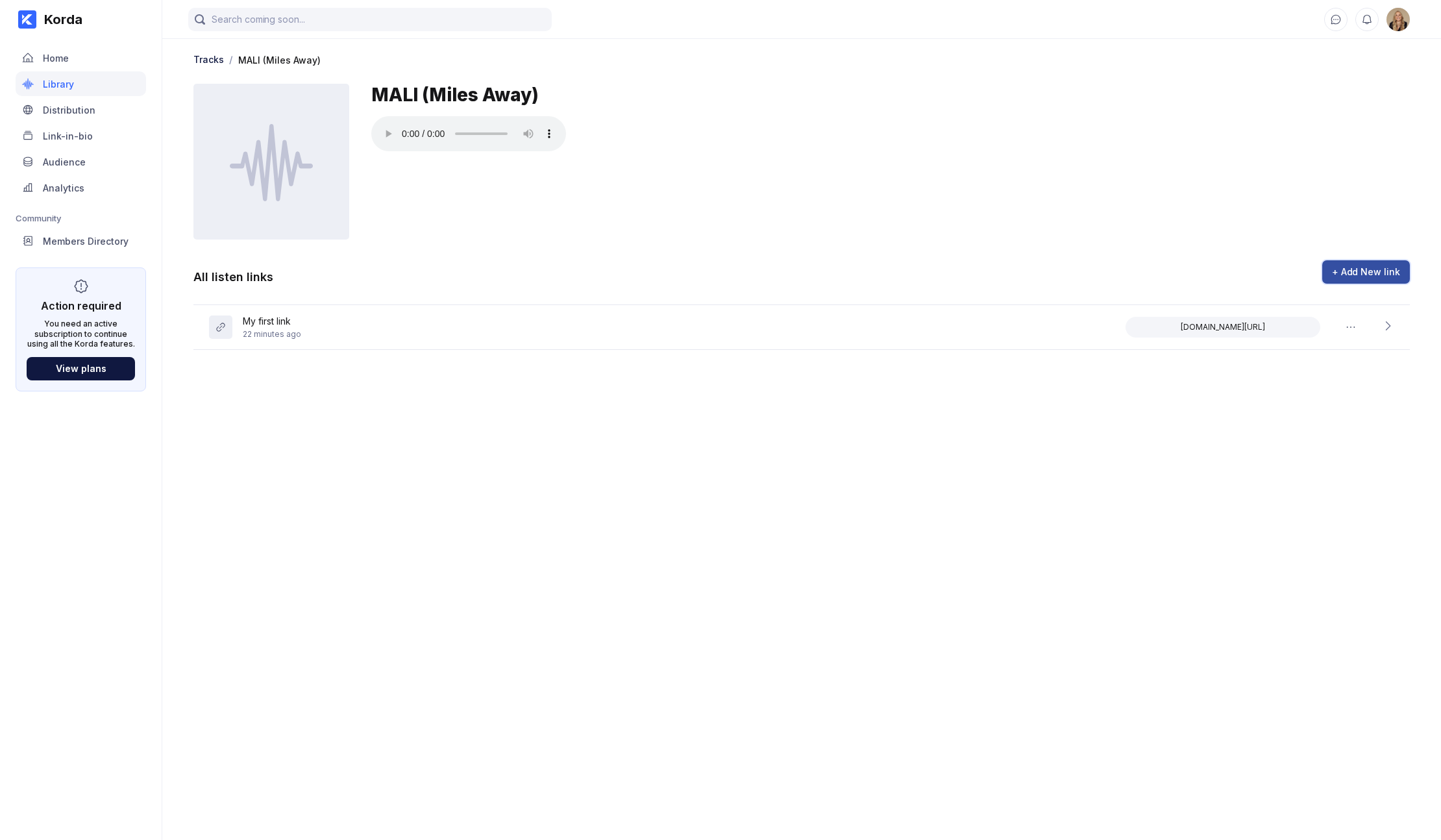
click at [1176, 266] on div "+ Add New link" at bounding box center [1366, 272] width 68 height 13
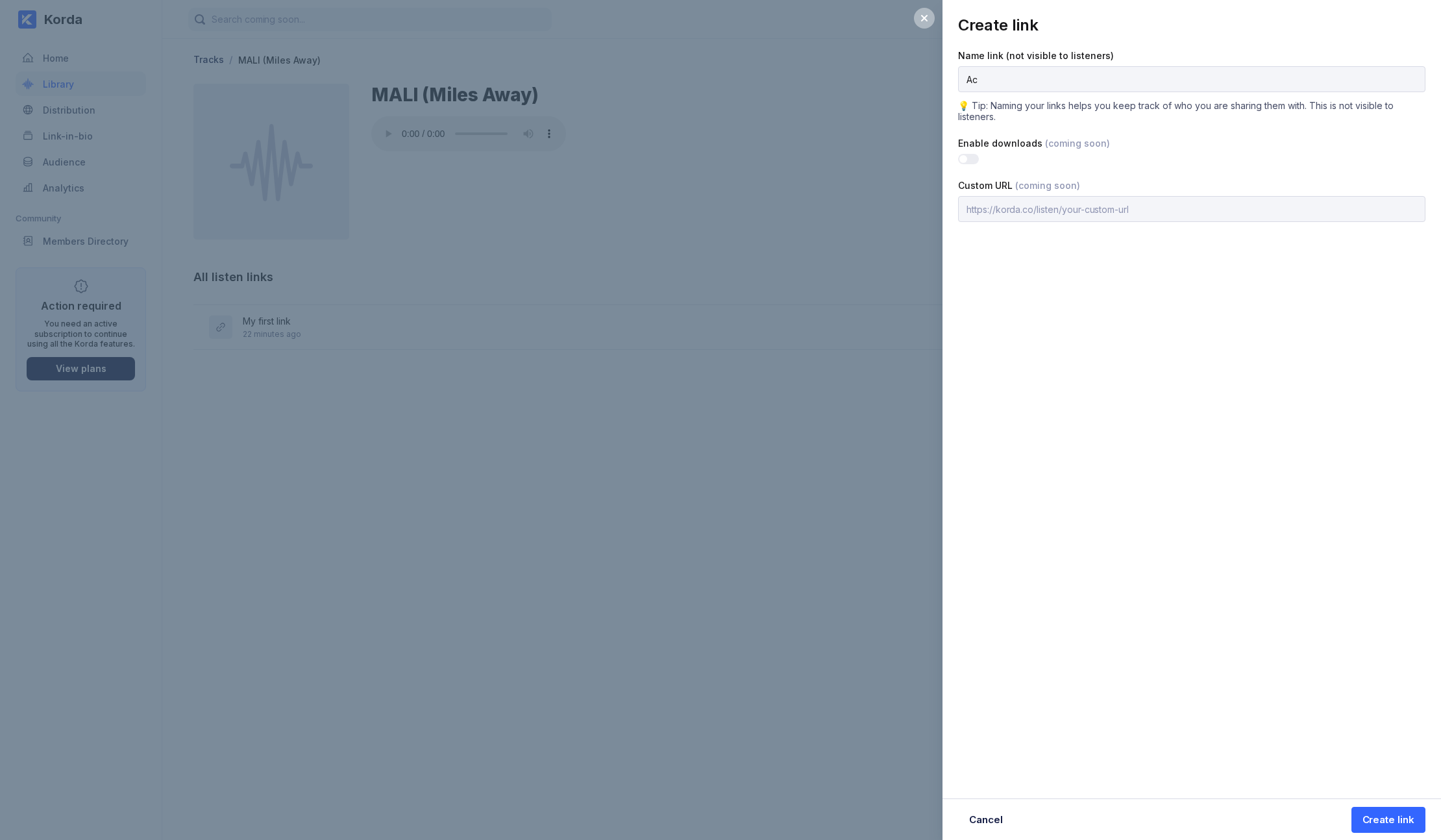
type input "A"
click at [927, 17] on icon at bounding box center [924, 18] width 10 height 10
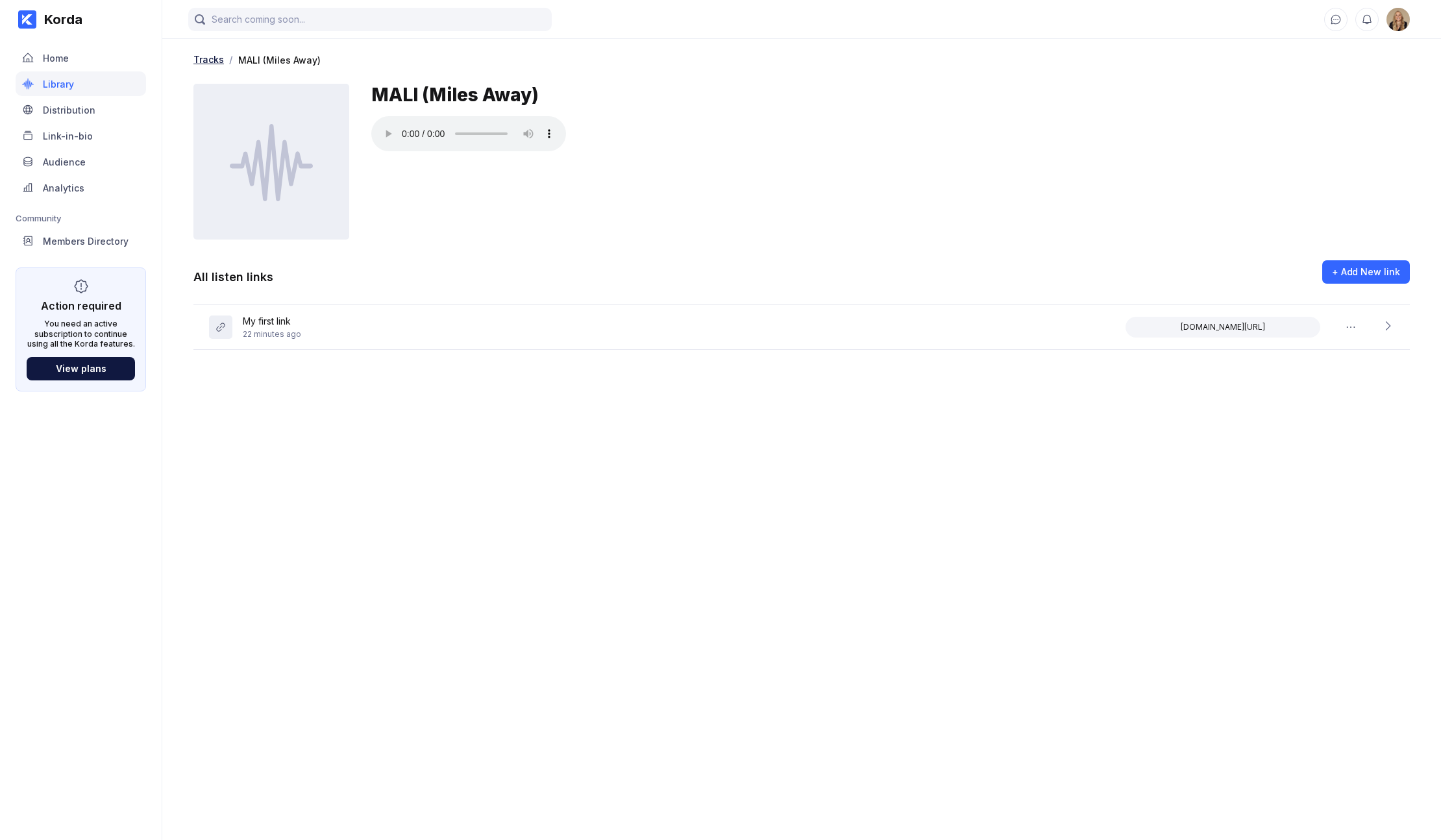
click at [211, 57] on div "Tracks" at bounding box center [209, 59] width 30 height 11
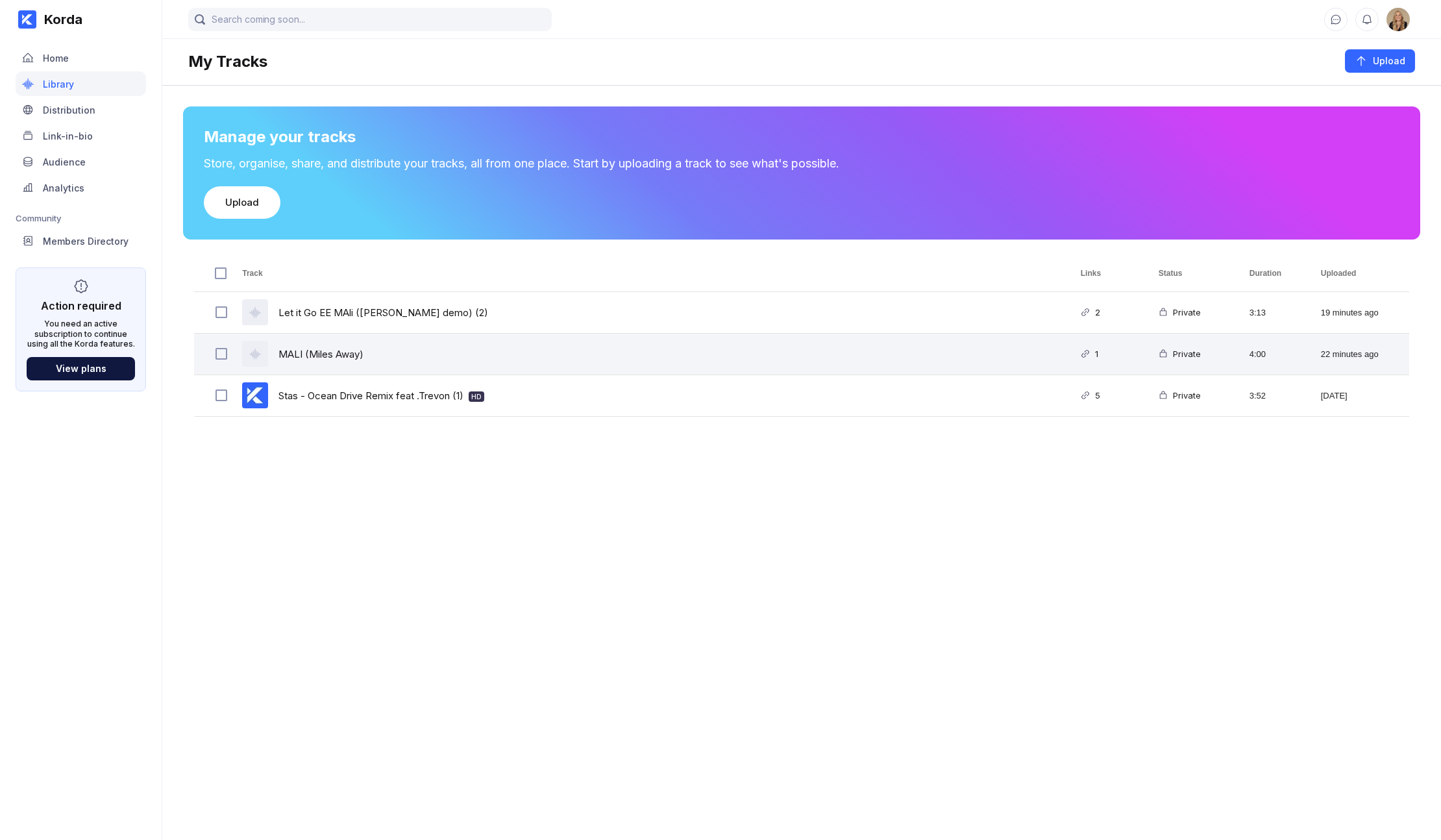
click at [546, 359] on div "MALI (Miles Away)" at bounding box center [645, 354] width 838 height 40
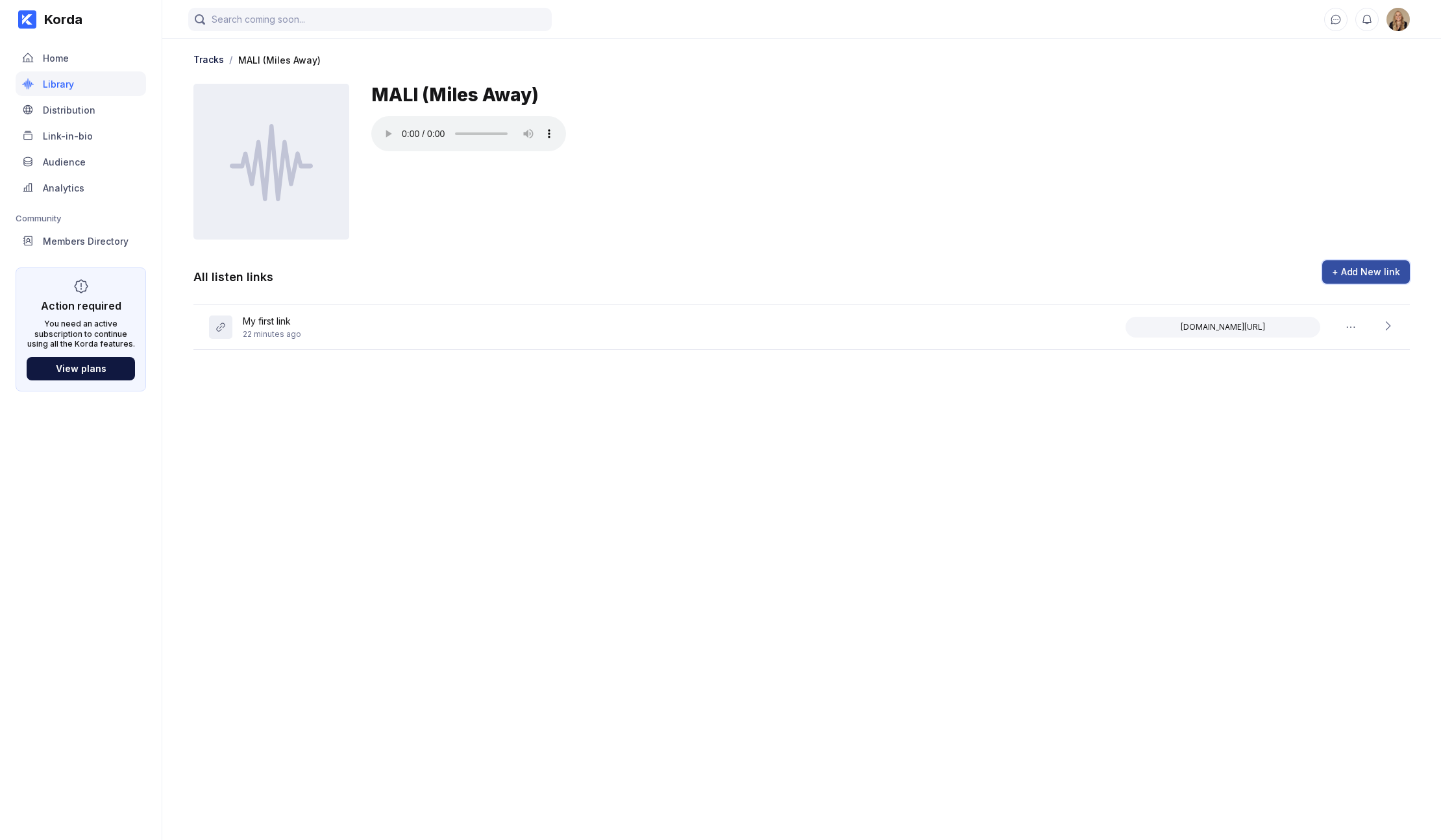
click at [1176, 264] on button "+ Add New link" at bounding box center [1365, 272] width 87 height 24
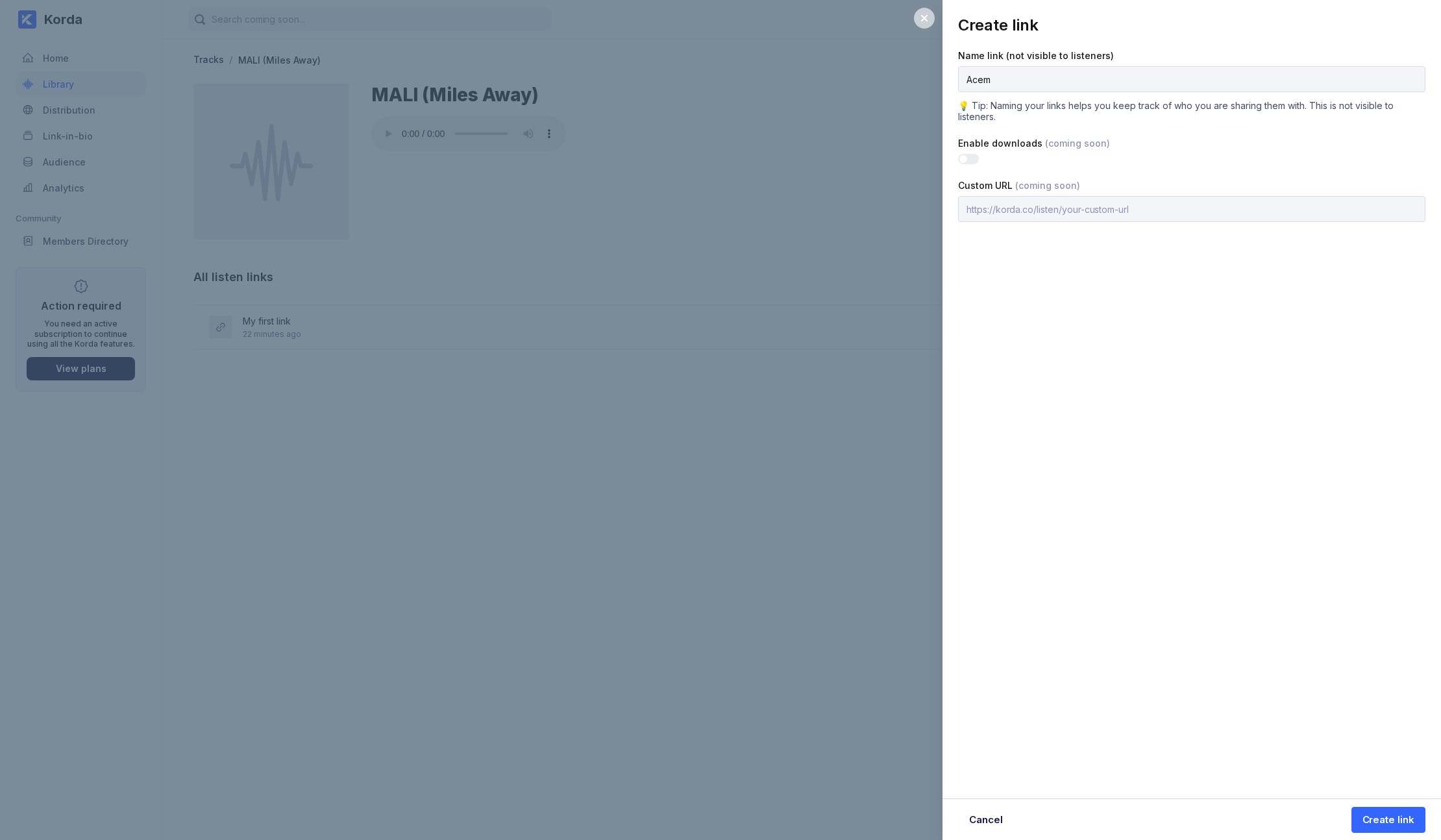
type input "Acem"
click at [916, 24] on div at bounding box center [924, 18] width 21 height 21
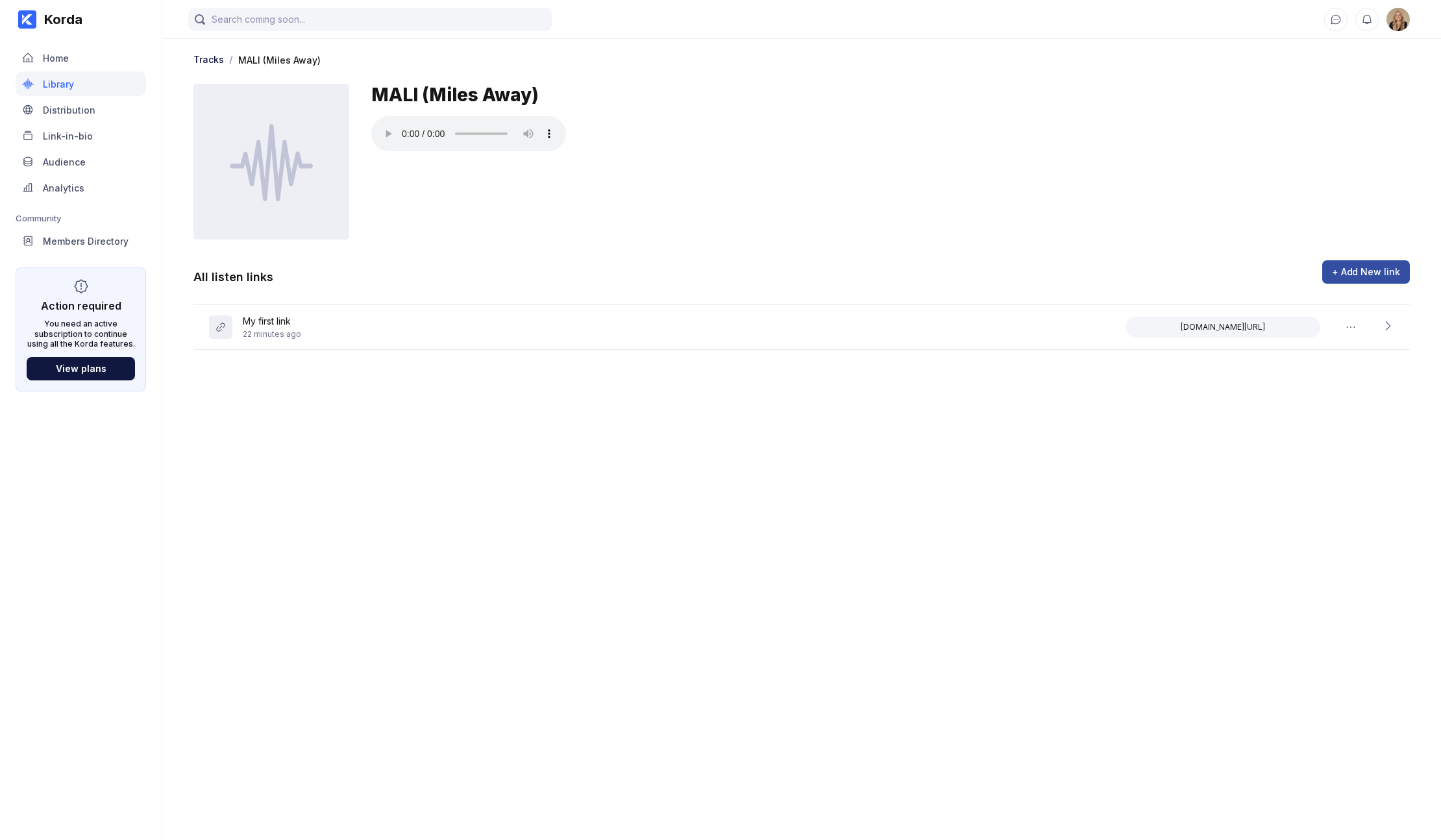
click at [1176, 271] on div "+ Add New link" at bounding box center [1366, 272] width 68 height 13
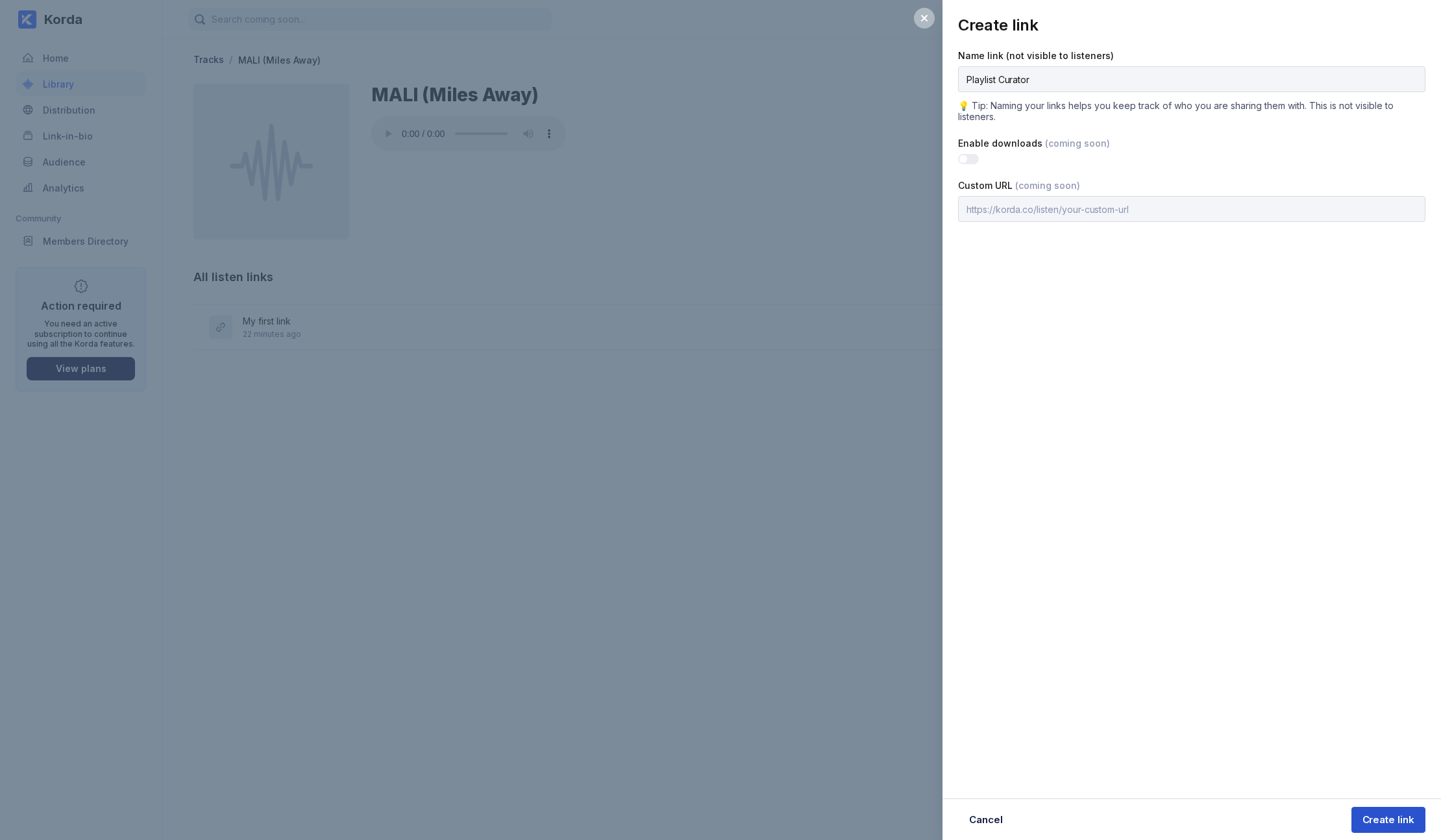
type input "Playlist Curator"
click at [1176, 811] on button "Create link" at bounding box center [1388, 820] width 74 height 26
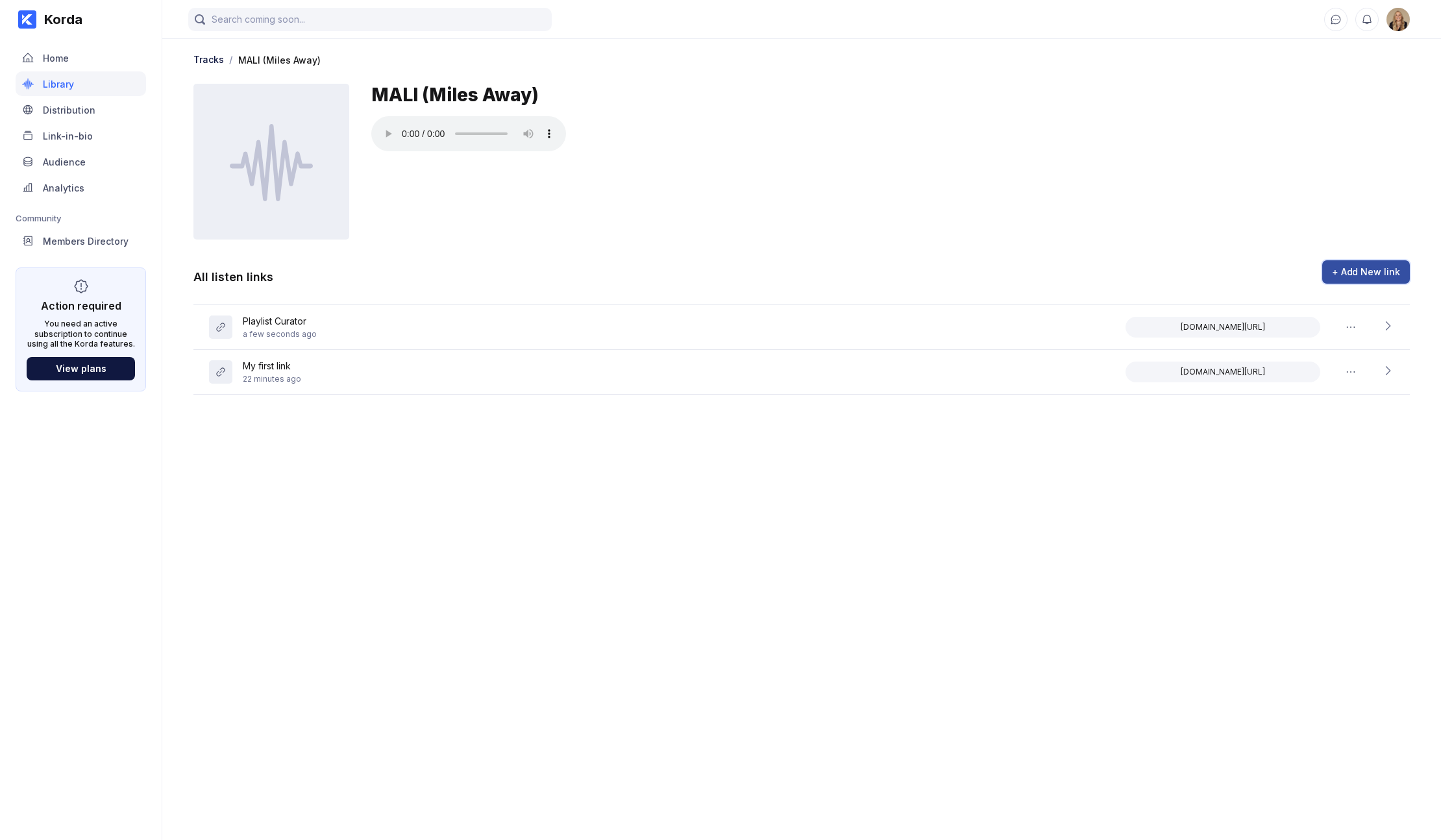
click at [1176, 281] on button "+ Add New link" at bounding box center [1365, 272] width 87 height 24
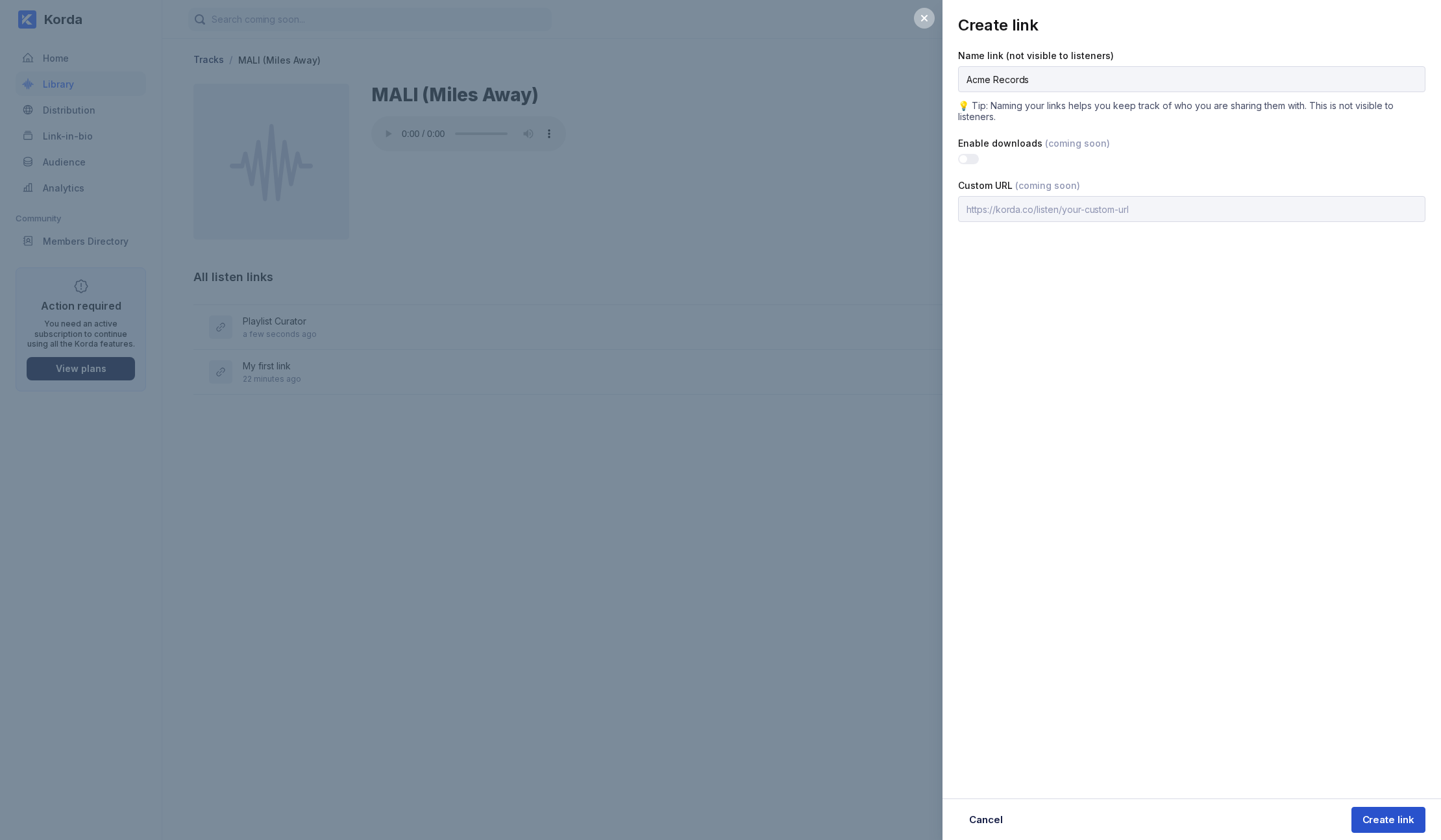
type input "Acme Records"
click at [1176, 817] on div "Create link" at bounding box center [1387, 820] width 52 height 13
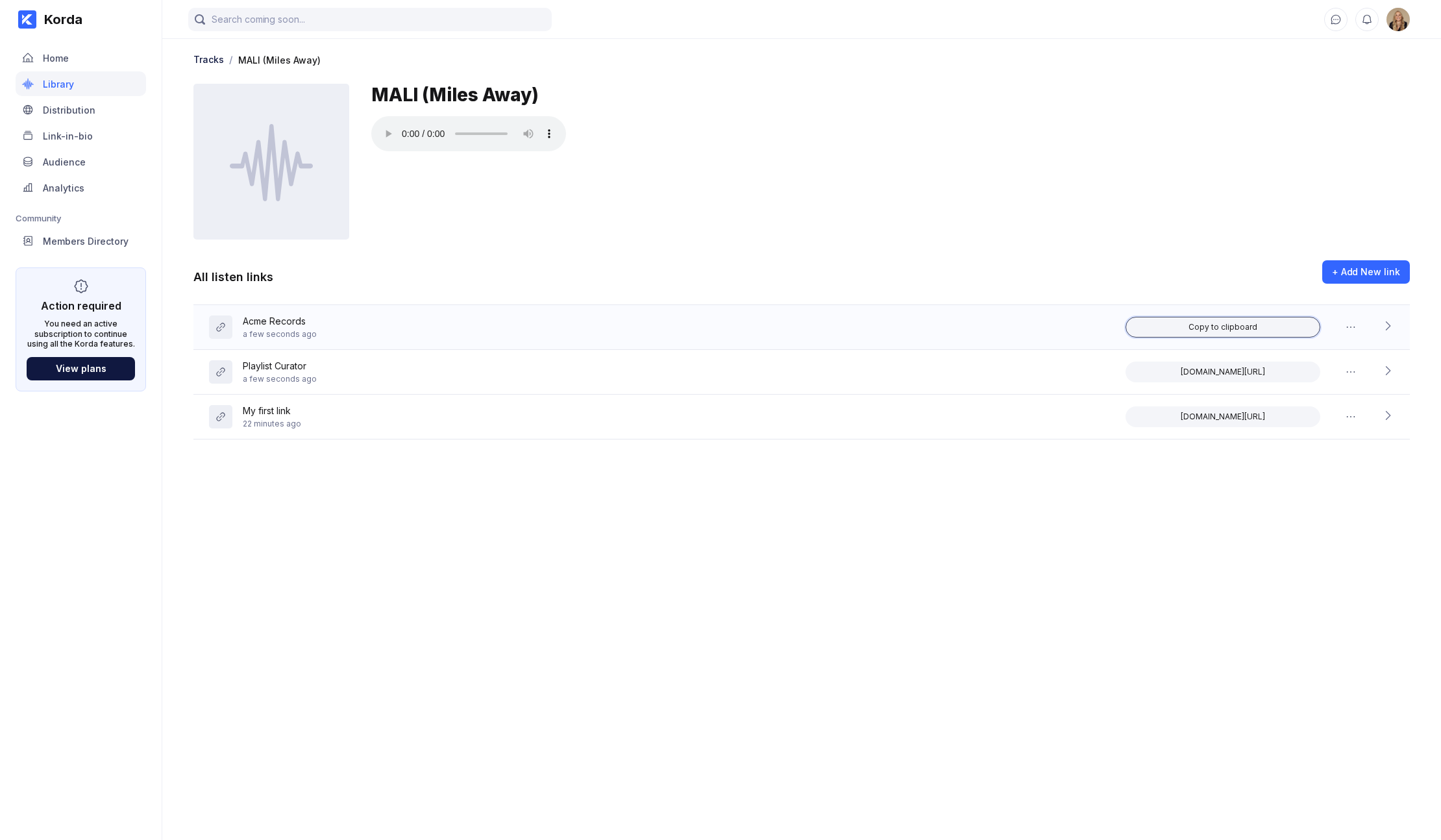
click at [1176, 325] on div "Copy to clipboard" at bounding box center [1222, 326] width 69 height 10
click at [1176, 318] on div "korda.co/listen/OqBRGI5v1jHzsCMS" at bounding box center [1259, 327] width 269 height 21
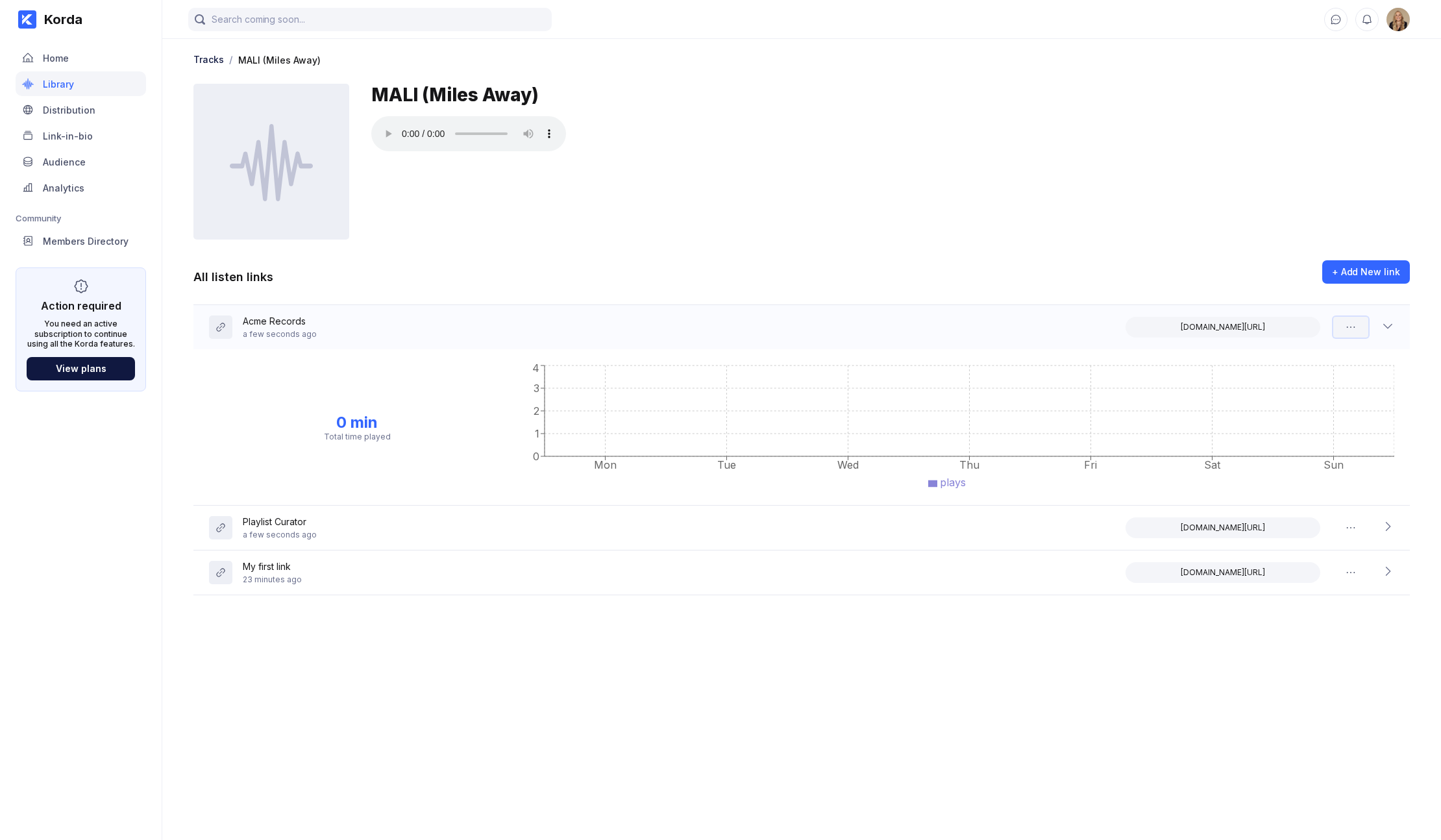
click at [1176, 317] on button at bounding box center [1350, 327] width 35 height 21
click at [1176, 325] on icon at bounding box center [1387, 325] width 13 height 13
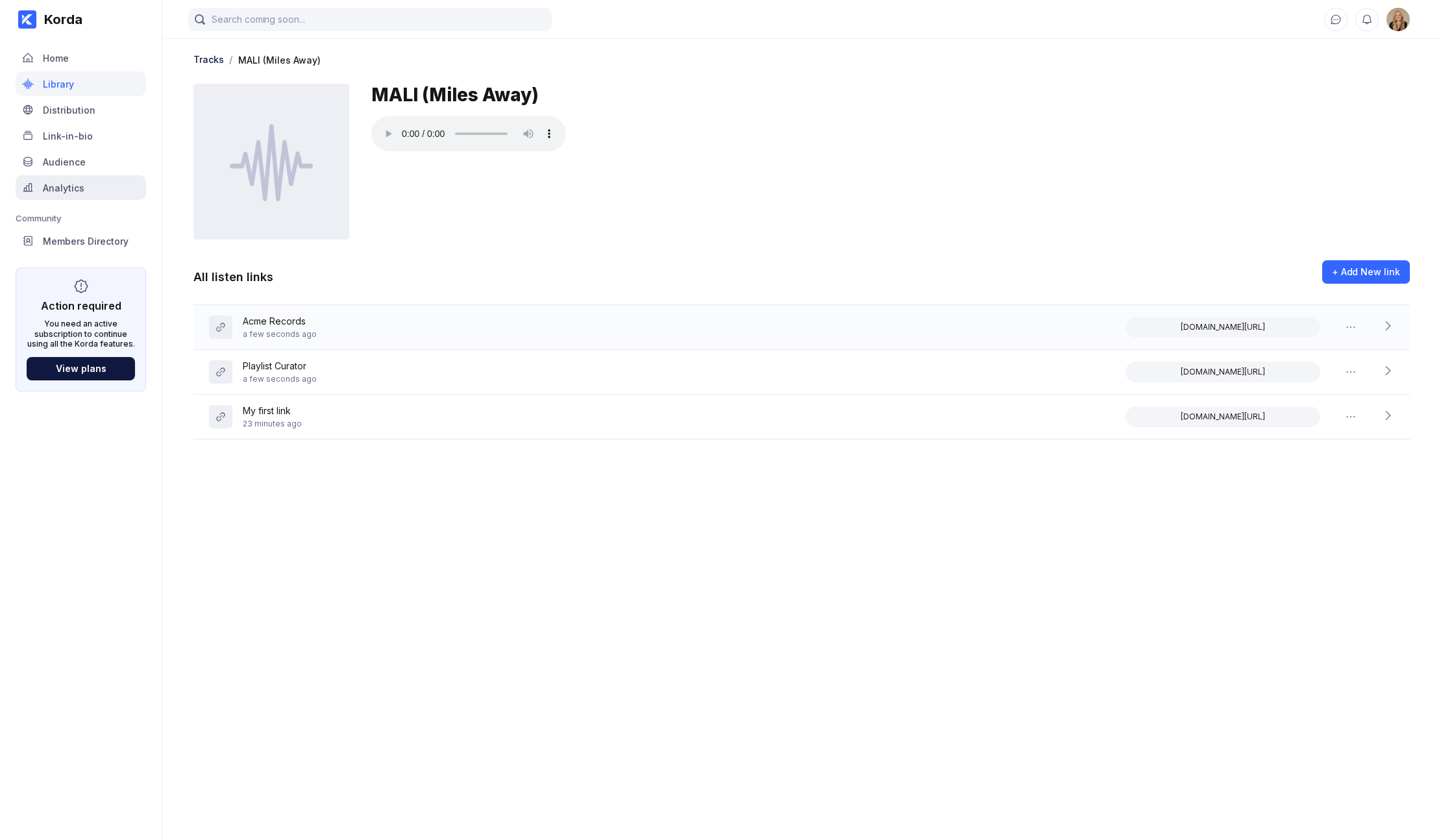
click at [73, 193] on div "Analytics" at bounding box center [64, 188] width 41 height 11
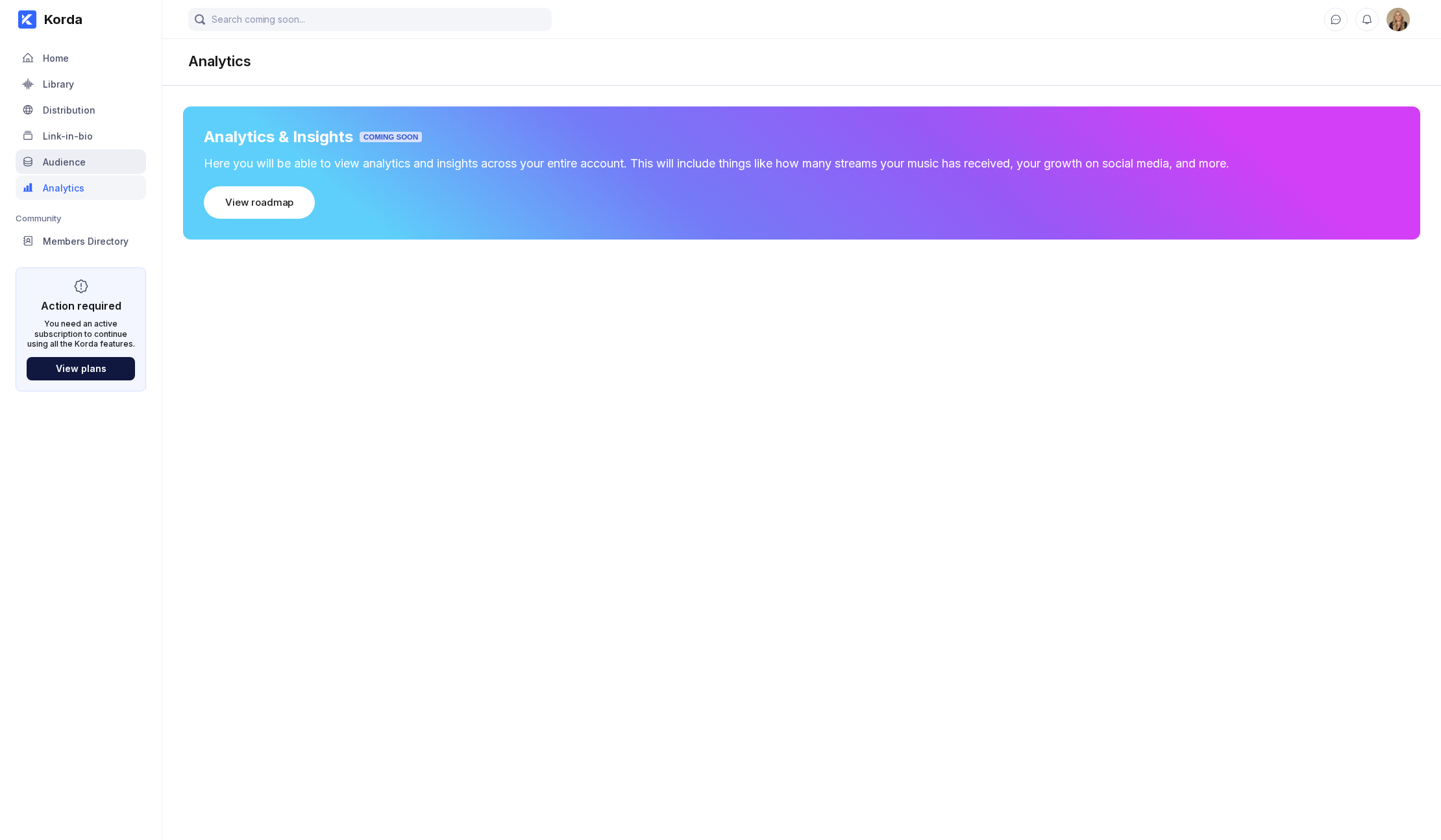
click at [95, 161] on div "Audience" at bounding box center [81, 162] width 131 height 24
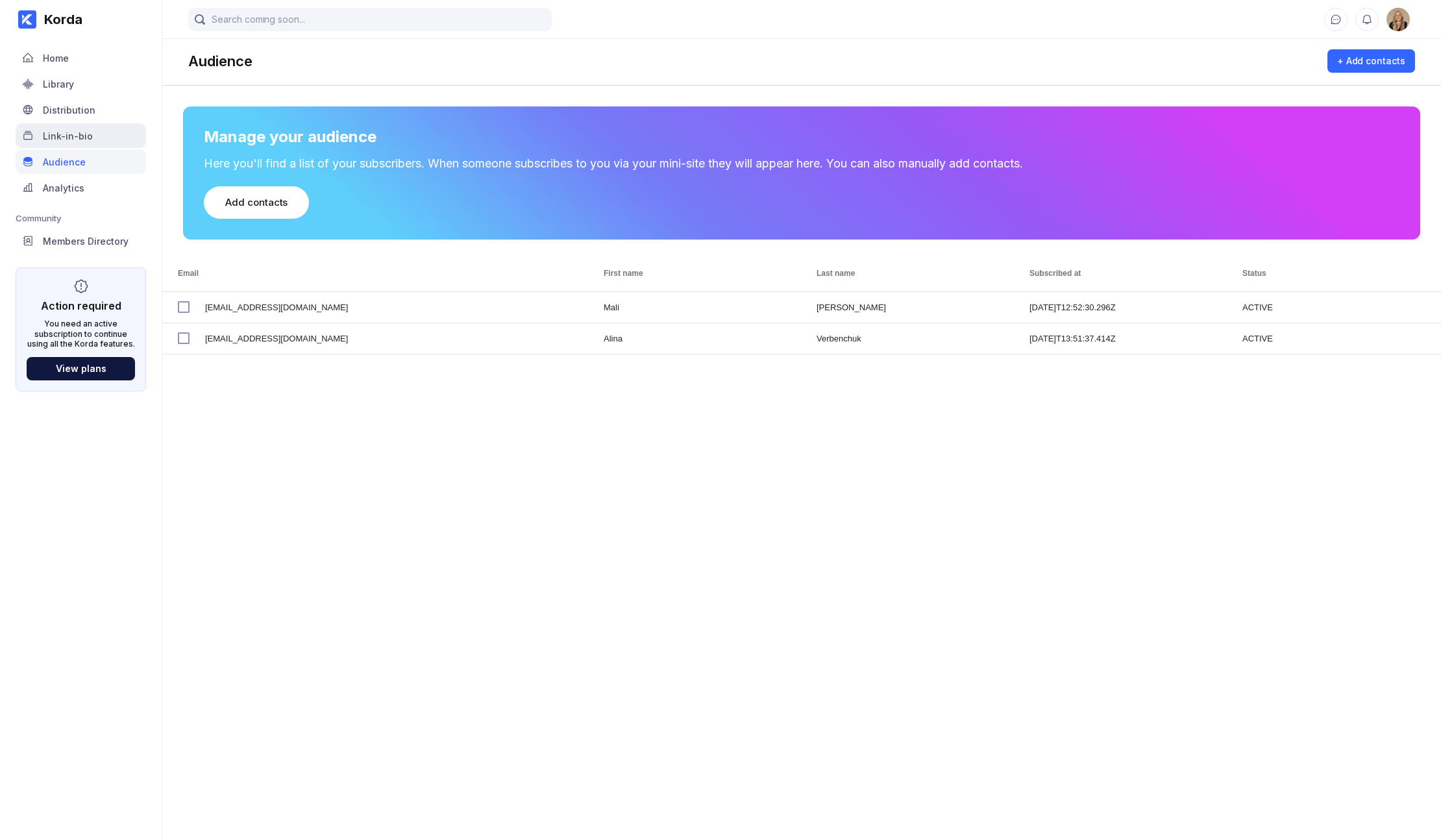
click at [90, 135] on div "Link-in-bio" at bounding box center [81, 135] width 131 height 24
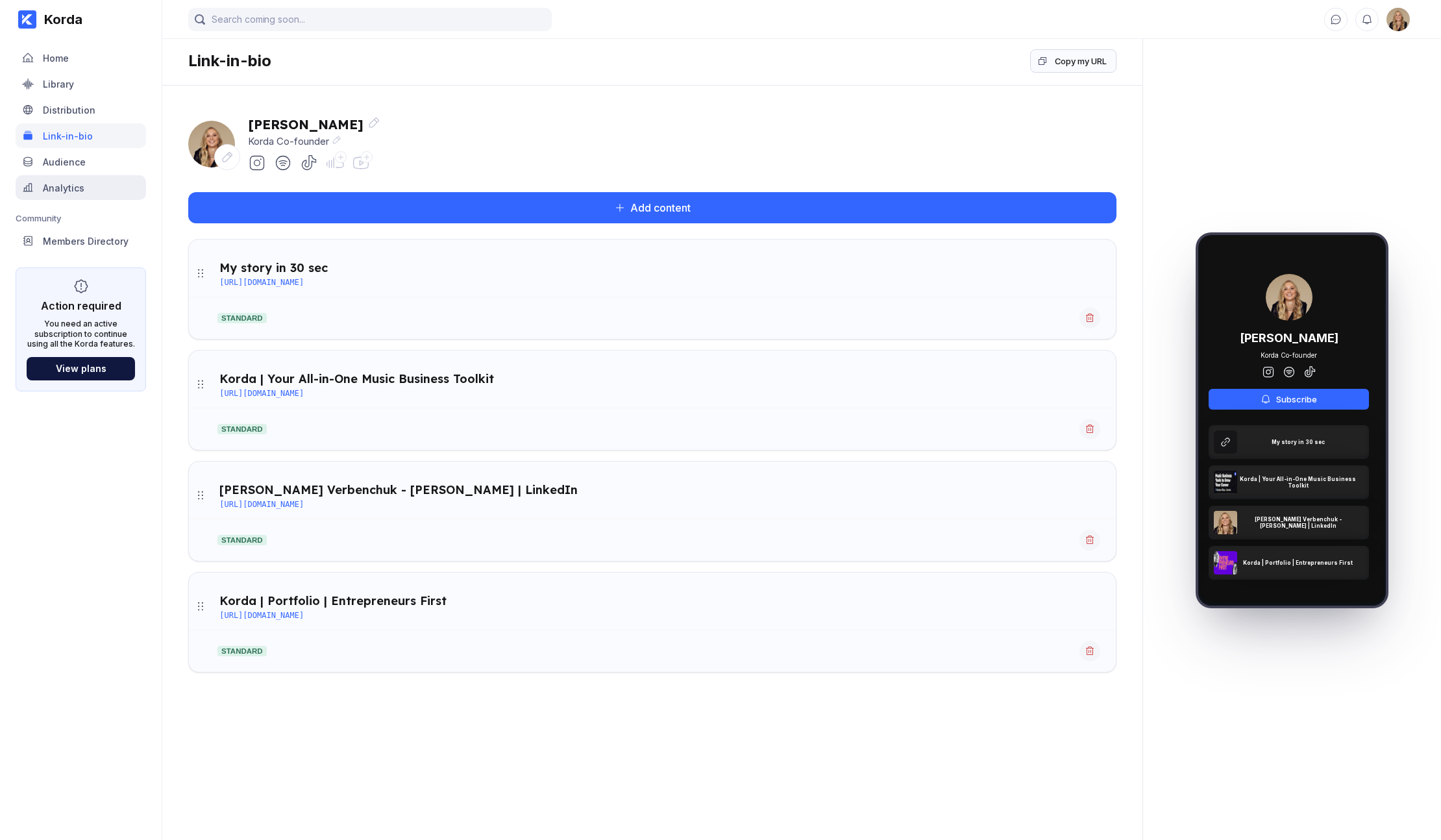
click at [89, 188] on div "Analytics" at bounding box center [81, 187] width 131 height 24
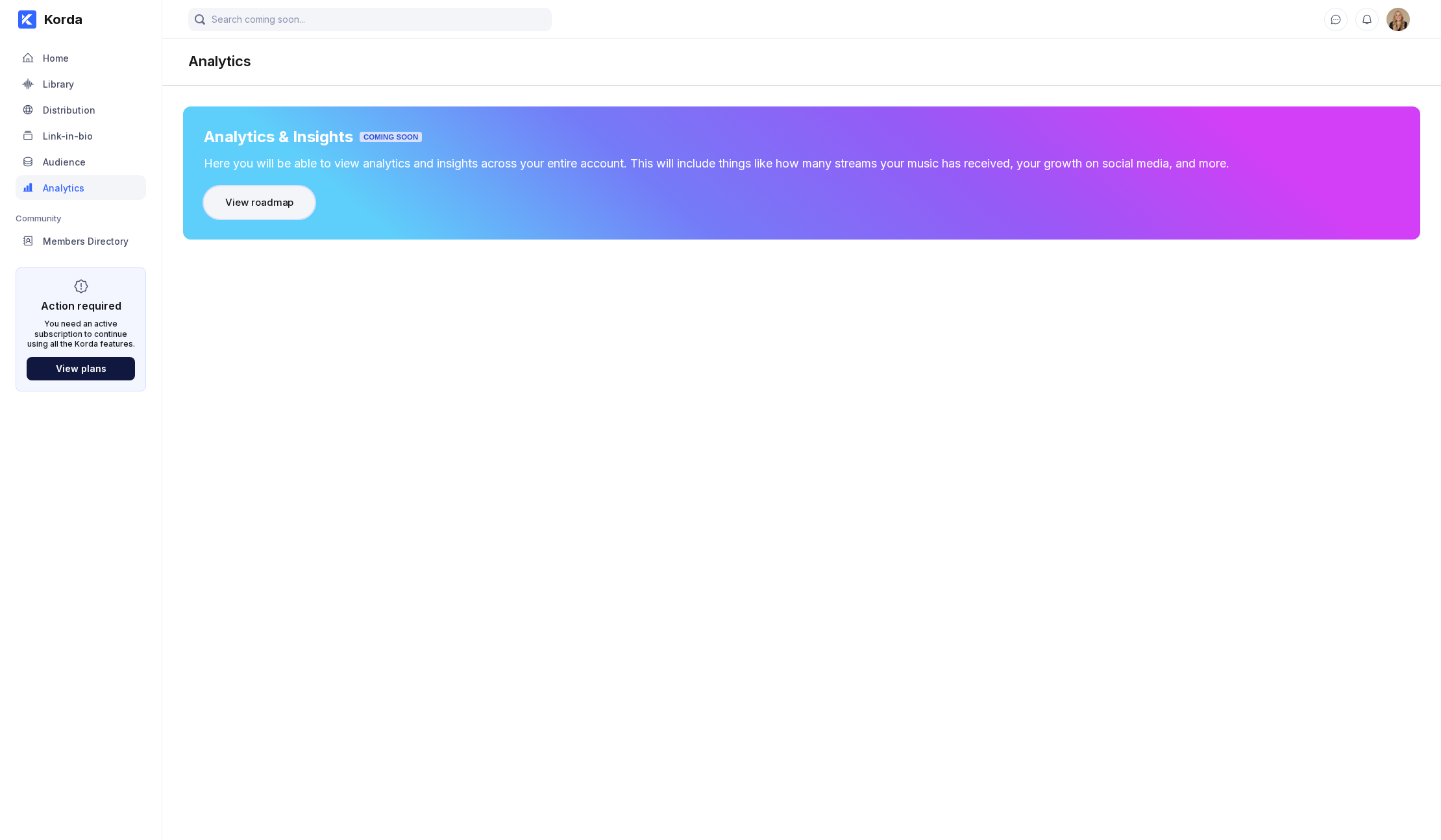
click at [296, 198] on button "View roadmap" at bounding box center [260, 202] width 111 height 32
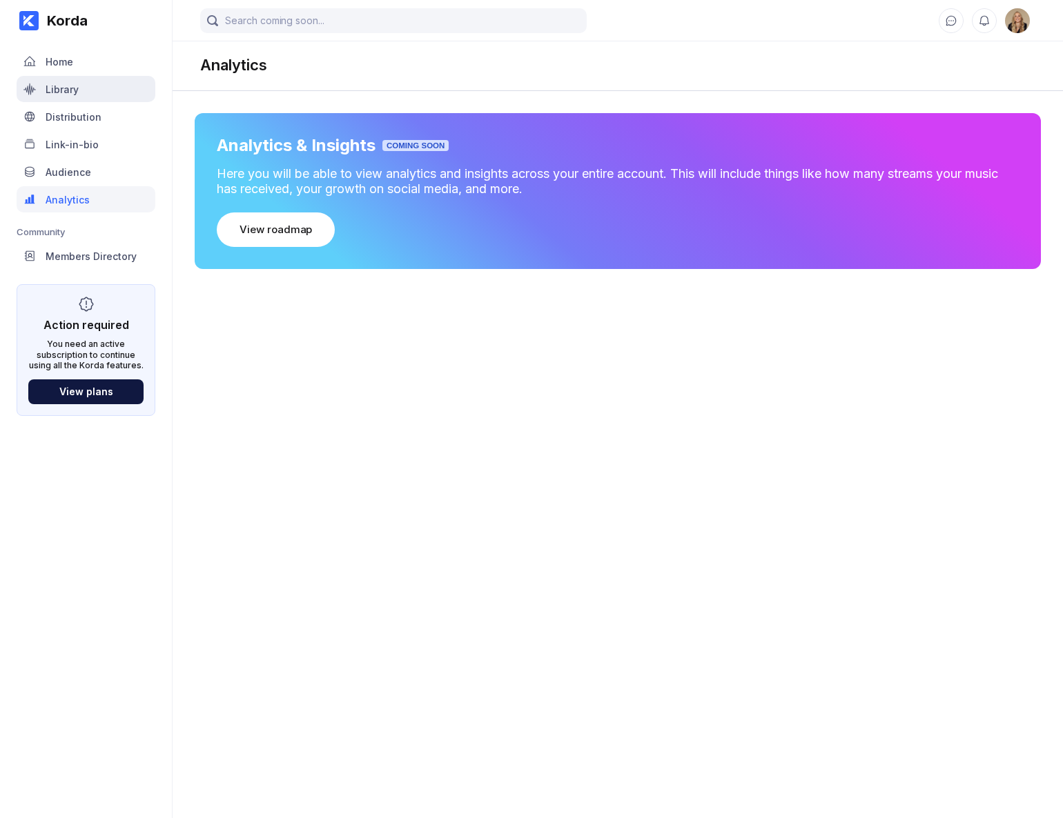
click at [83, 99] on div "Library" at bounding box center [86, 89] width 139 height 26
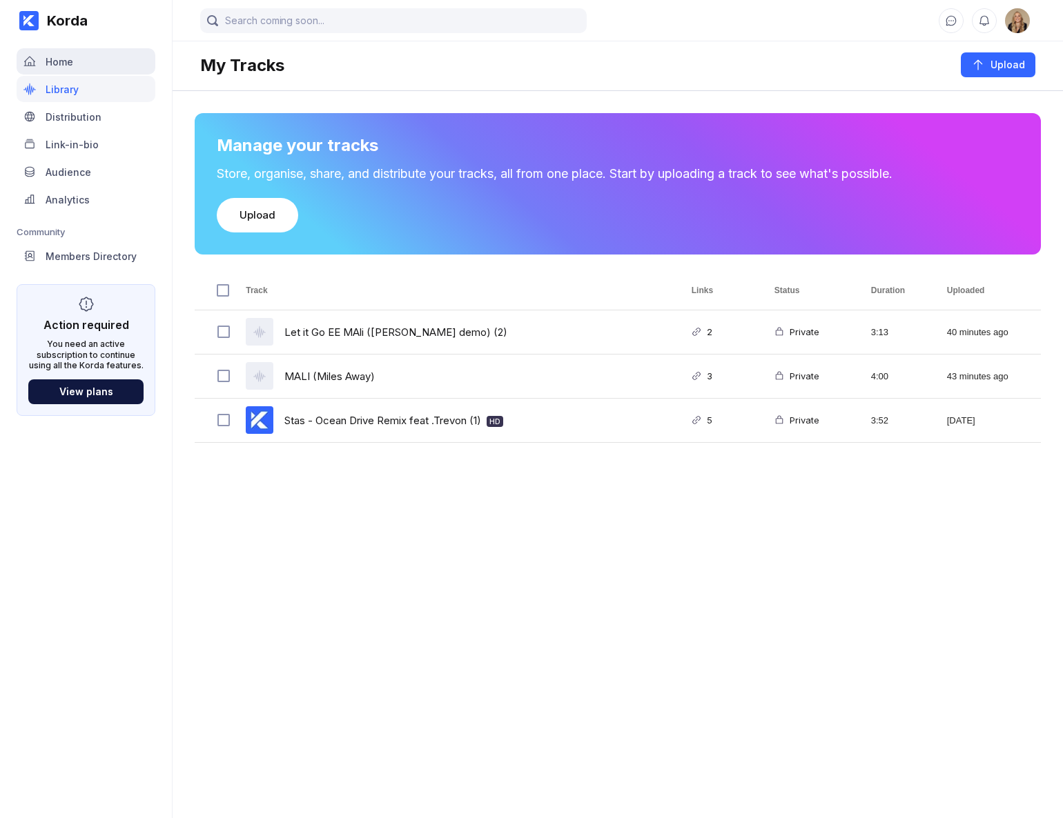
click at [74, 71] on div "Home" at bounding box center [86, 61] width 139 height 26
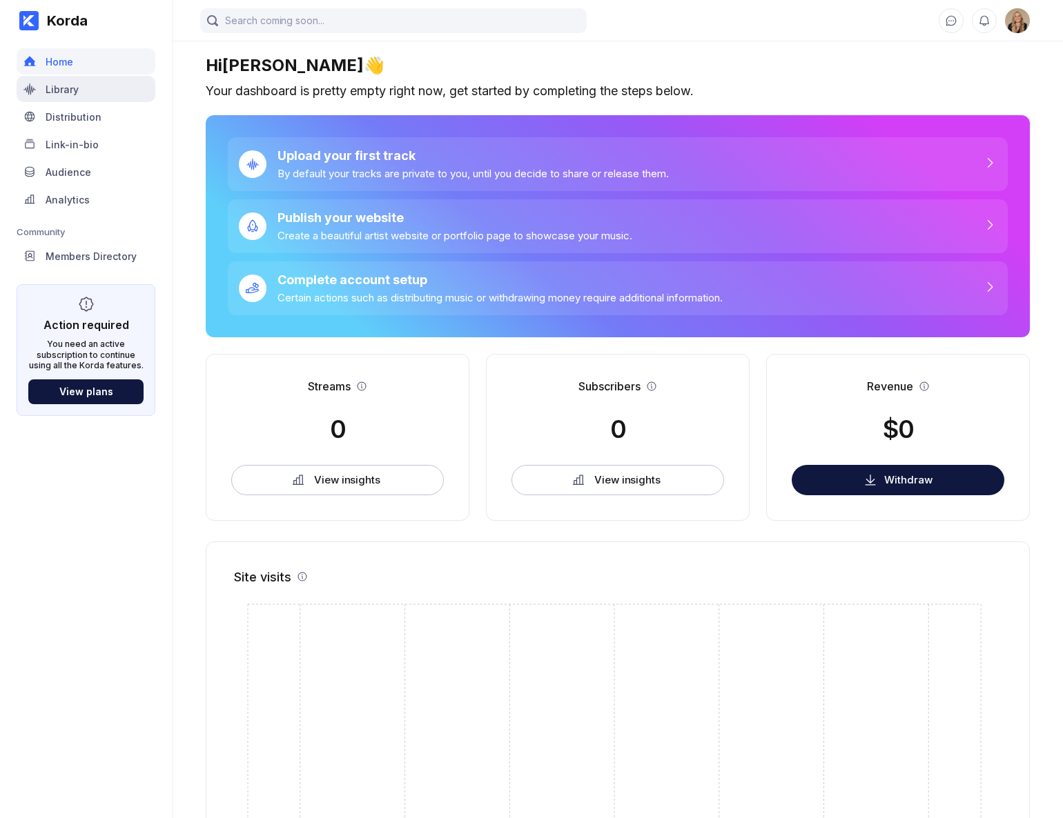
click at [76, 95] on div "Library" at bounding box center [86, 89] width 139 height 26
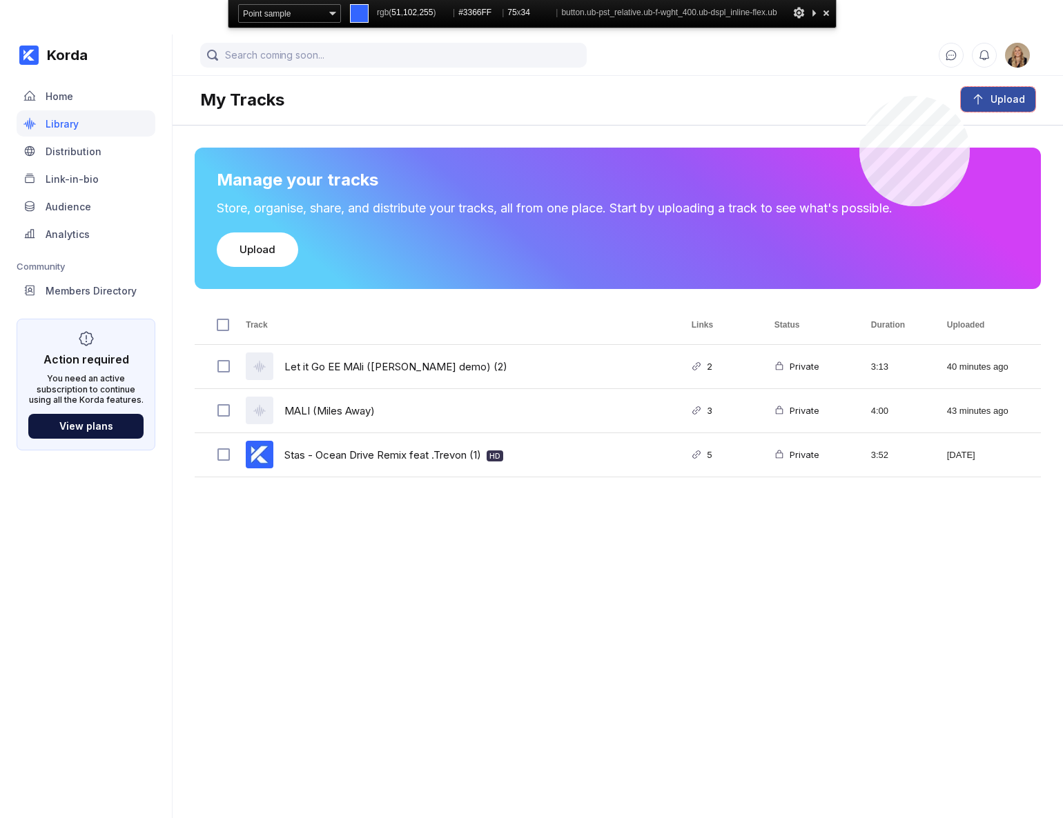
click at [969, 96] on button "Upload" at bounding box center [997, 99] width 75 height 25
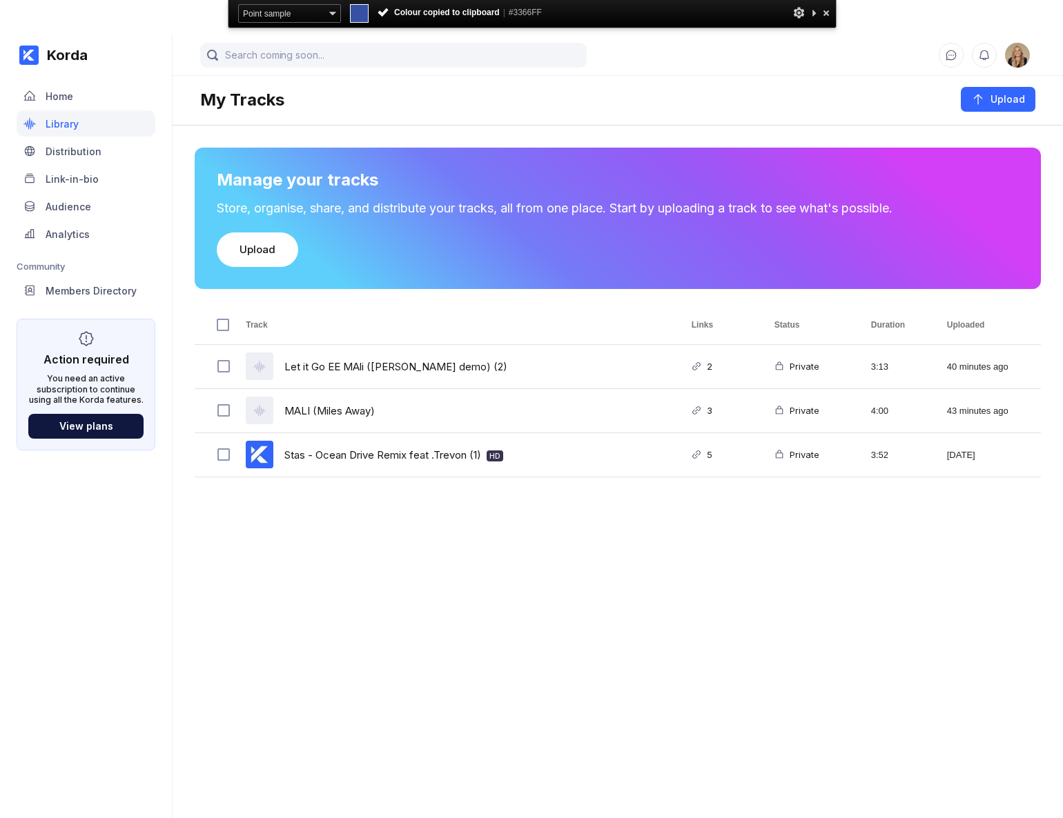
click at [532, 17] on span "#3366FF" at bounding box center [525, 13] width 33 height 10
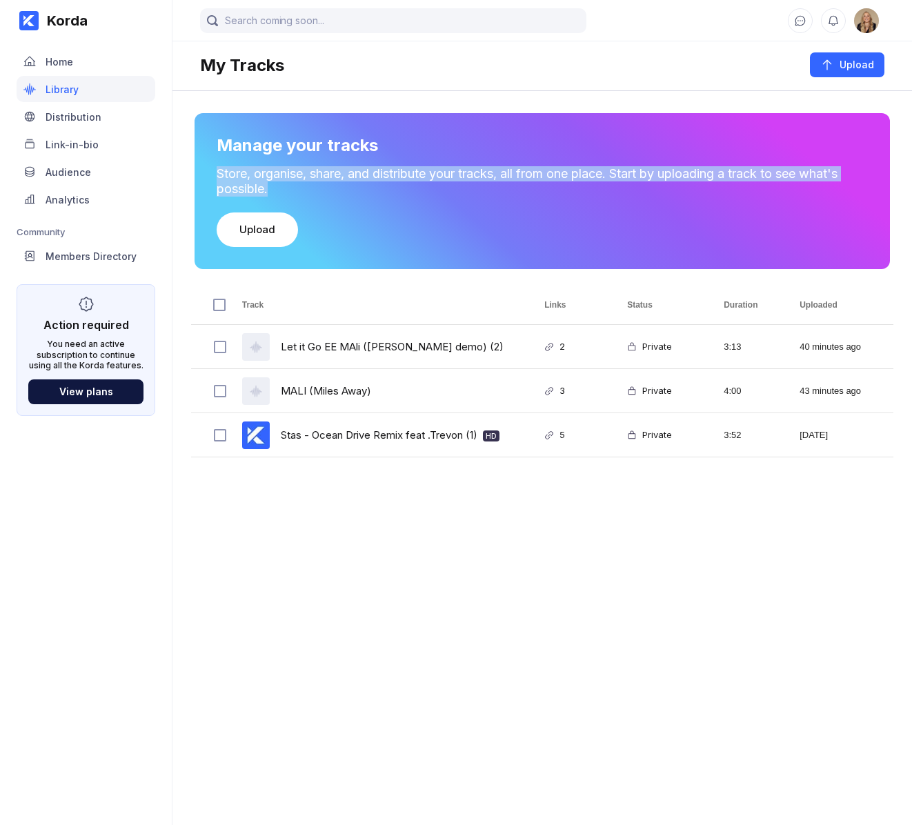
drag, startPoint x: 273, startPoint y: 189, endPoint x: 216, endPoint y: 179, distance: 57.5
click at [217, 179] on div "Store, organise, share, and distribute your tracks, all from one place. Start b…" at bounding box center [542, 181] width 651 height 30
copy div "Store, organise, share, and distribute your tracks, all from one place. Start b…"
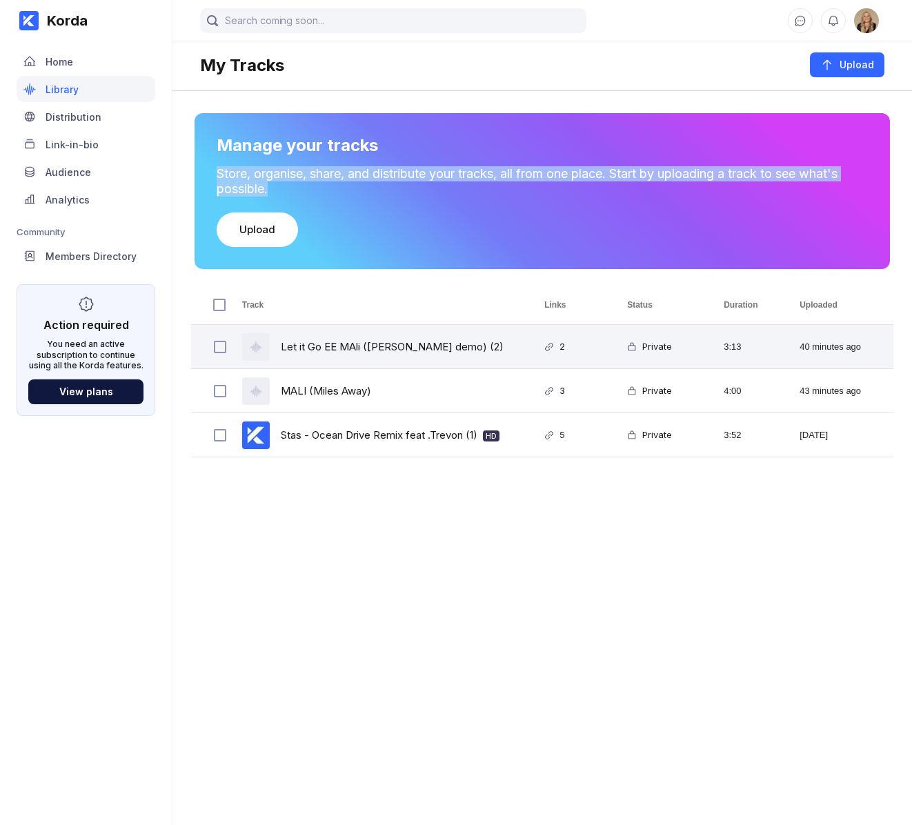
click at [308, 344] on div "Let it Go EE MAli ([PERSON_NAME] demo) (2)" at bounding box center [392, 347] width 223 height 32
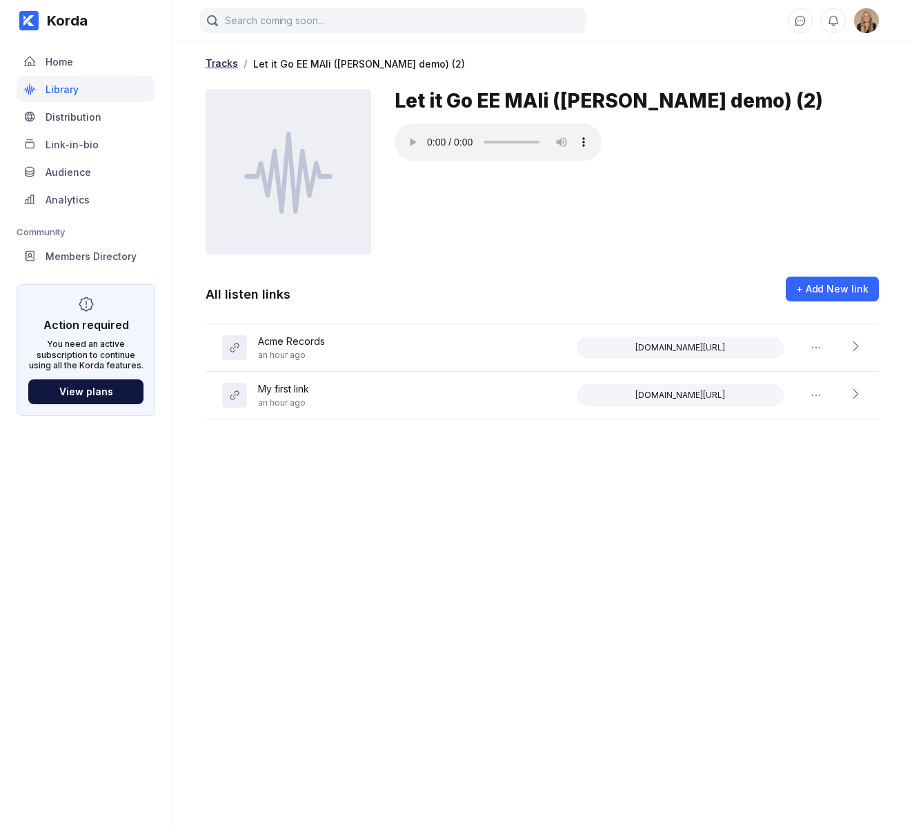
click at [217, 61] on div "Tracks" at bounding box center [222, 63] width 32 height 12
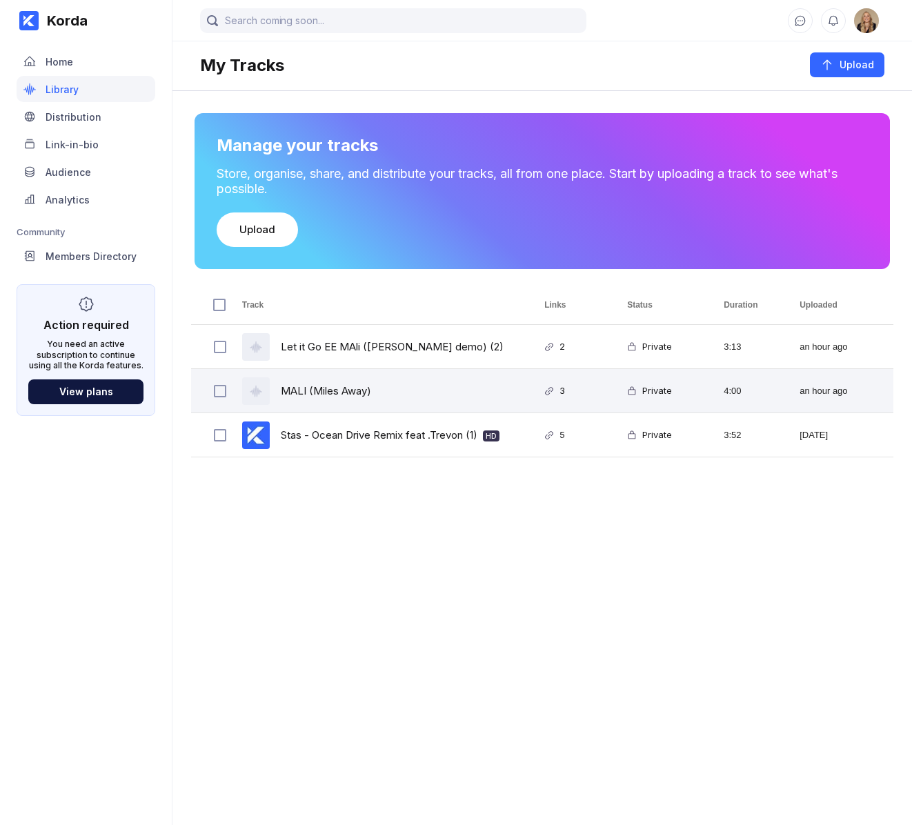
click at [328, 391] on div "MALI (Miles Away)" at bounding box center [326, 391] width 90 height 32
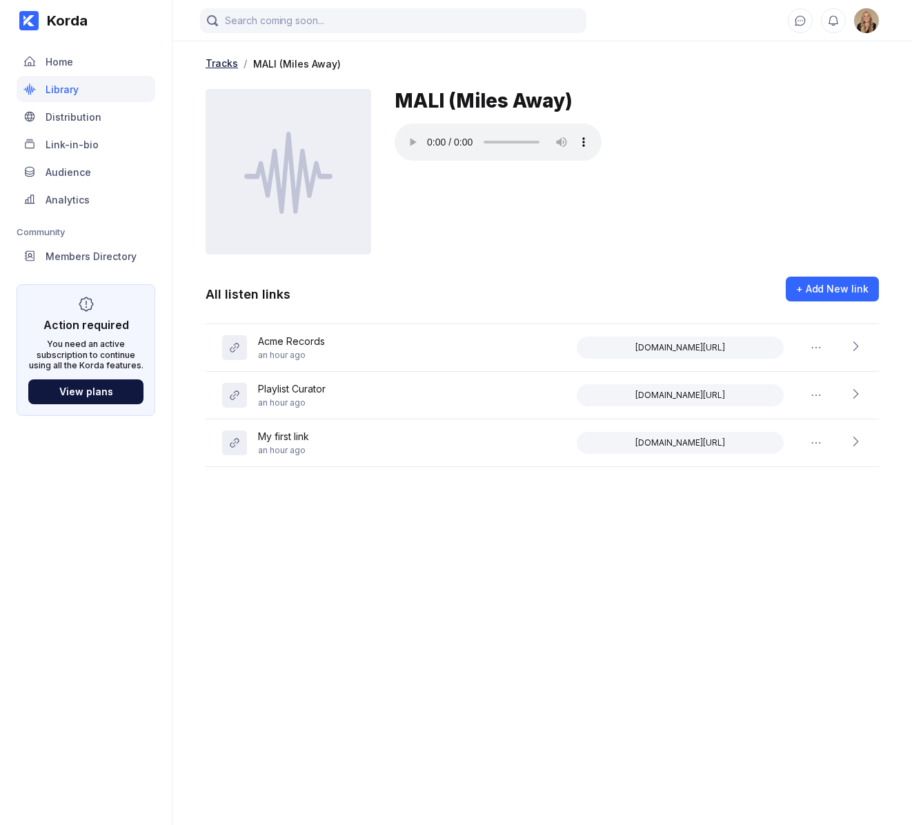
click at [213, 68] on div "Tracks" at bounding box center [222, 63] width 32 height 12
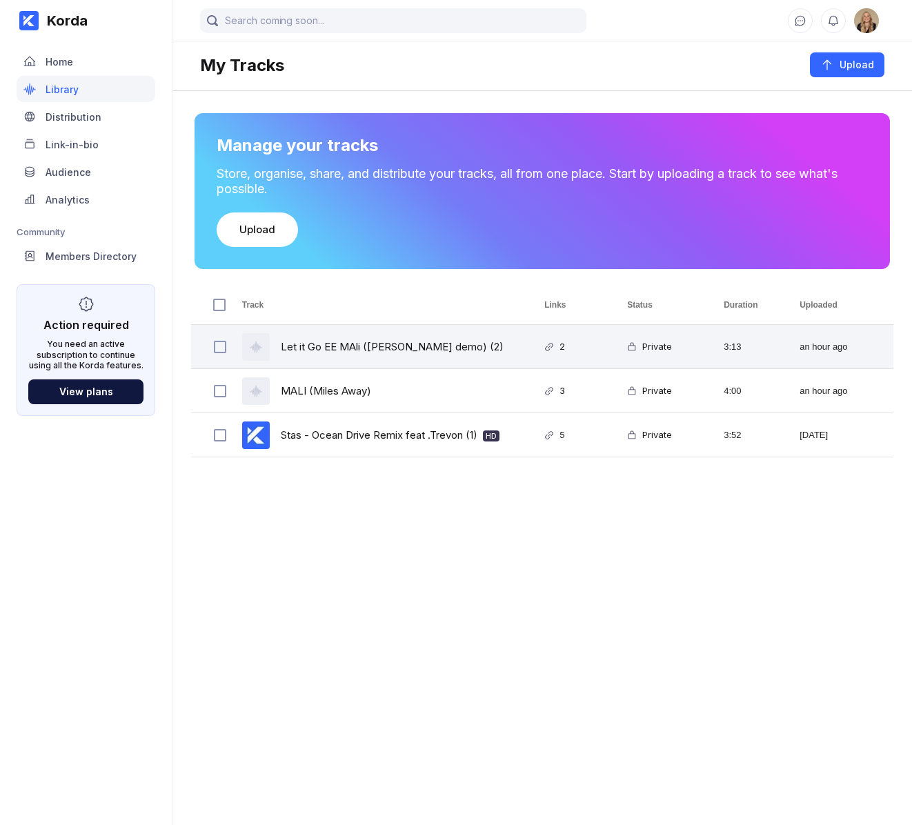
click at [323, 331] on div "Let it Go EE MAli ([PERSON_NAME] demo) (2)" at bounding box center [392, 347] width 223 height 32
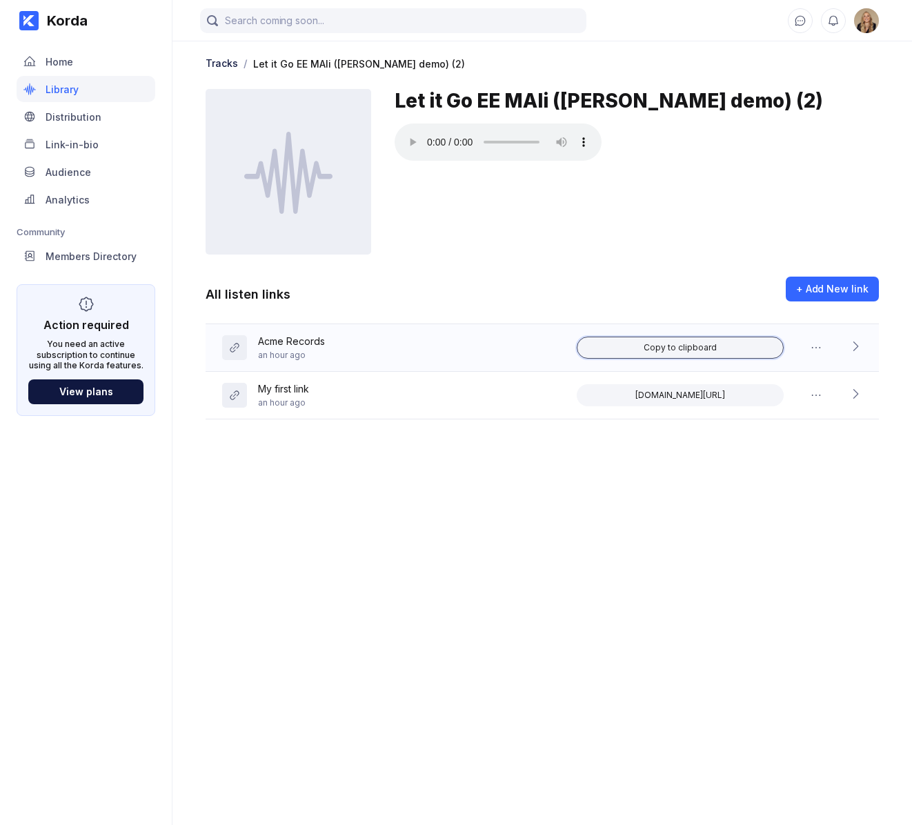
click at [656, 344] on div "Copy to clipboard" at bounding box center [680, 347] width 73 height 11
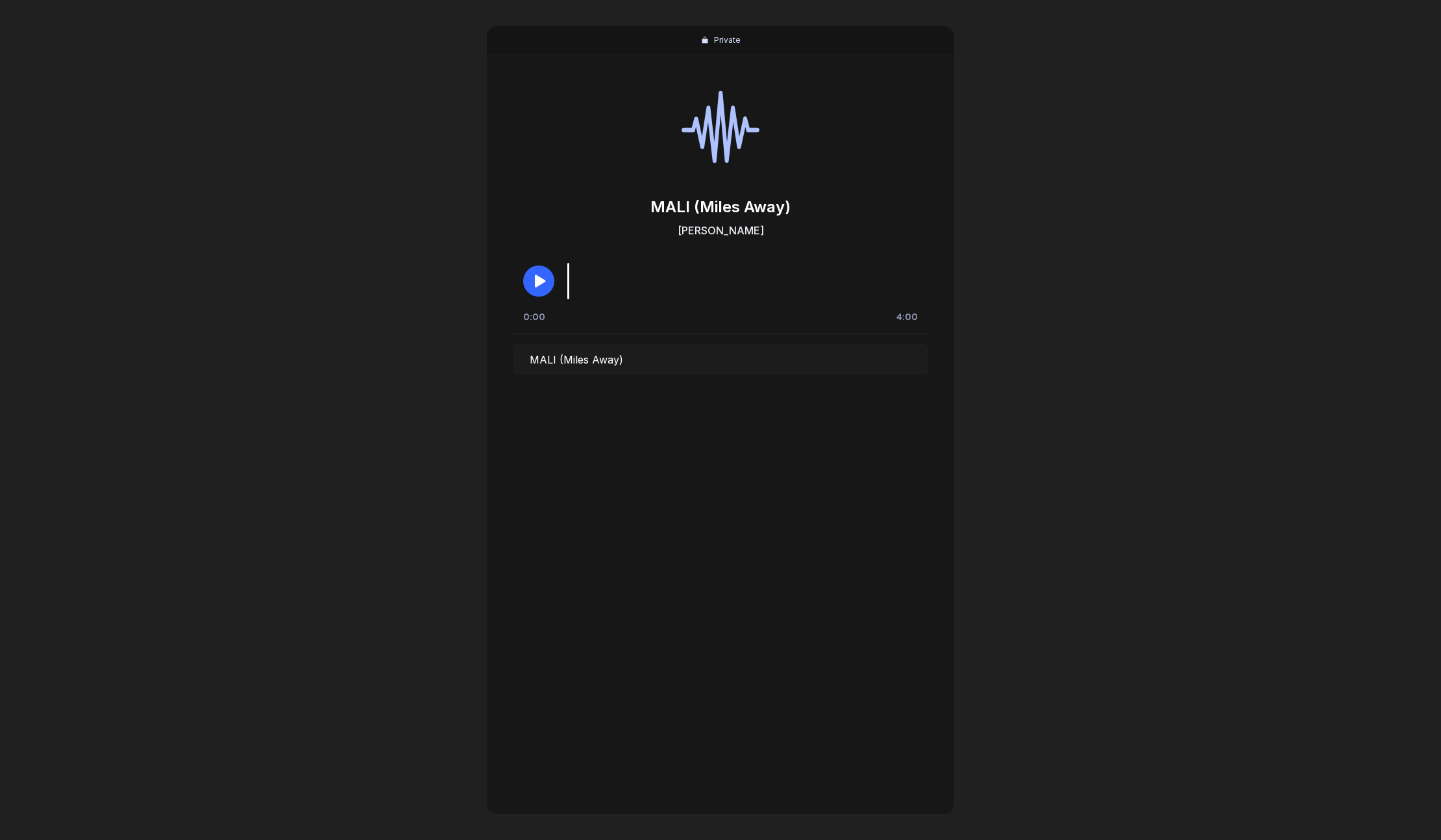
click at [542, 273] on button "button" at bounding box center [538, 280] width 31 height 31
click at [542, 273] on icon "button" at bounding box center [538, 280] width 16 height 16
